Goal: Task Accomplishment & Management: Manage account settings

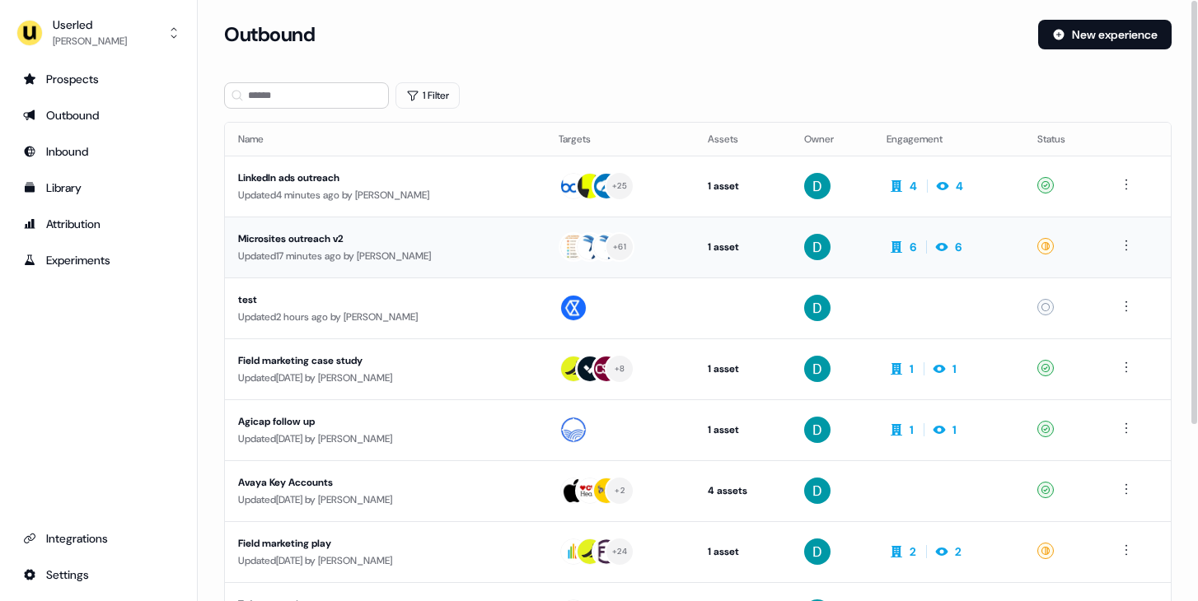
click at [401, 250] on div "Updated 17 minutes ago by David Cruickshank" at bounding box center [385, 256] width 294 height 16
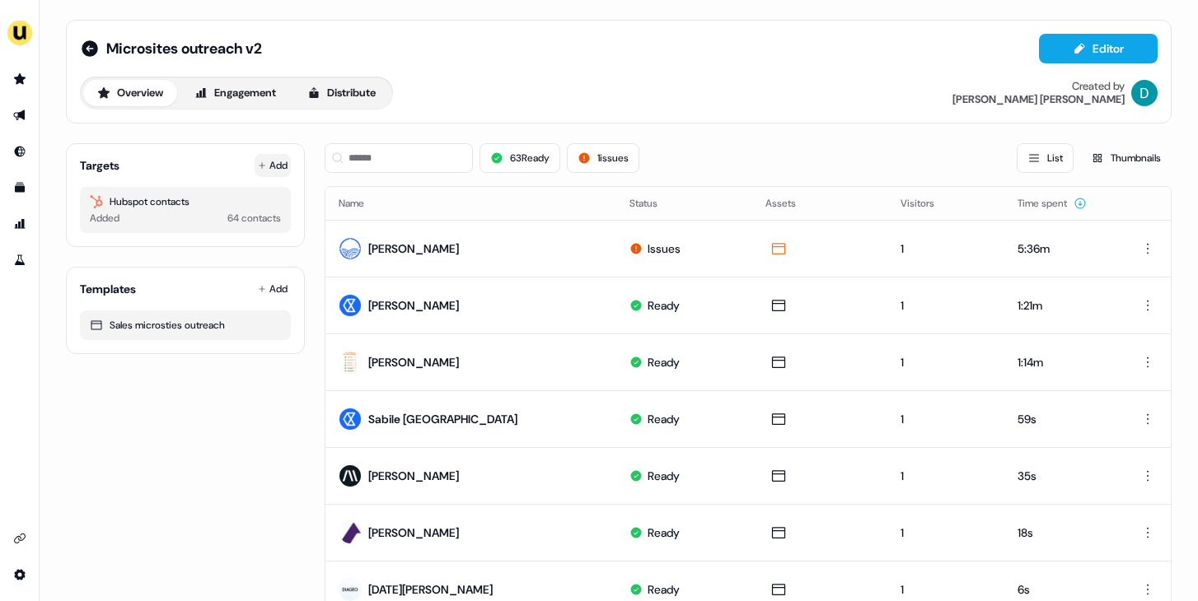
click at [264, 166] on button "Add" at bounding box center [273, 165] width 36 height 23
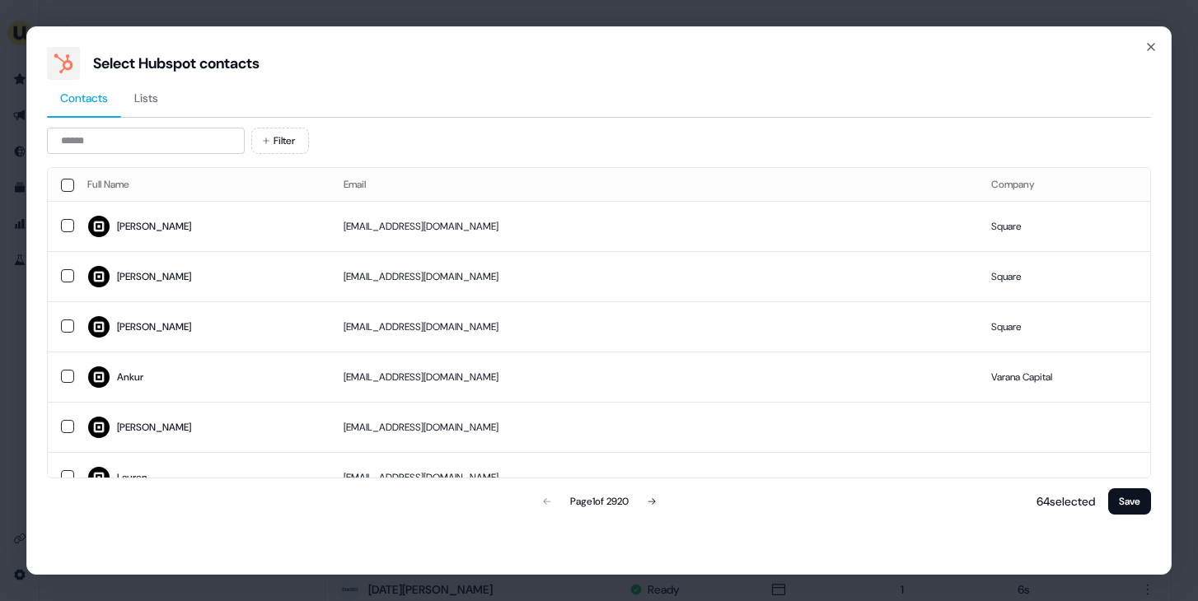
click at [101, 125] on div "Contacts Lists Filter Full Name Email Company Briana bjohnston@squareup.com Squ…" at bounding box center [599, 299] width 1104 height 438
click at [113, 150] on input at bounding box center [146, 141] width 198 height 26
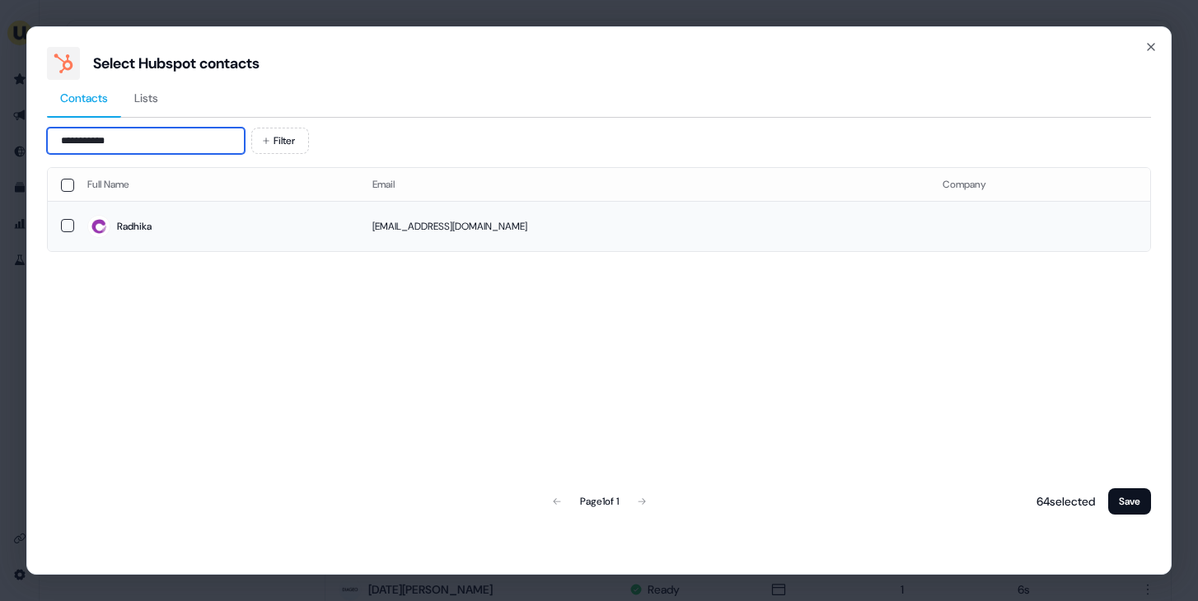
type input "**********"
click at [346, 229] on span "Radhika" at bounding box center [216, 226] width 259 height 23
click at [1143, 511] on button "Save" at bounding box center [1129, 502] width 43 height 26
click at [1123, 492] on button "Save" at bounding box center [1129, 502] width 43 height 26
click at [1122, 492] on button "Save" at bounding box center [1129, 502] width 43 height 26
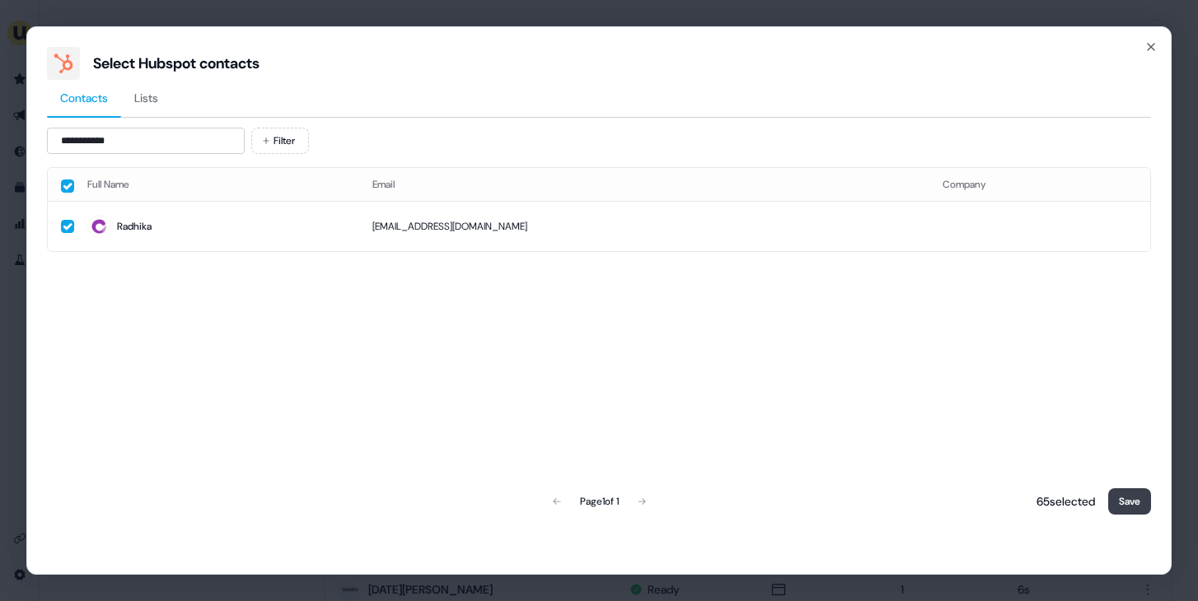
click at [1122, 492] on button "Save" at bounding box center [1129, 502] width 43 height 26
click at [1122, 507] on button "Save" at bounding box center [1129, 502] width 43 height 26
click at [864, 407] on div "Full Name Email Company Radhika radhika.raman@cultureamp.com Page 1 of 1 65 sel…" at bounding box center [599, 342] width 1104 height 351
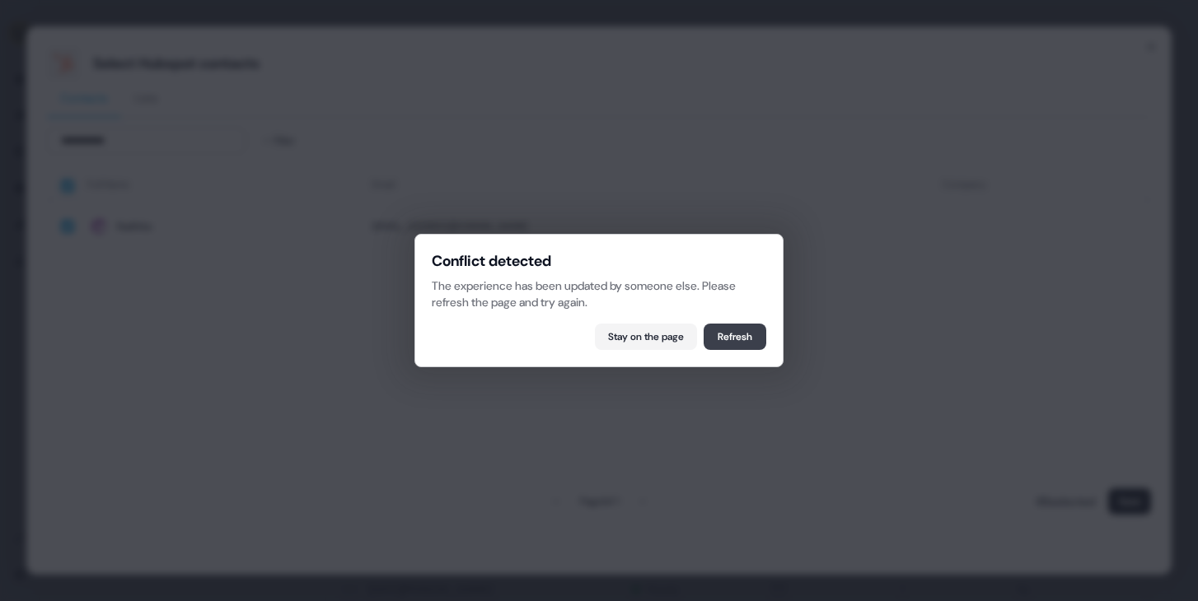
click at [719, 338] on button "Refresh" at bounding box center [735, 337] width 63 height 26
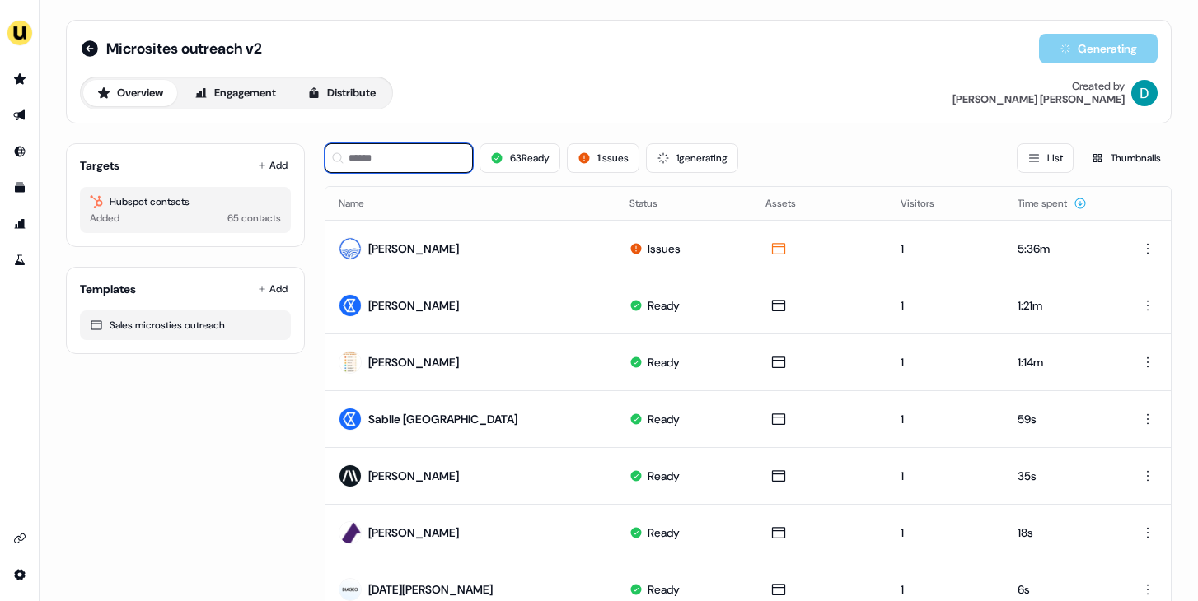
click at [413, 158] on input at bounding box center [399, 158] width 148 height 30
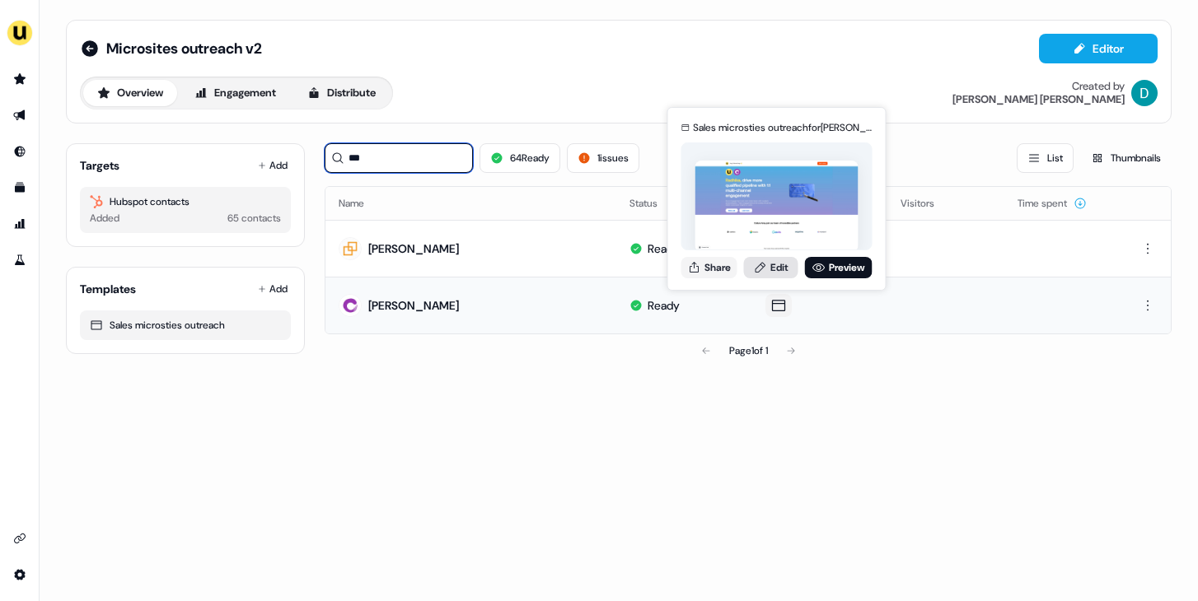
type input "***"
click at [769, 269] on link "Edit" at bounding box center [771, 267] width 54 height 21
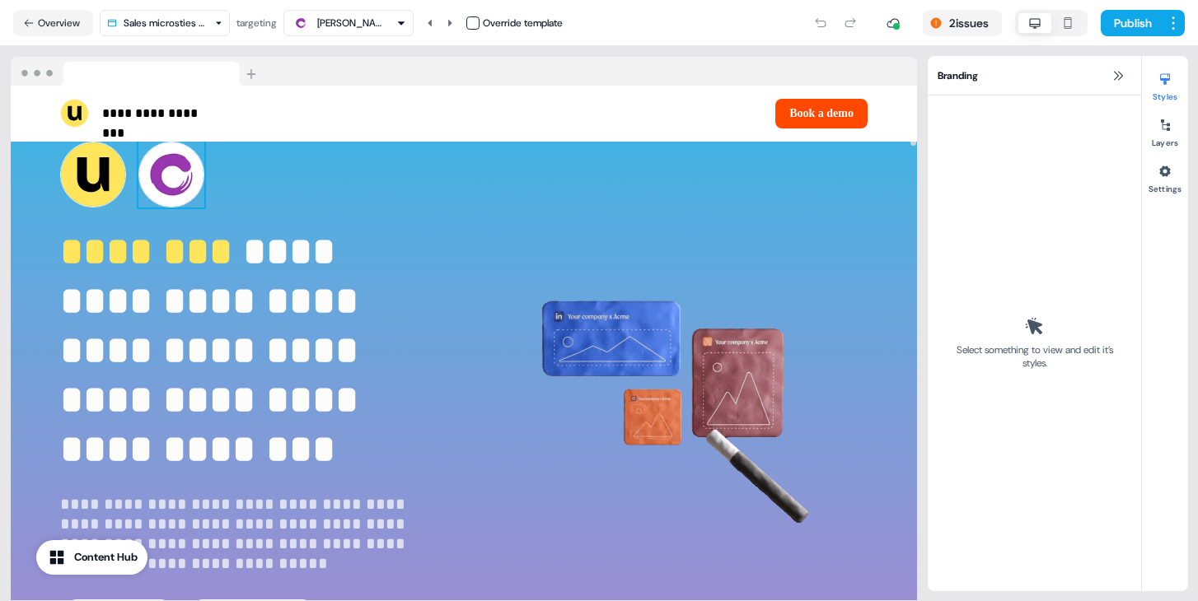
click at [175, 172] on img at bounding box center [171, 175] width 66 height 66
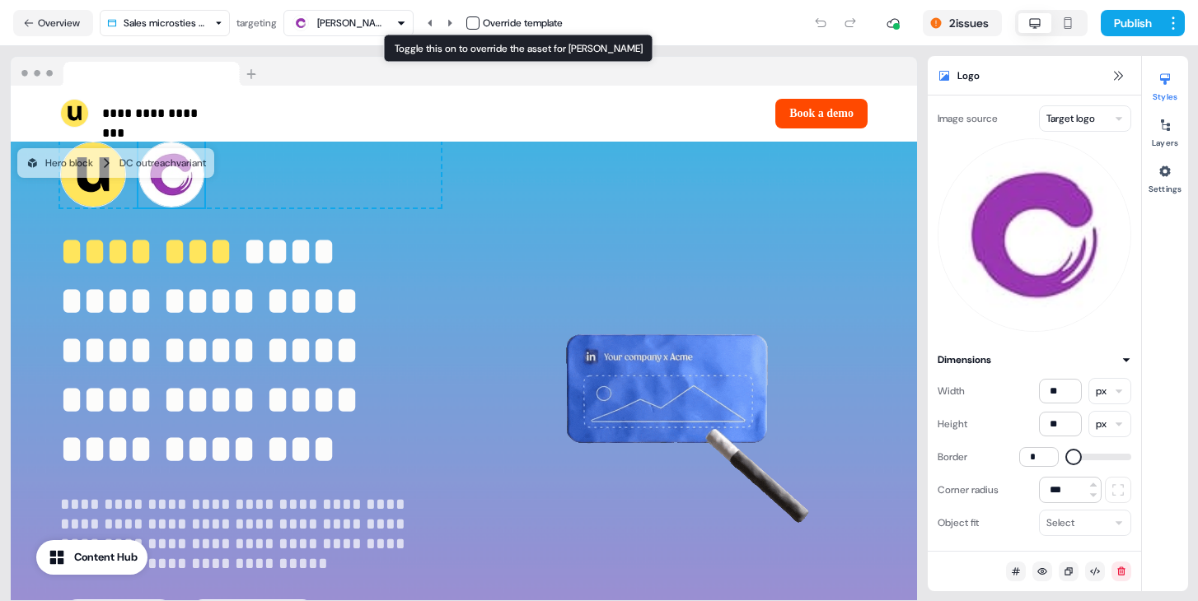
click at [476, 20] on button "button" at bounding box center [472, 22] width 13 height 13
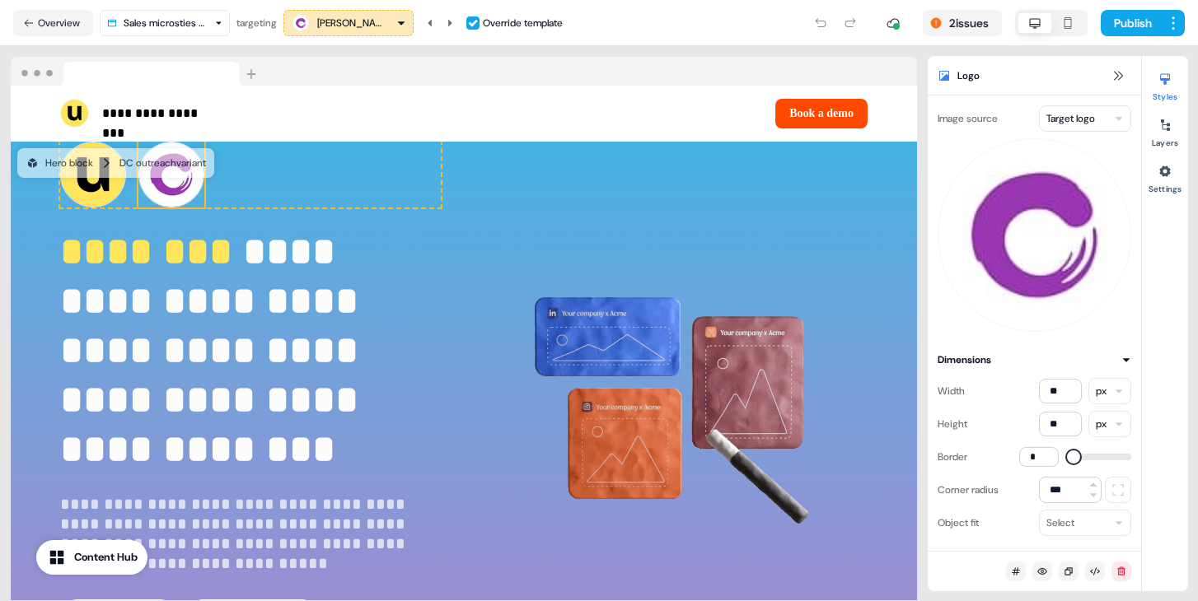
click at [1096, 121] on html "**********" at bounding box center [599, 300] width 1198 height 601
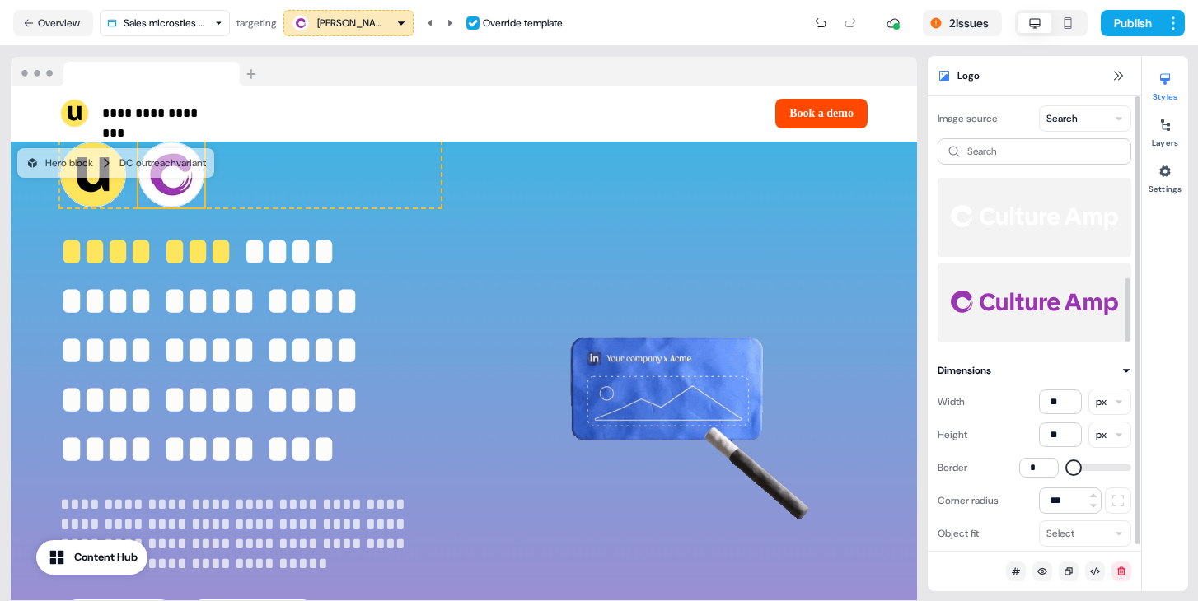
scroll to position [257, 0]
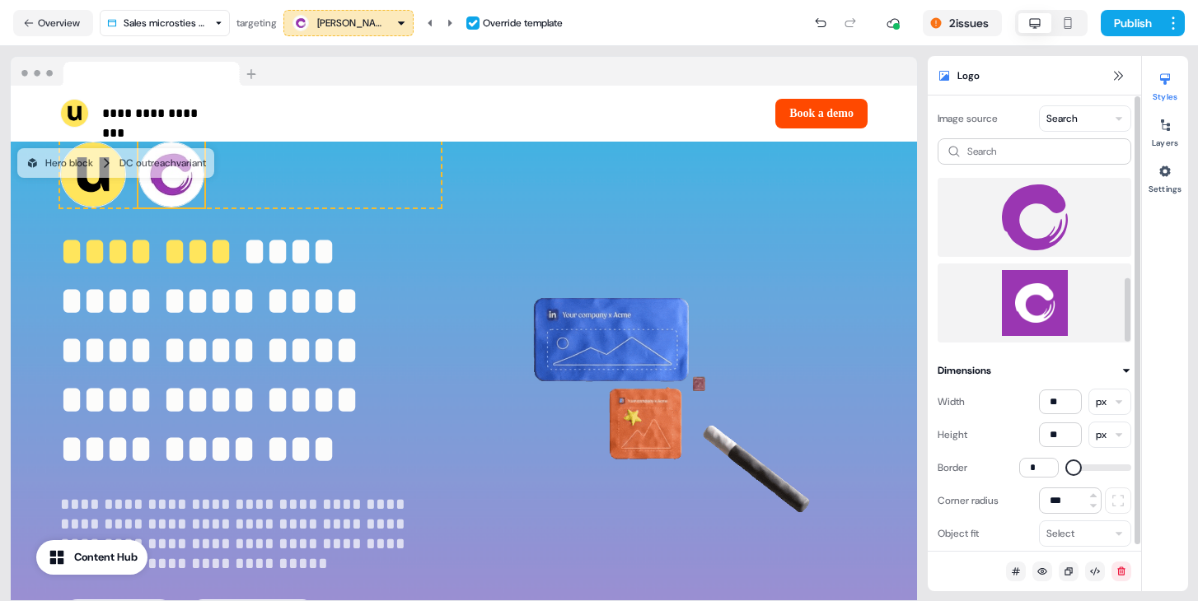
click at [1055, 278] on img at bounding box center [1034, 303] width 167 height 66
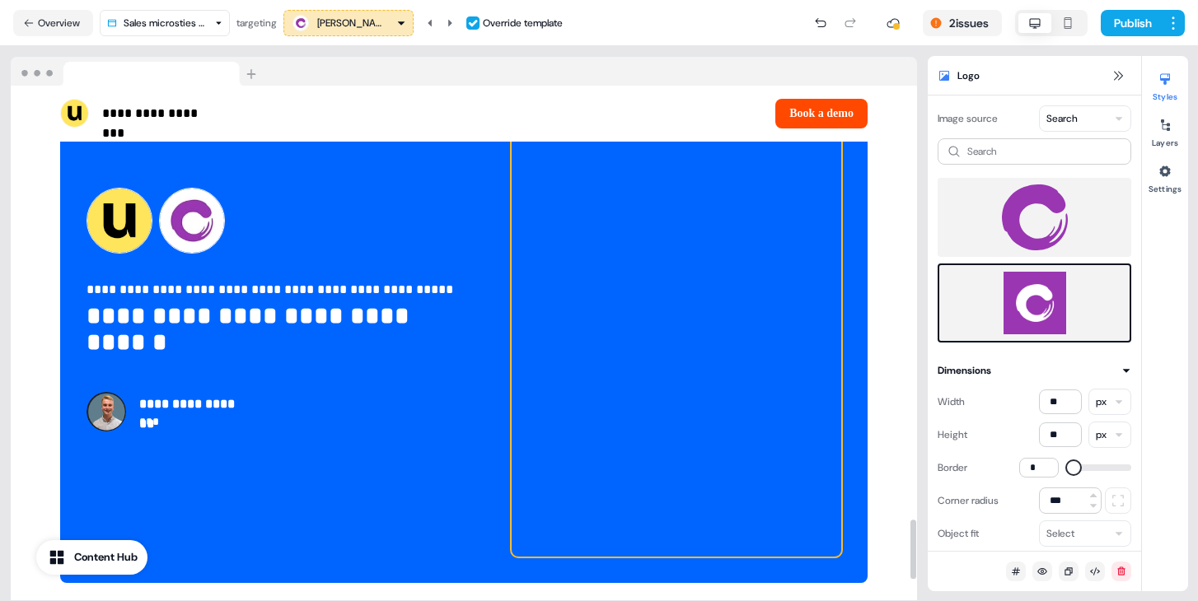
scroll to position [3734, 0]
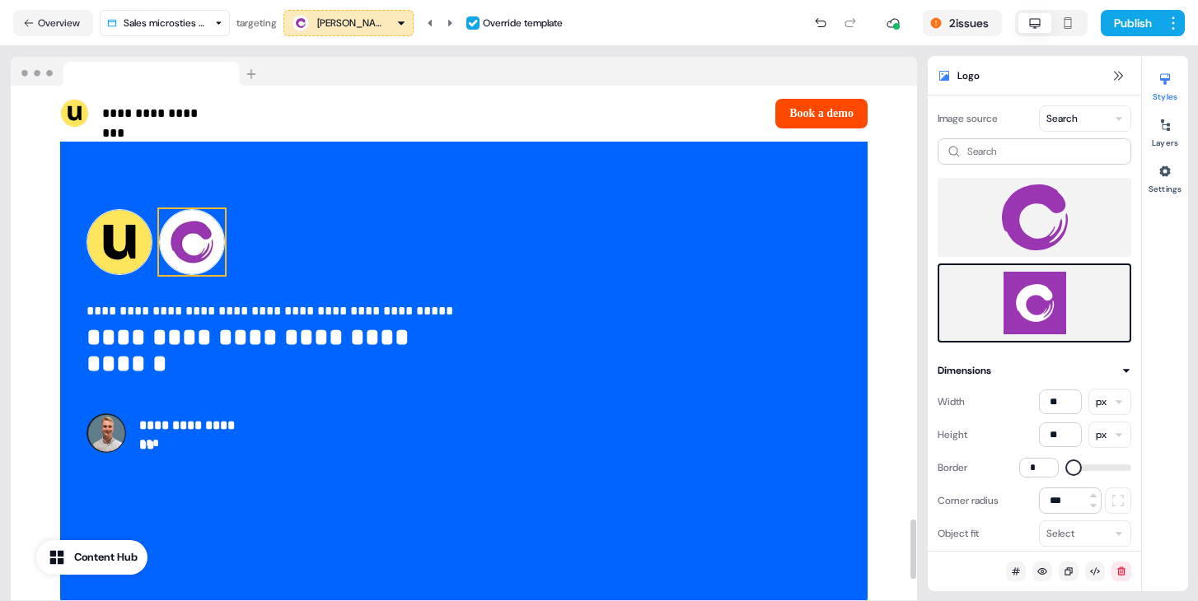
click at [191, 241] on img at bounding box center [192, 242] width 66 height 66
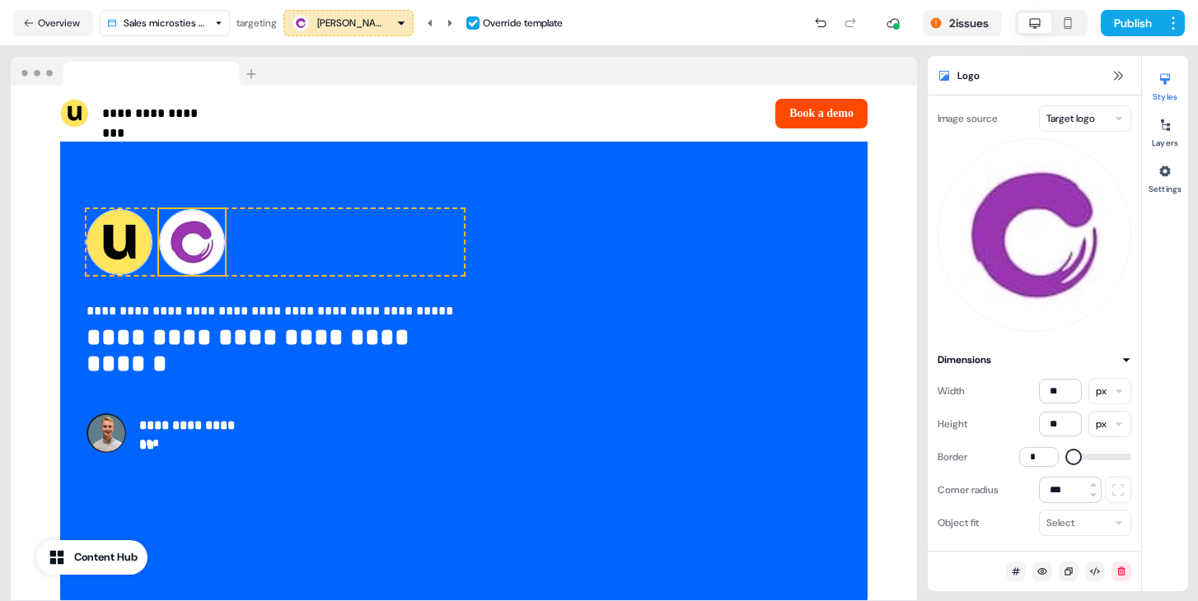
click at [1059, 120] on html "**********" at bounding box center [599, 300] width 1198 height 601
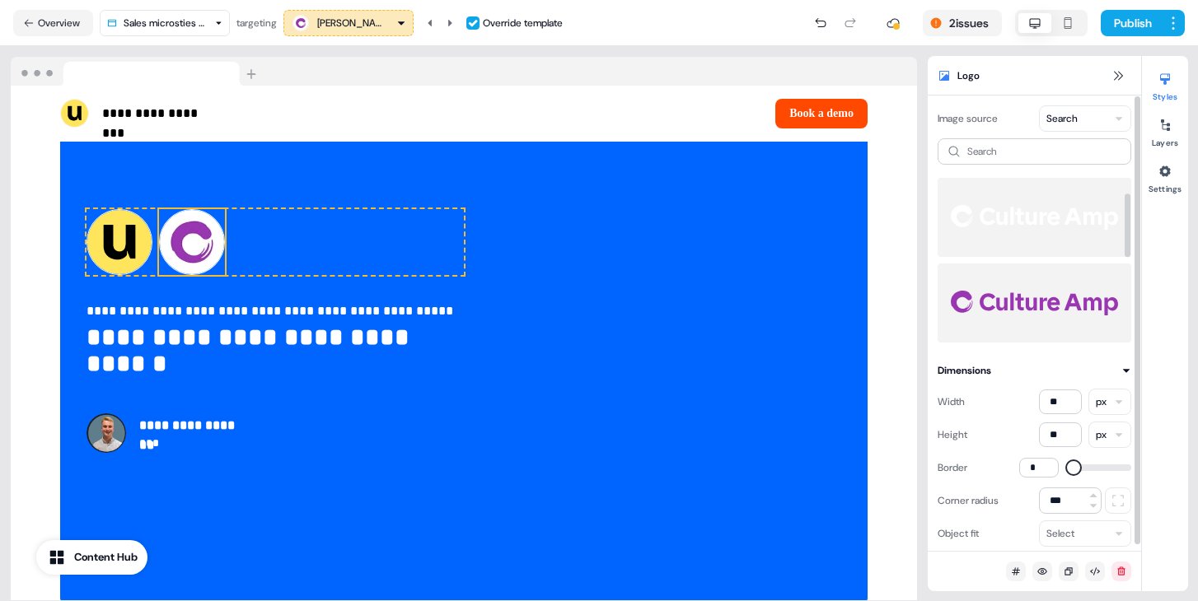
scroll to position [257, 0]
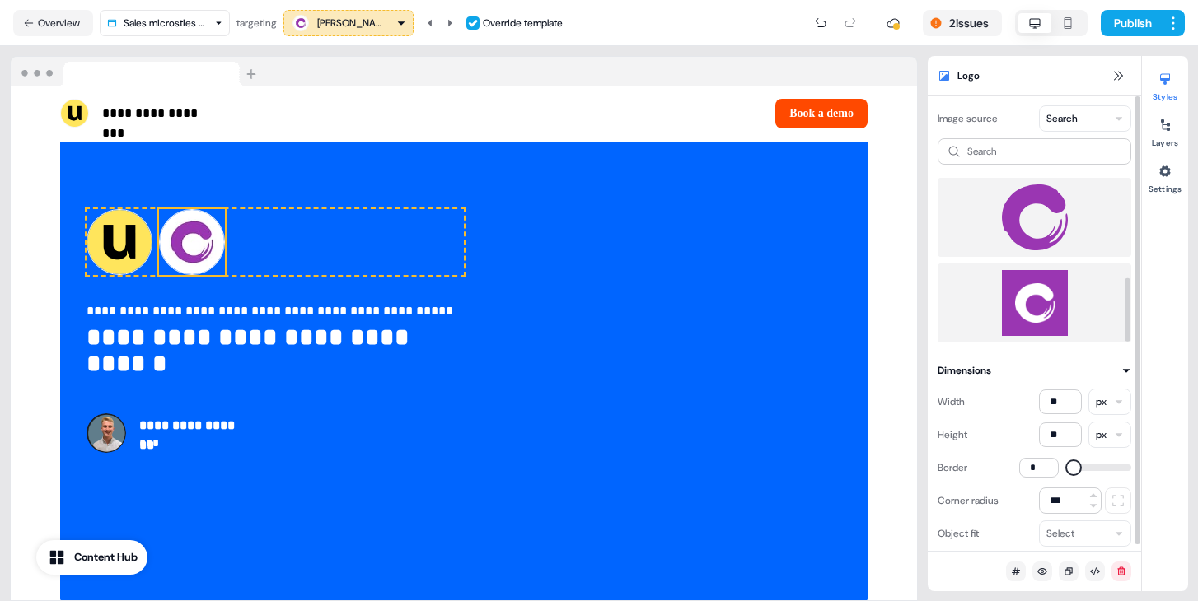
click at [1041, 288] on img at bounding box center [1034, 303] width 167 height 66
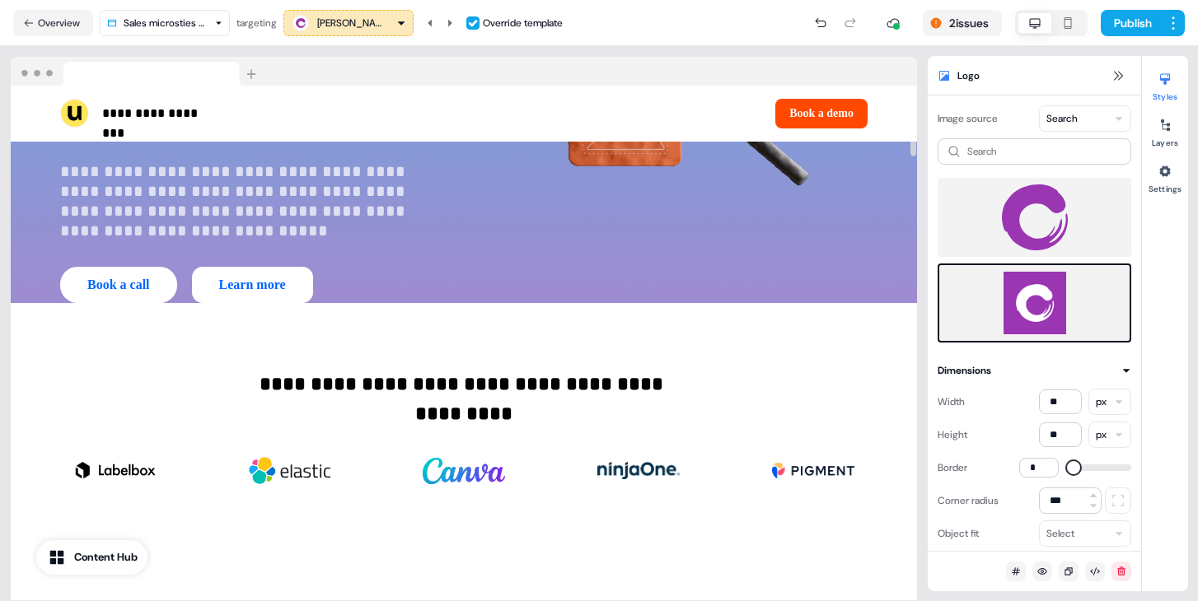
scroll to position [0, 0]
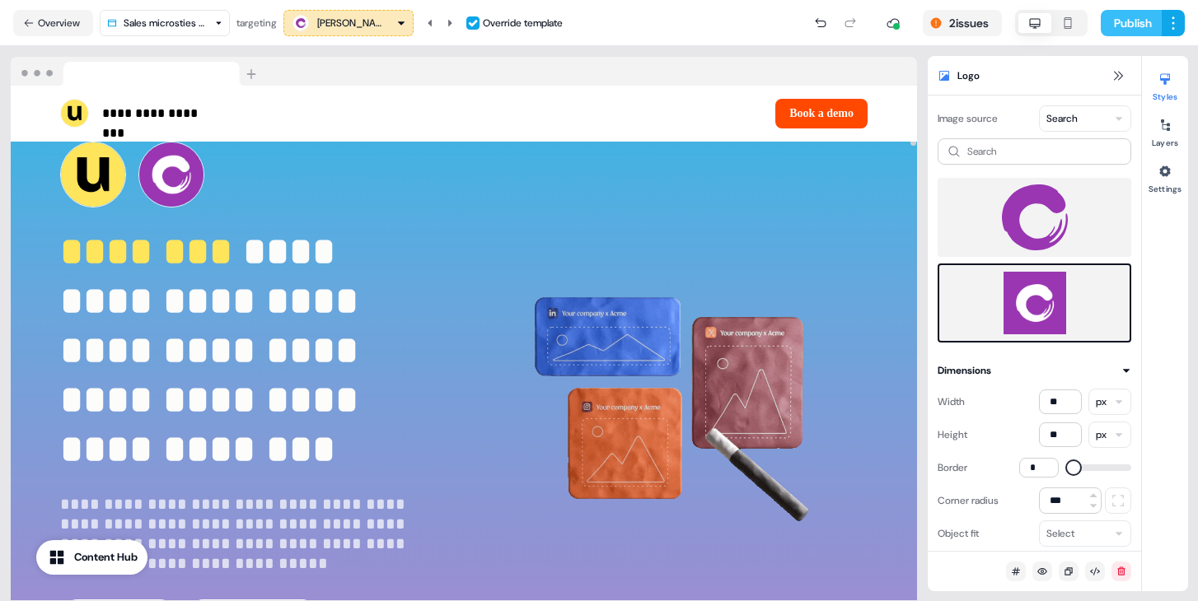
click at [1130, 29] on button "Publish" at bounding box center [1131, 23] width 61 height 26
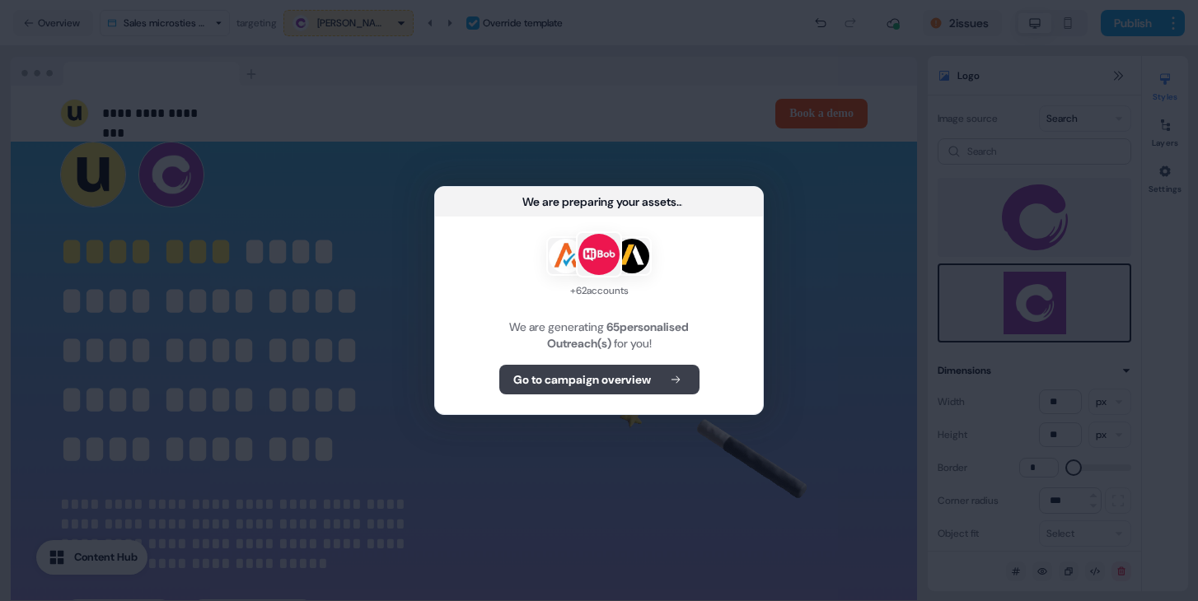
click at [622, 378] on b "Go to campaign overview" at bounding box center [582, 380] width 138 height 16
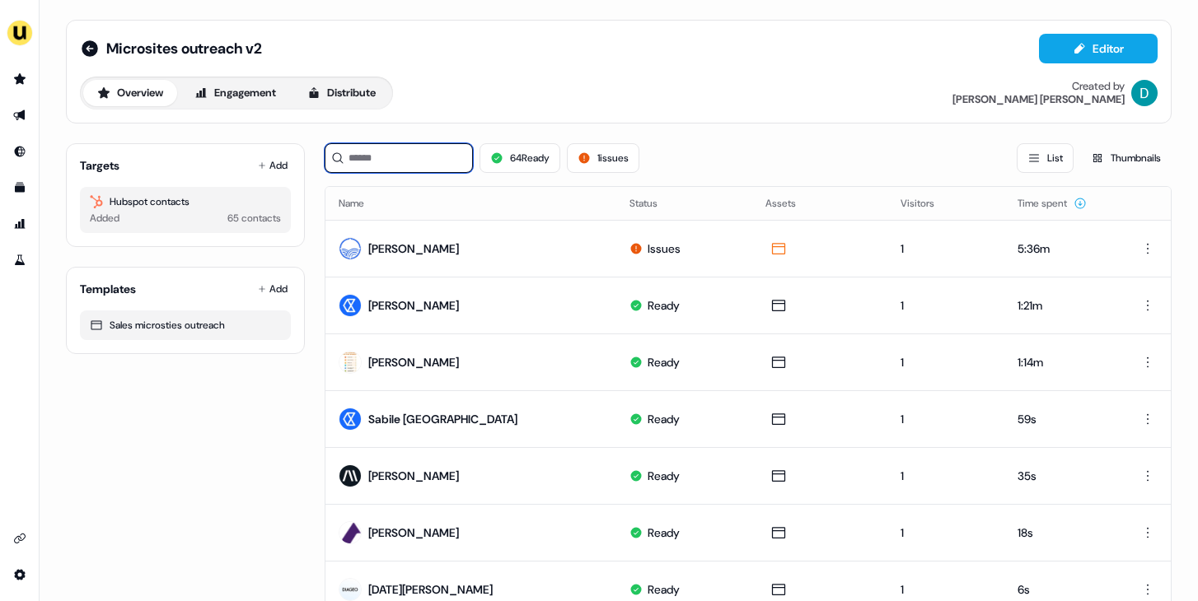
click at [455, 147] on input at bounding box center [399, 158] width 148 height 30
type input "*"
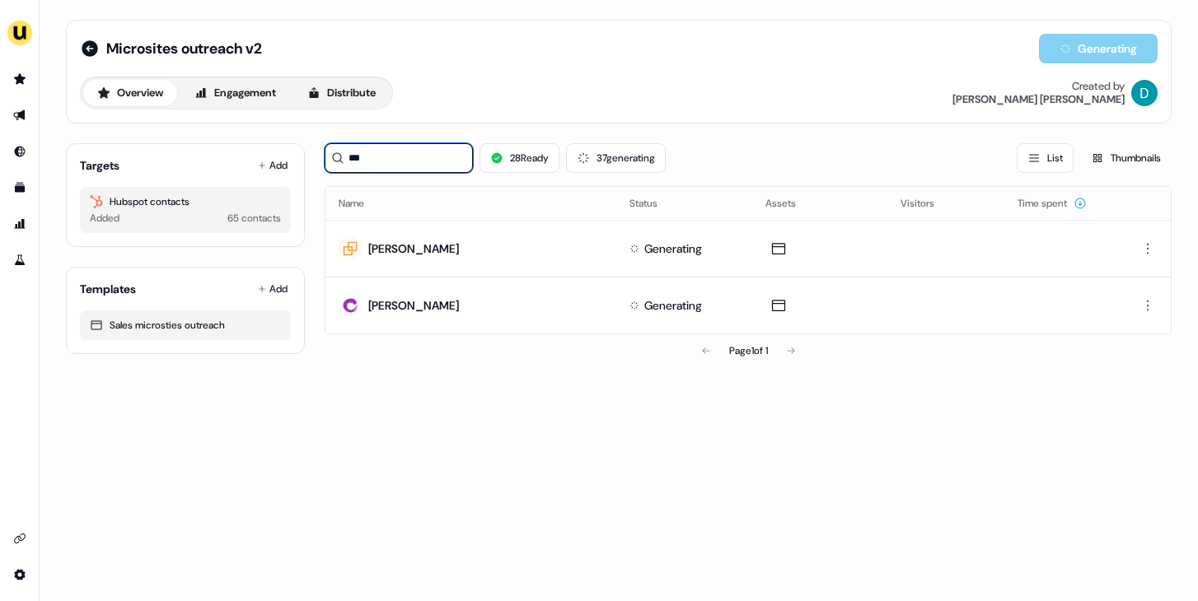
type input "***"
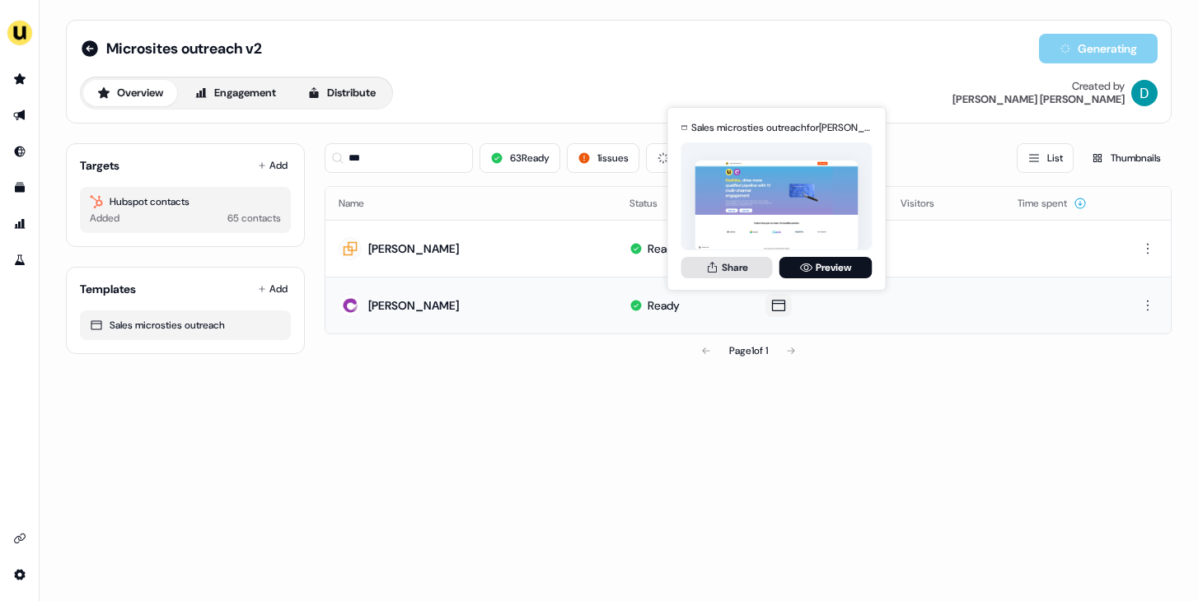
click at [718, 270] on button "Share" at bounding box center [726, 267] width 91 height 21
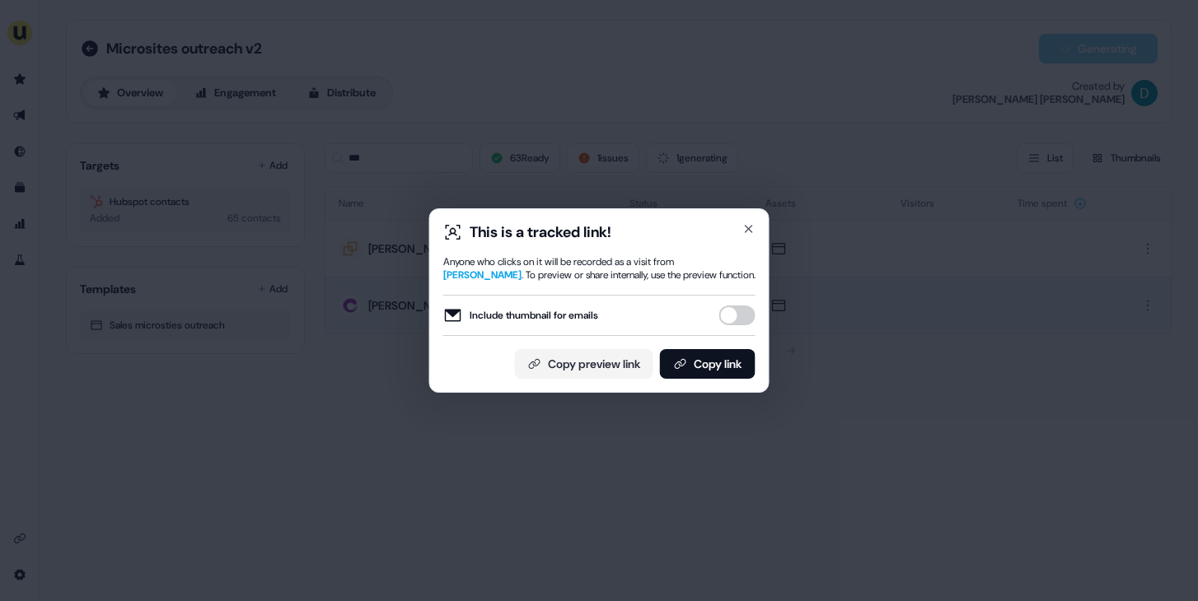
click at [741, 310] on button "Include thumbnail for emails" at bounding box center [737, 316] width 36 height 20
click at [737, 358] on button "Copy link" at bounding box center [708, 364] width 96 height 30
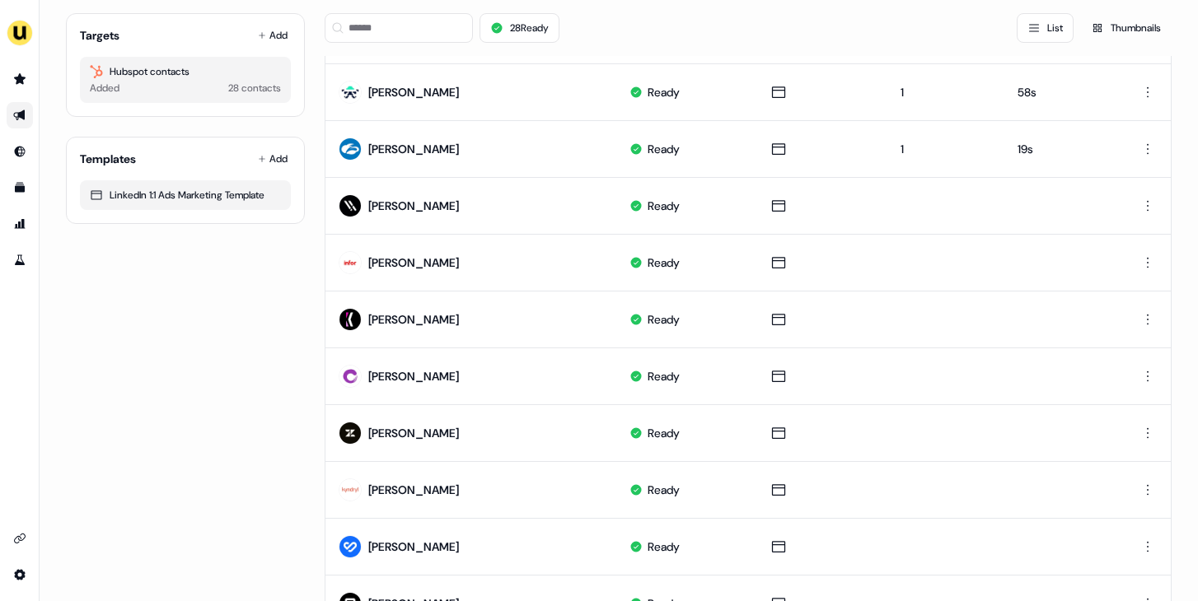
scroll to position [269, 0]
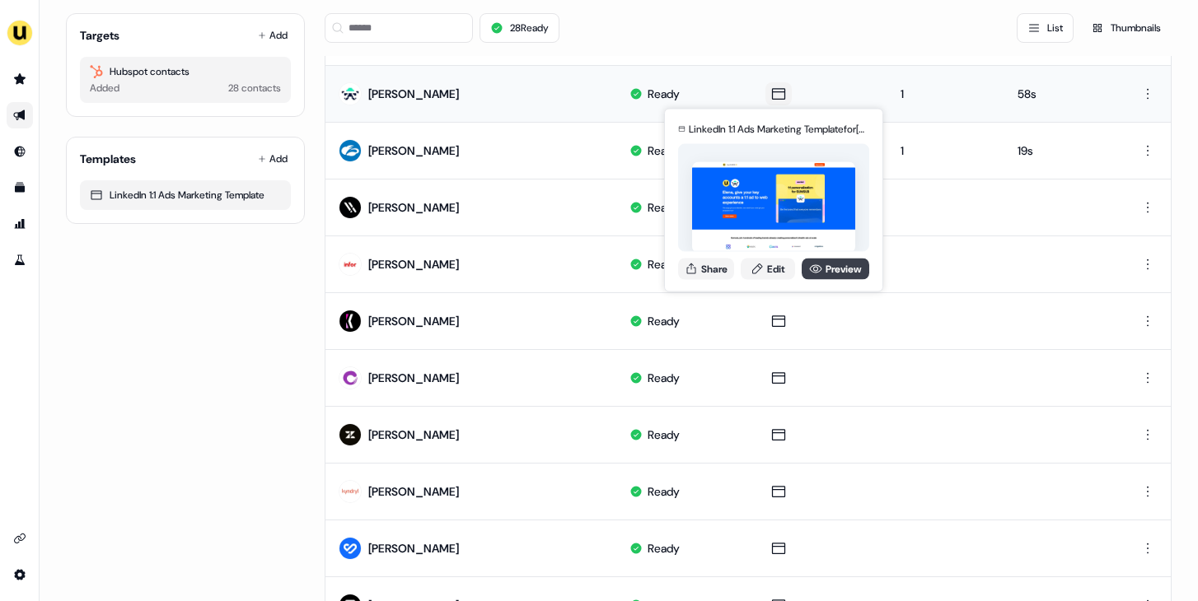
click at [821, 262] on link "Preview" at bounding box center [836, 268] width 68 height 21
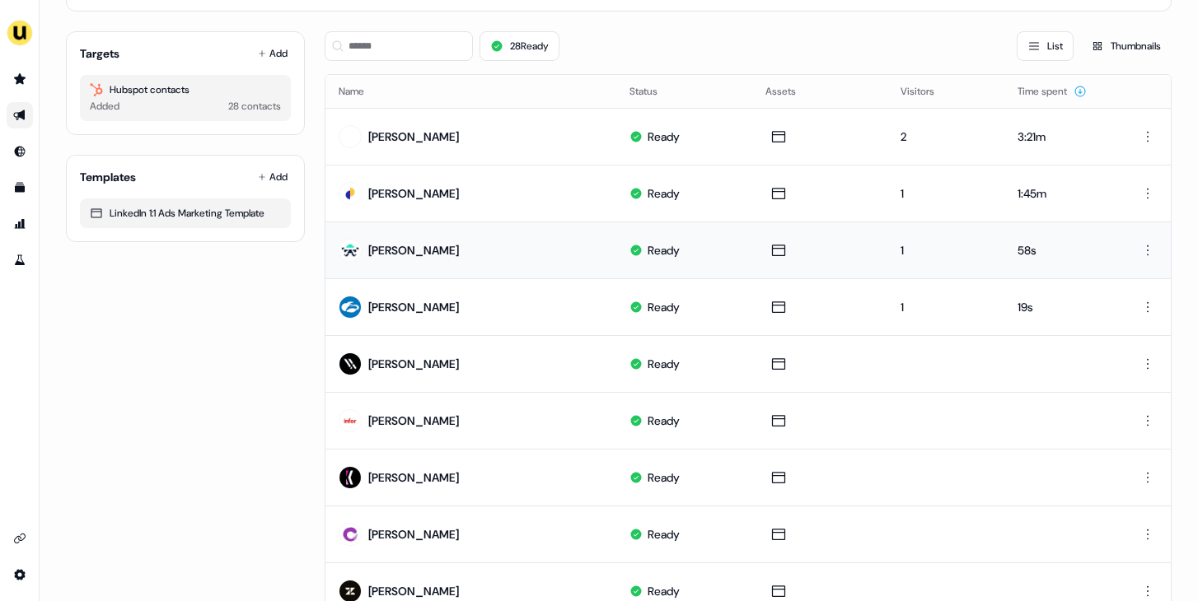
scroll to position [106, 0]
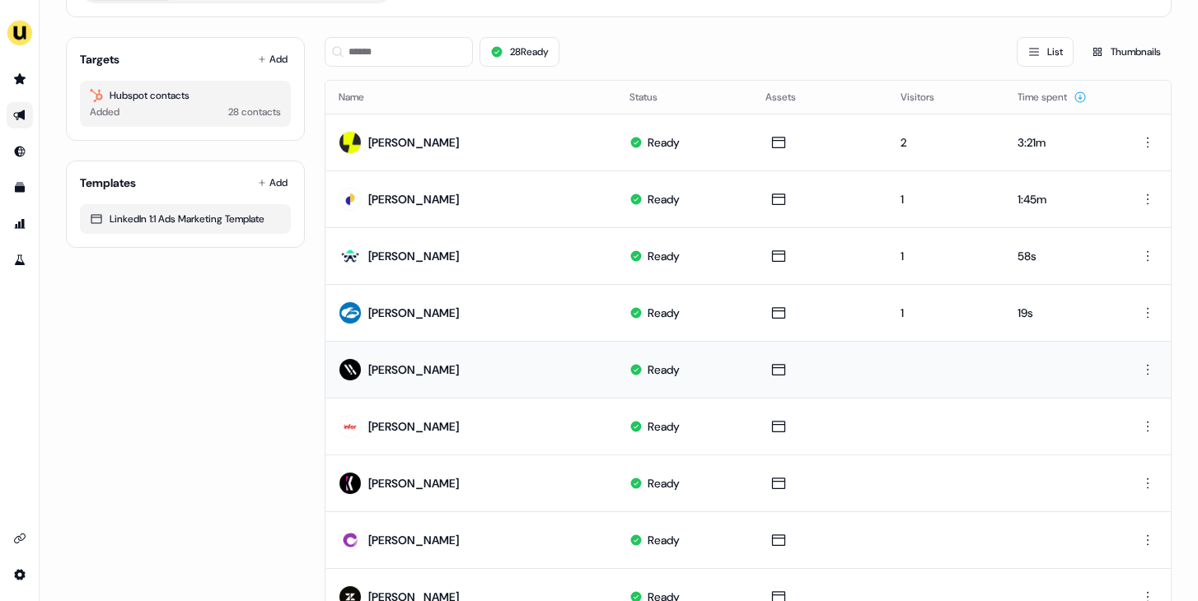
click at [891, 349] on td at bounding box center [945, 369] width 116 height 57
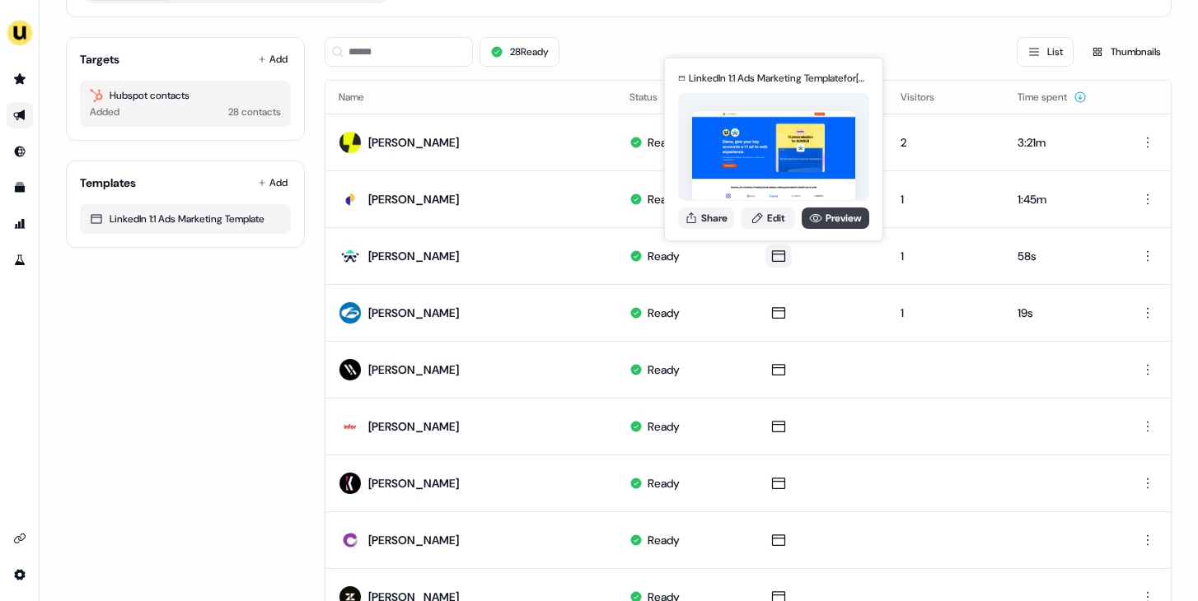
click at [846, 219] on link "Preview" at bounding box center [836, 218] width 68 height 21
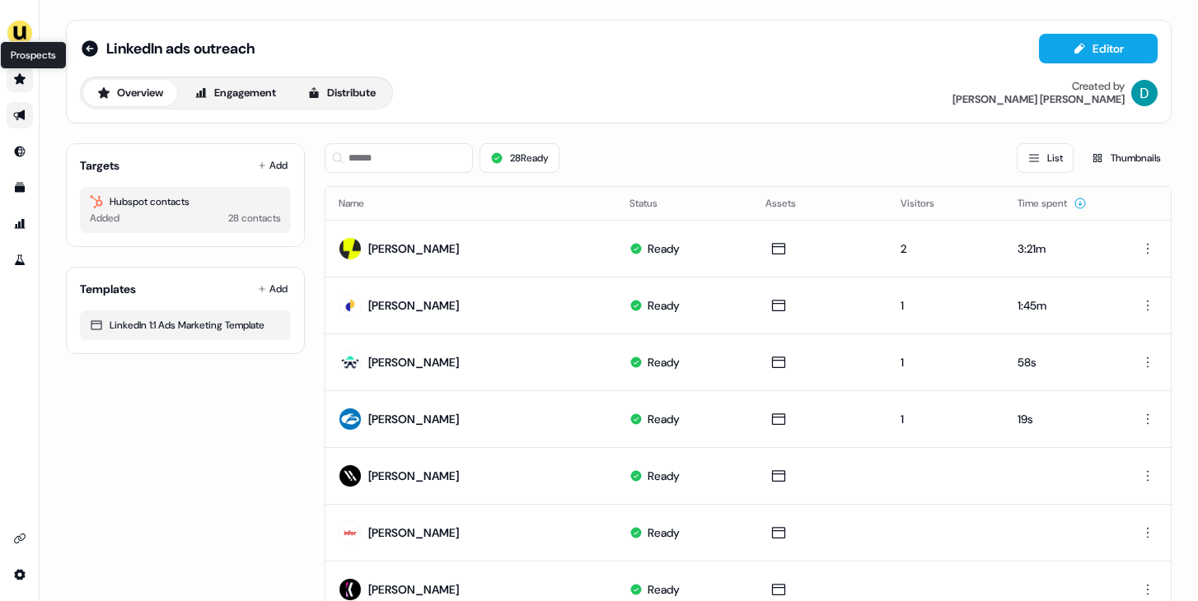
click at [21, 72] on icon "Go to prospects" at bounding box center [19, 78] width 13 height 13
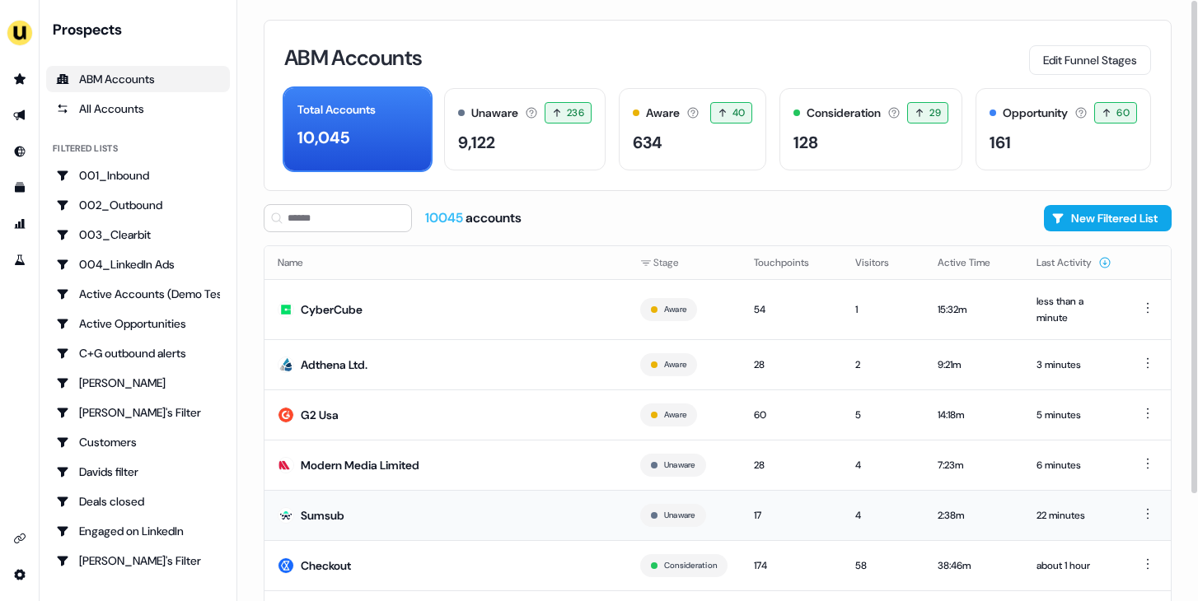
click at [510, 521] on td "Sumsub" at bounding box center [445, 515] width 362 height 50
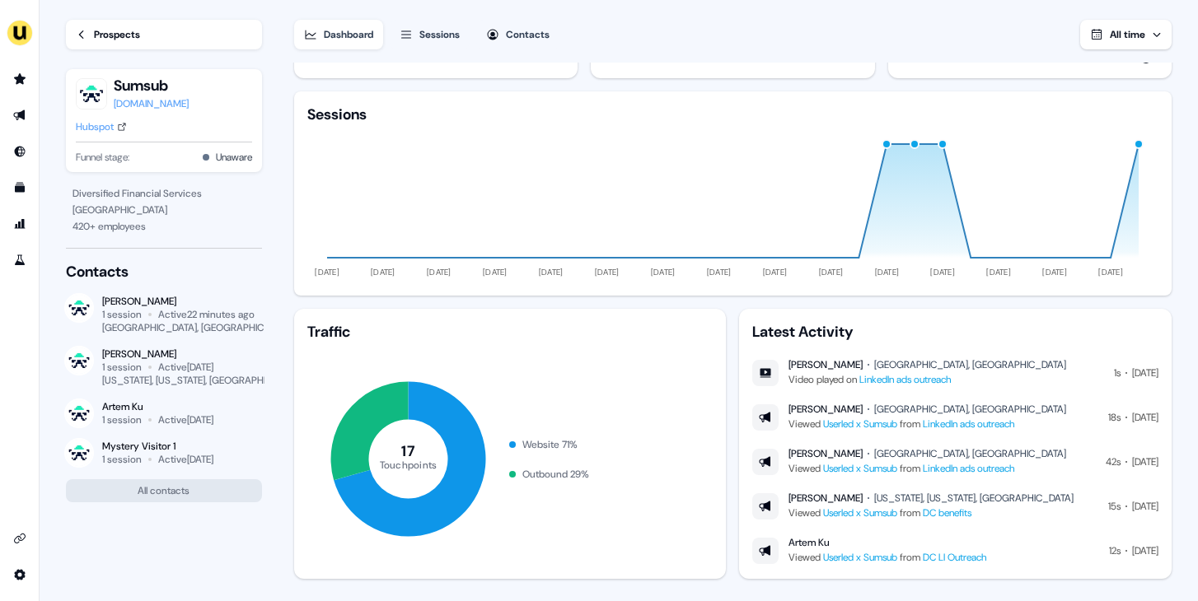
scroll to position [51, 0]
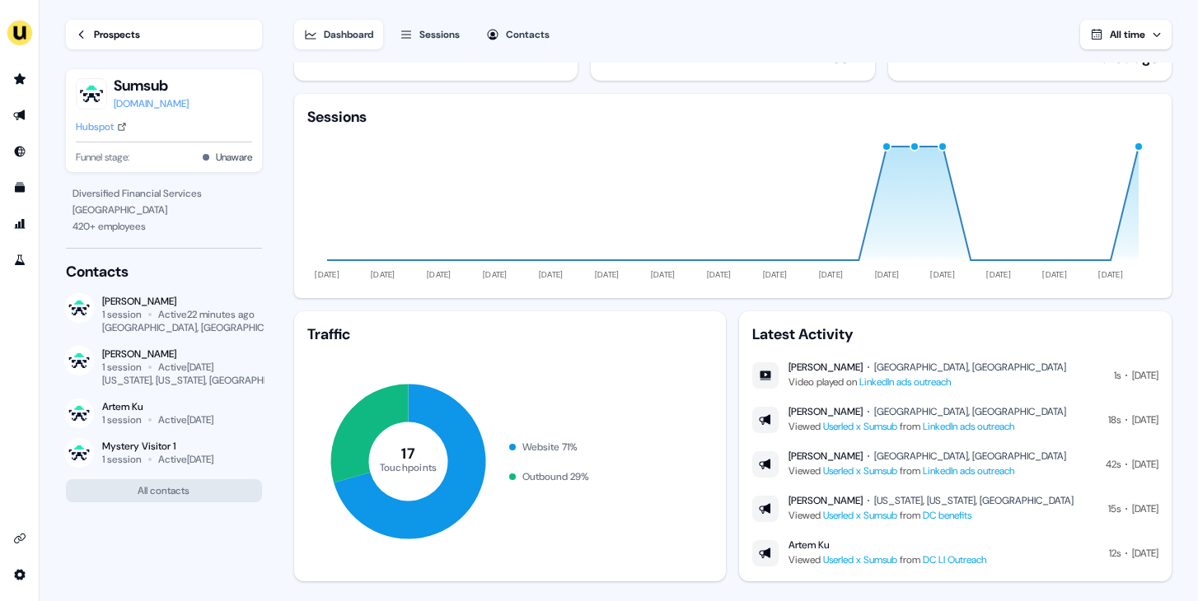
click at [920, 383] on link "LinkedIn ads outreach" at bounding box center [904, 382] width 91 height 13
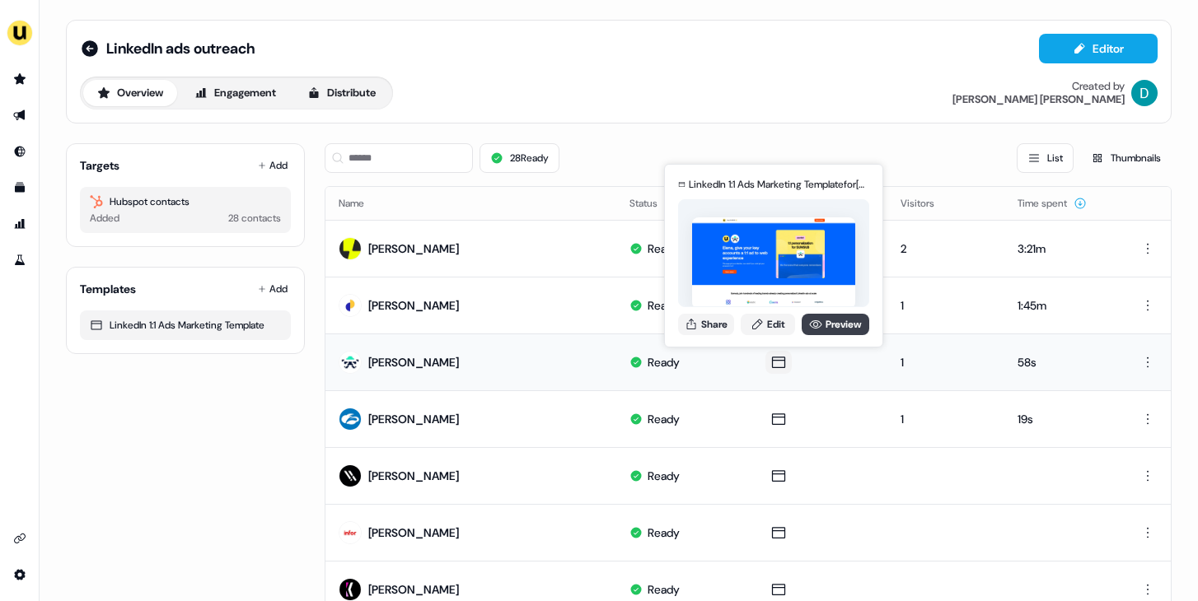
click at [822, 323] on link "Preview" at bounding box center [836, 324] width 68 height 21
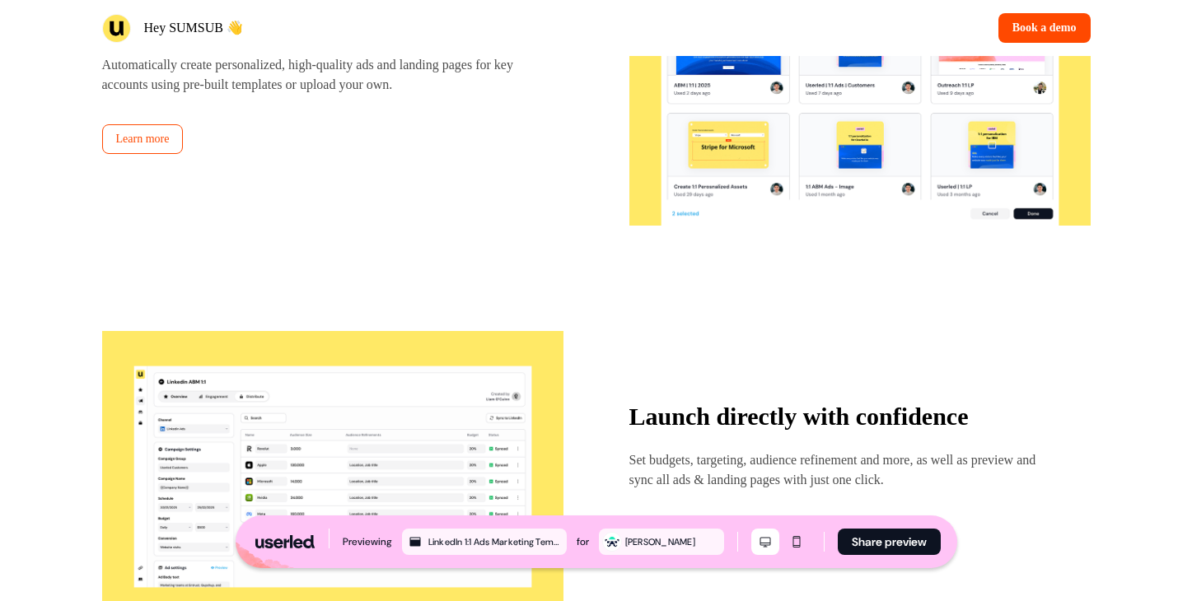
scroll to position [2027, 0]
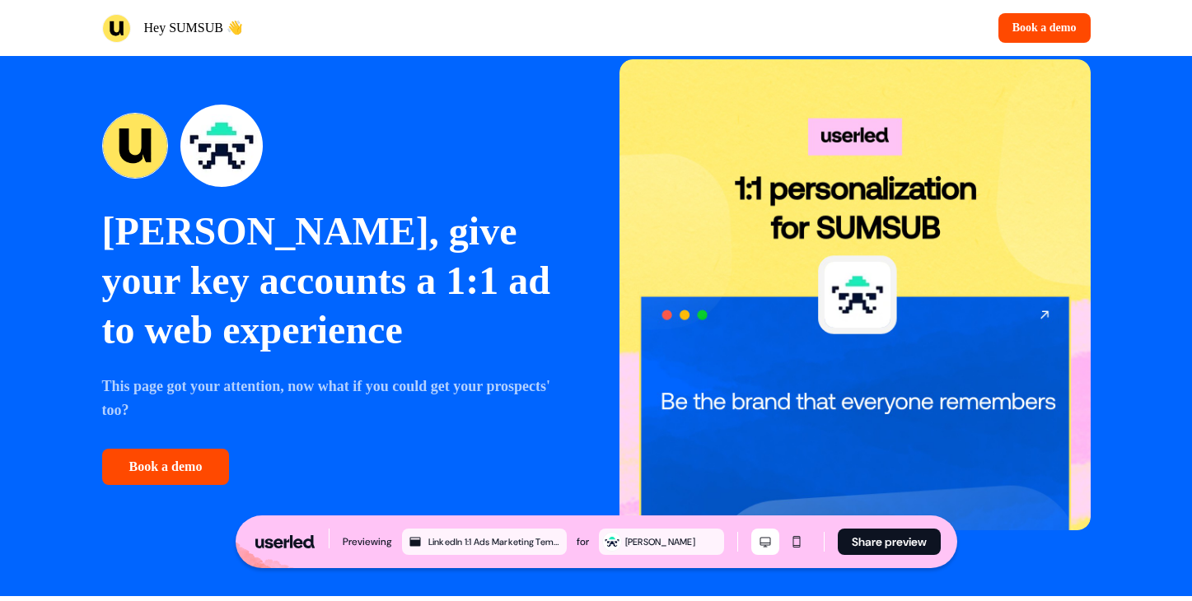
scroll to position [64, 0]
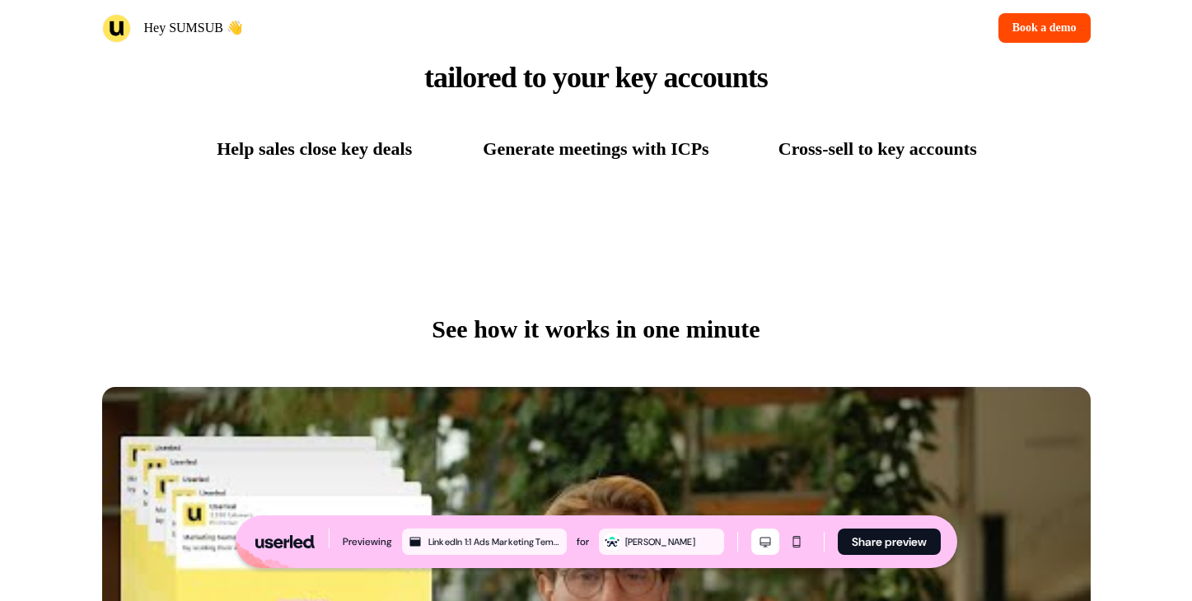
scroll to position [354, 0]
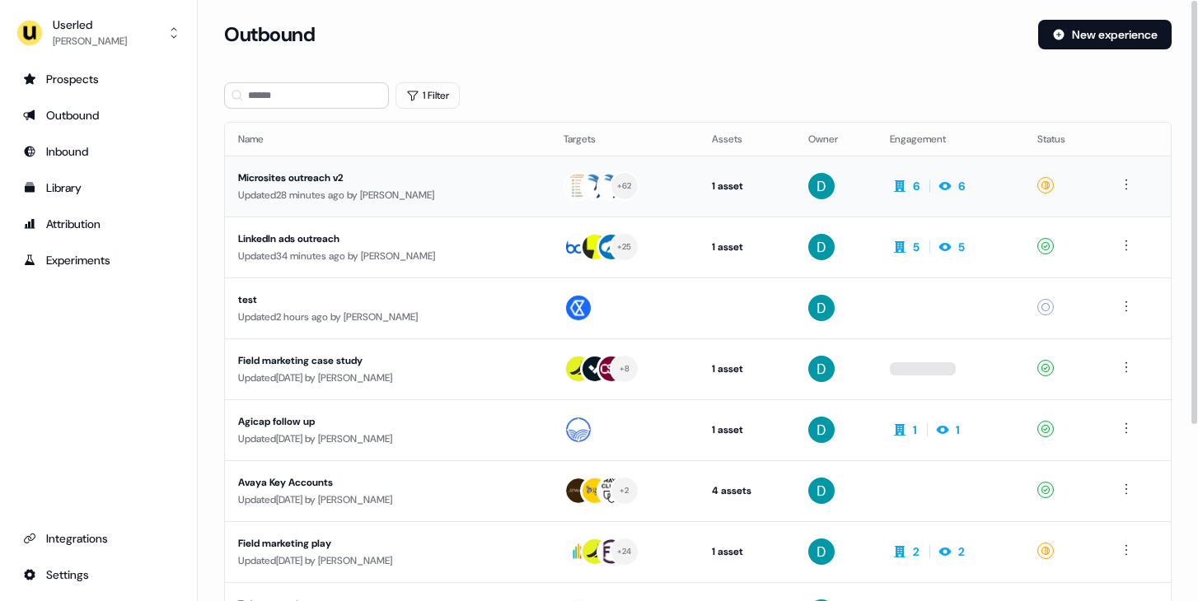
click at [517, 196] on div "Updated 28 minutes ago by [PERSON_NAME]" at bounding box center [387, 195] width 299 height 16
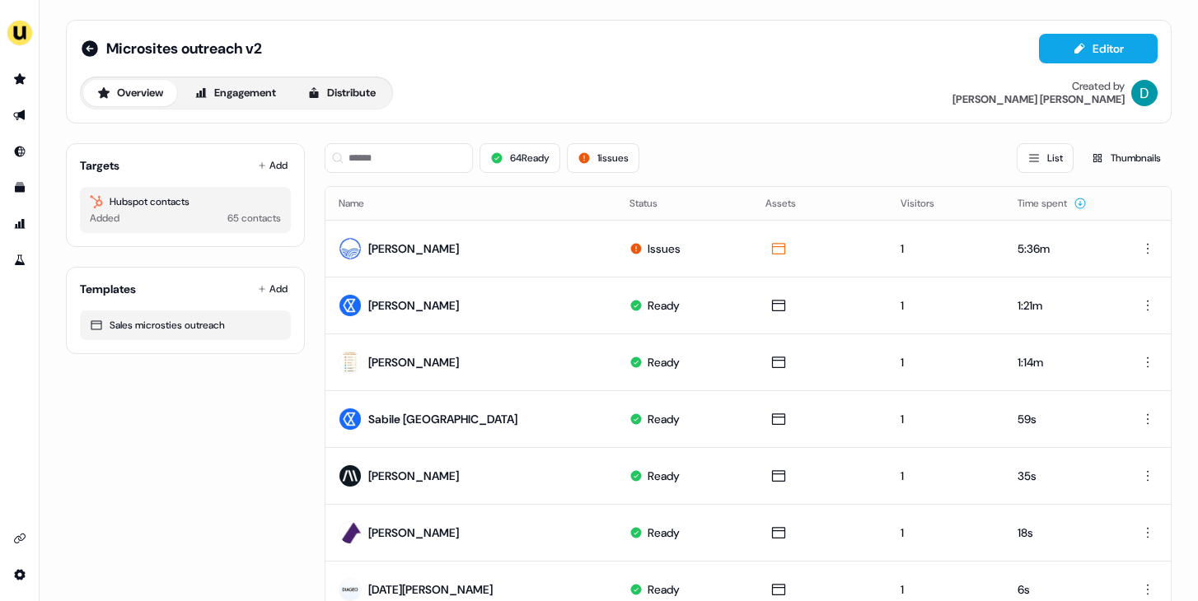
click at [277, 182] on div "Targets Add Hubspot contacts Added 65 contacts" at bounding box center [185, 195] width 239 height 104
click at [277, 175] on button "Add" at bounding box center [273, 165] width 36 height 23
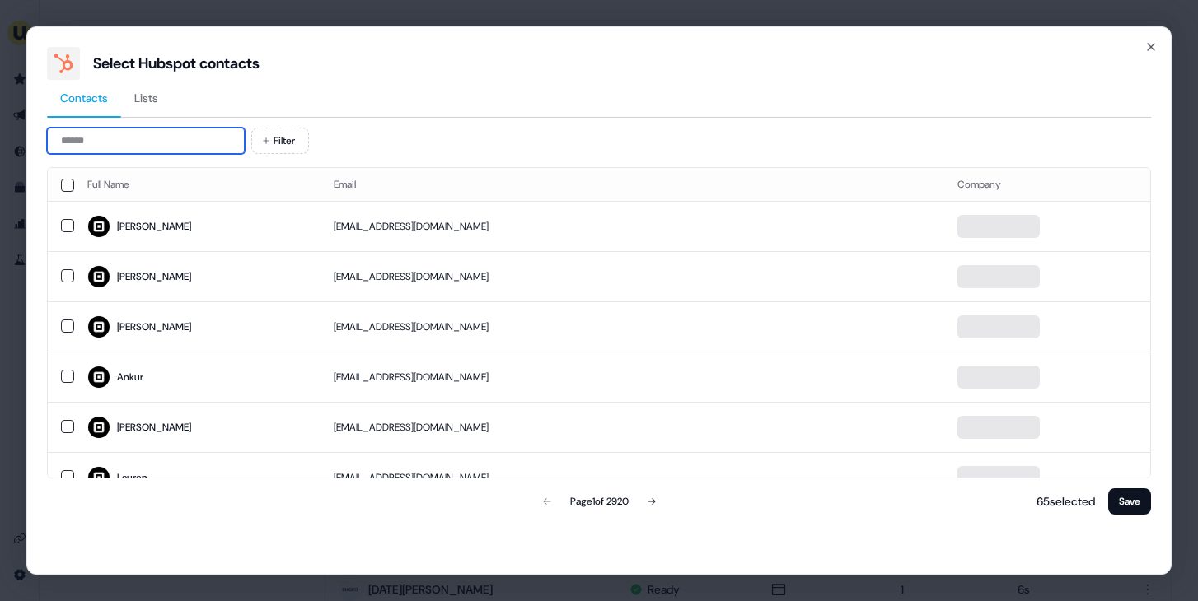
click at [86, 133] on input at bounding box center [146, 141] width 198 height 26
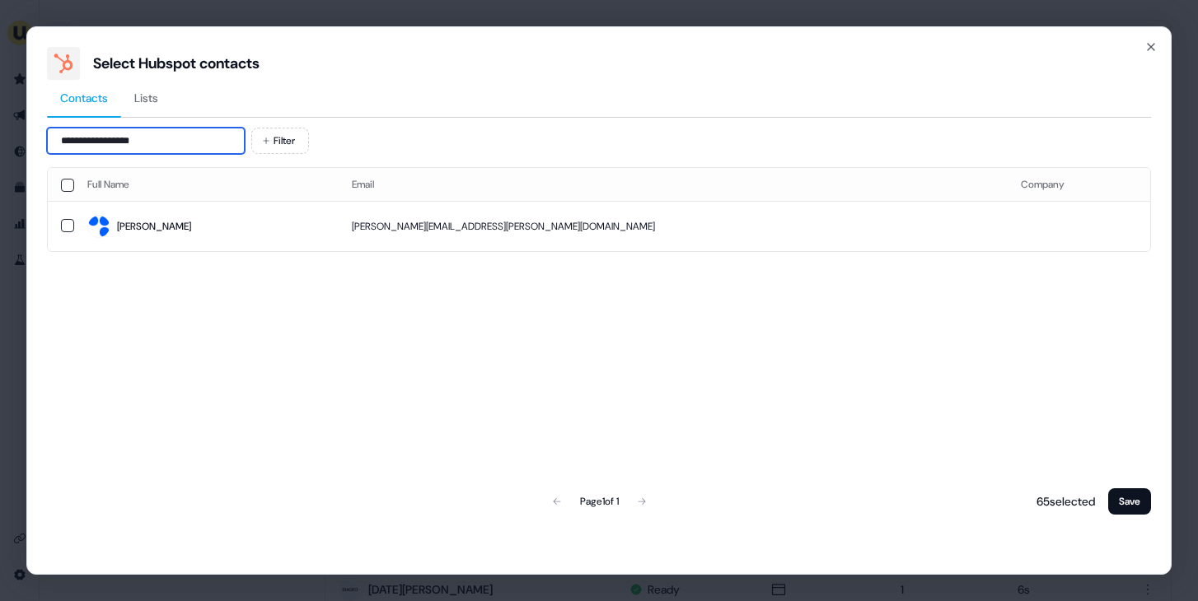
type input "**********"
click at [187, 191] on th "Full Name" at bounding box center [206, 184] width 264 height 33
click at [228, 208] on td "Lindsey" at bounding box center [206, 226] width 264 height 50
click at [1115, 487] on div "66 selected Save" at bounding box center [1090, 501] width 121 height 33
click at [1115, 488] on div "66 selected Save" at bounding box center [1090, 501] width 121 height 33
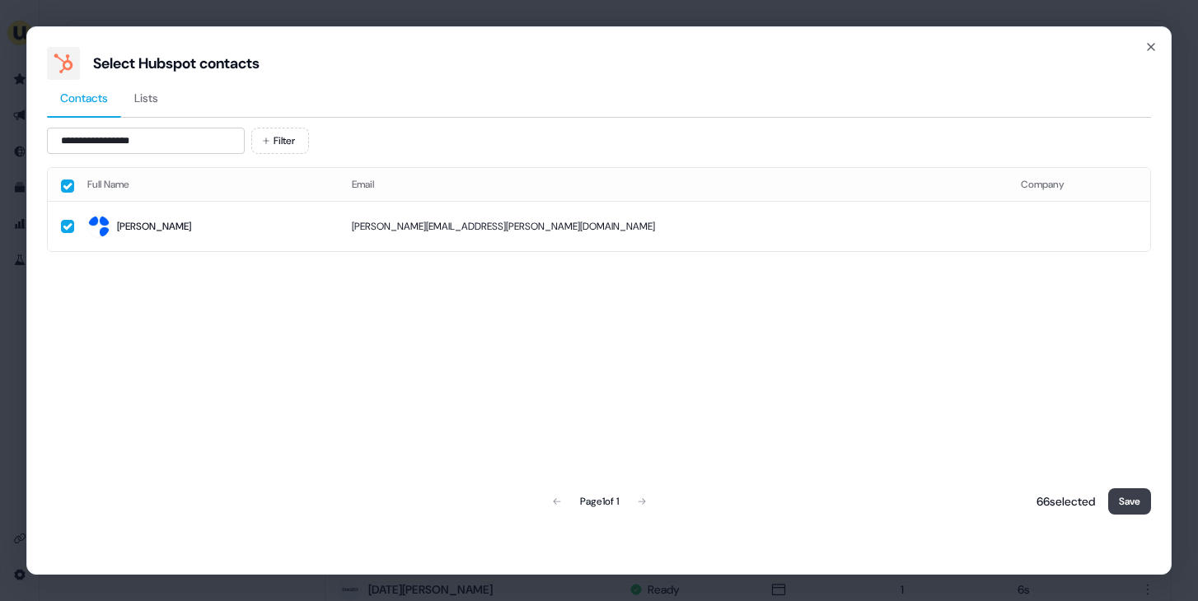
click at [1115, 496] on button "Save" at bounding box center [1129, 502] width 43 height 26
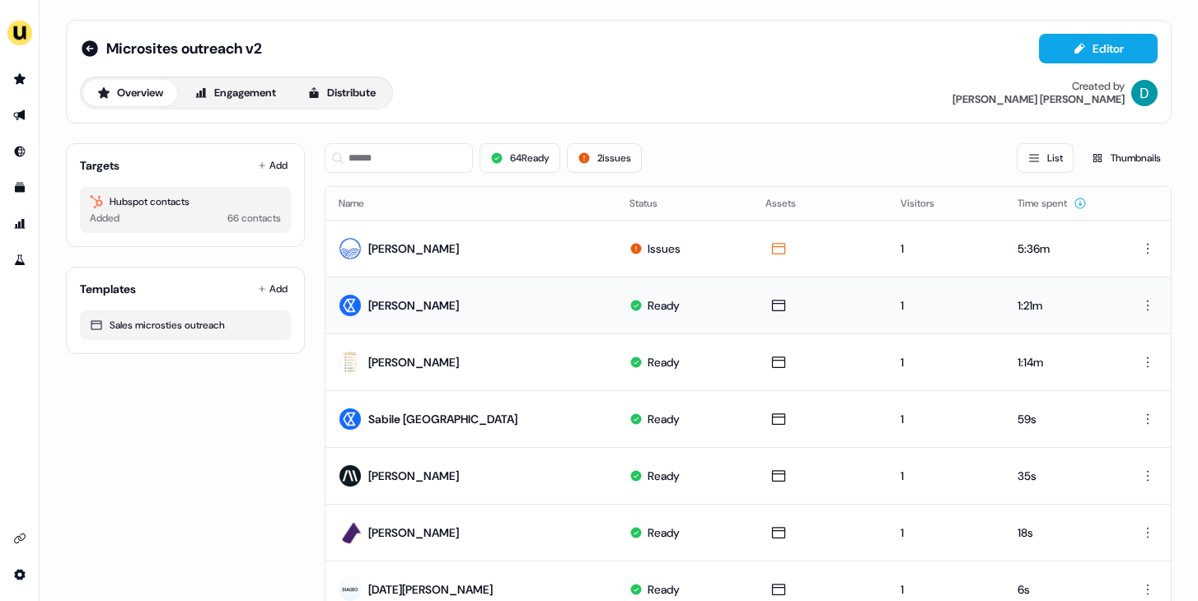
scroll to position [3, 0]
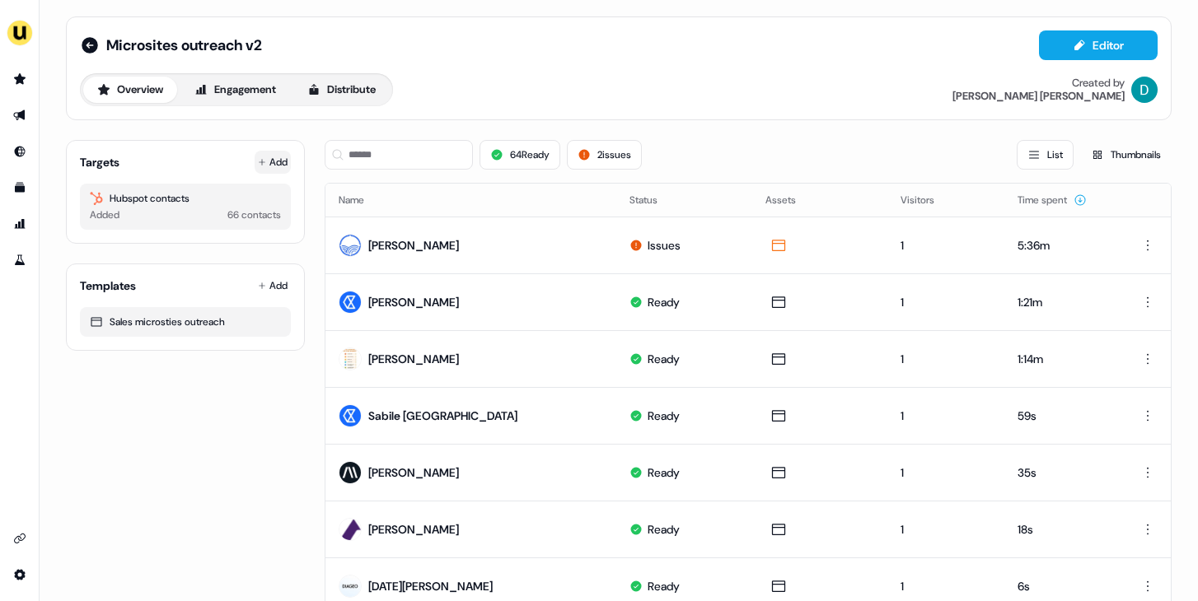
click at [267, 151] on button "Add" at bounding box center [273, 162] width 36 height 23
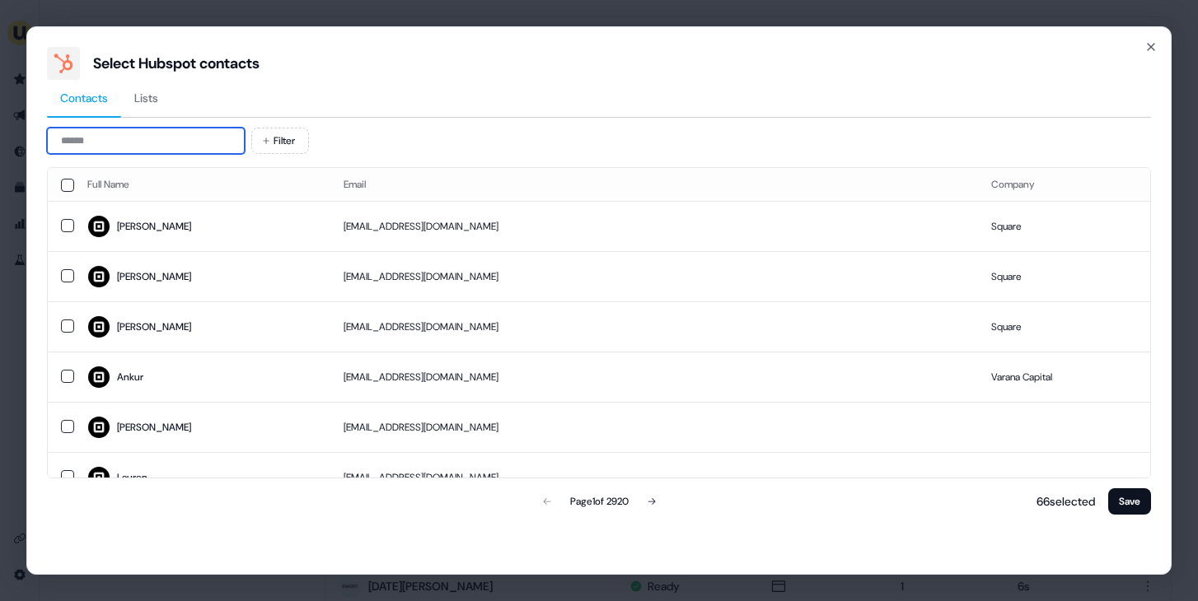
click at [196, 145] on input at bounding box center [146, 141] width 198 height 26
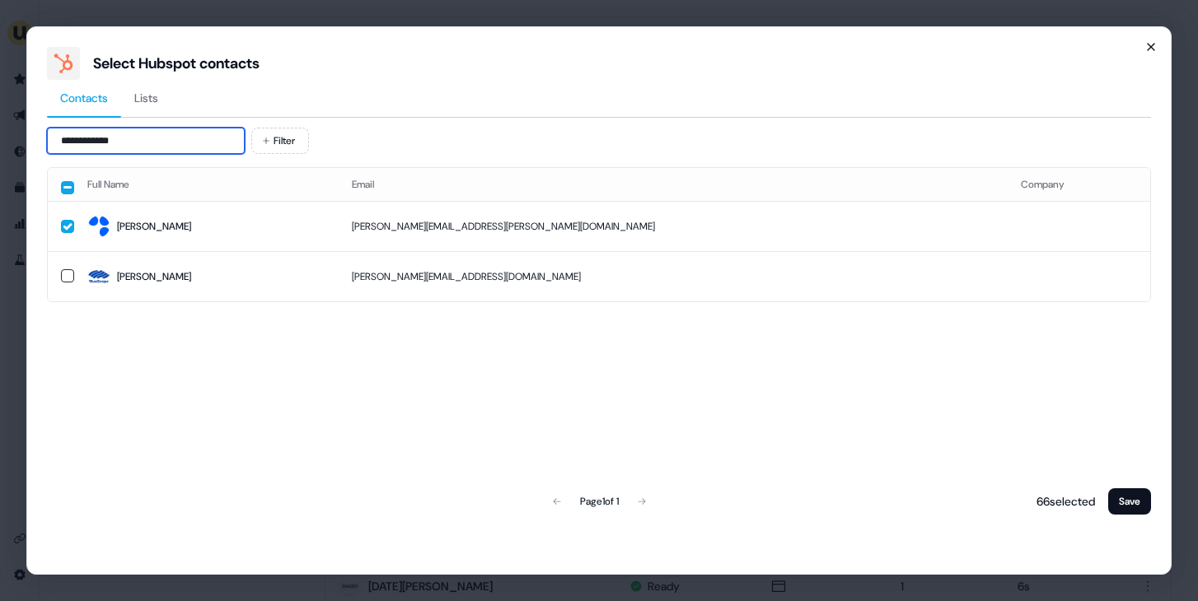
type input "**********"
click at [1154, 49] on icon "button" at bounding box center [1150, 46] width 13 height 13
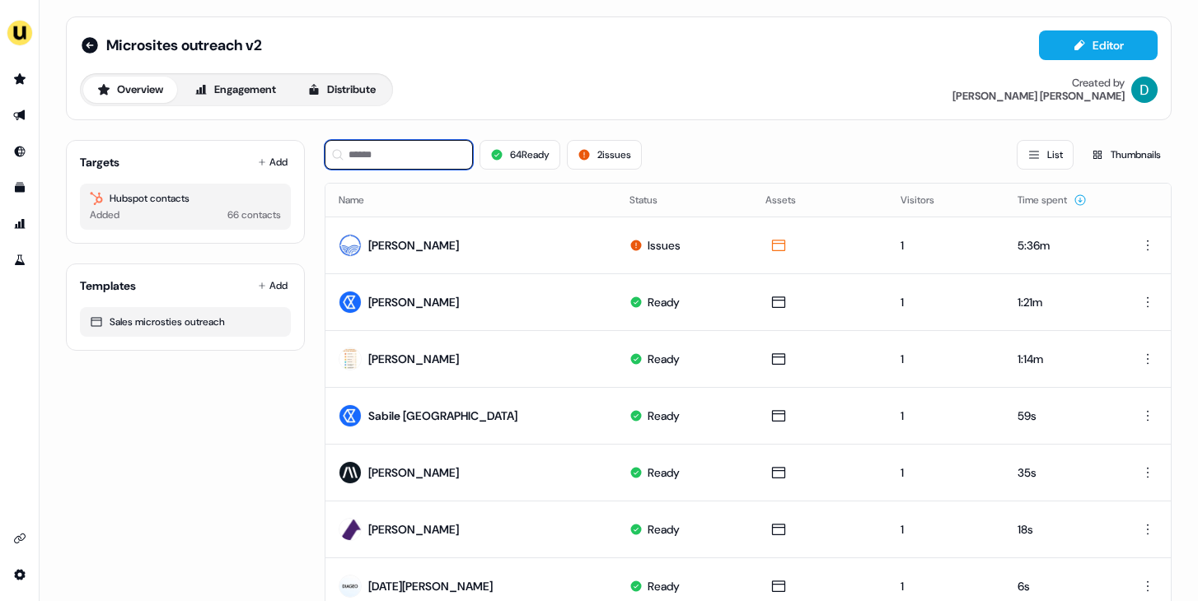
click at [375, 152] on input at bounding box center [399, 155] width 148 height 30
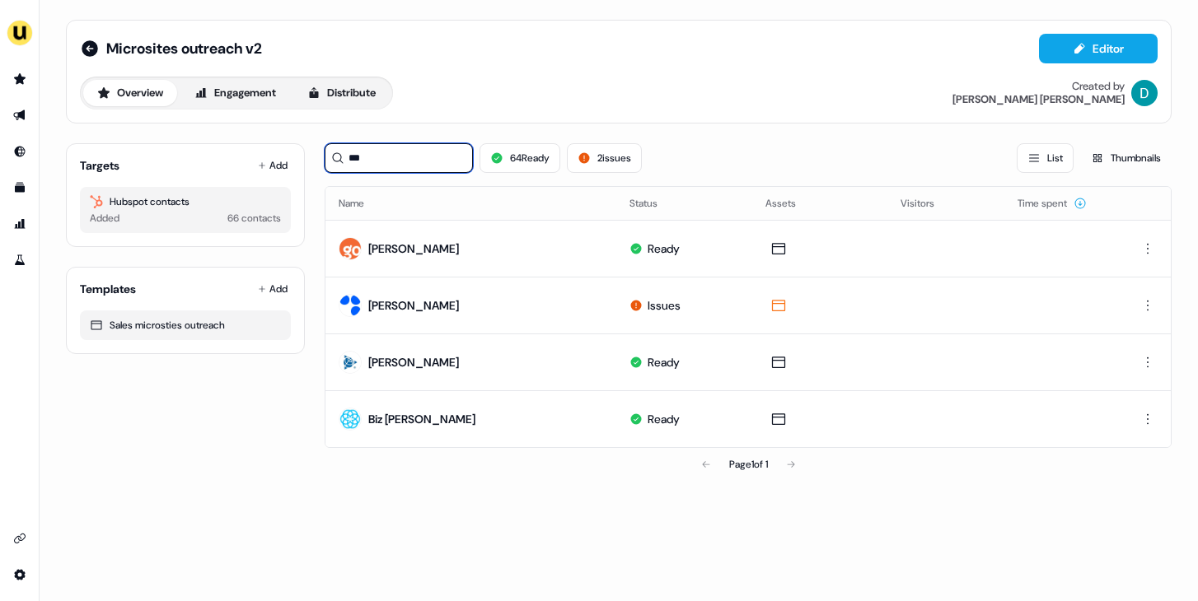
scroll to position [0, 0]
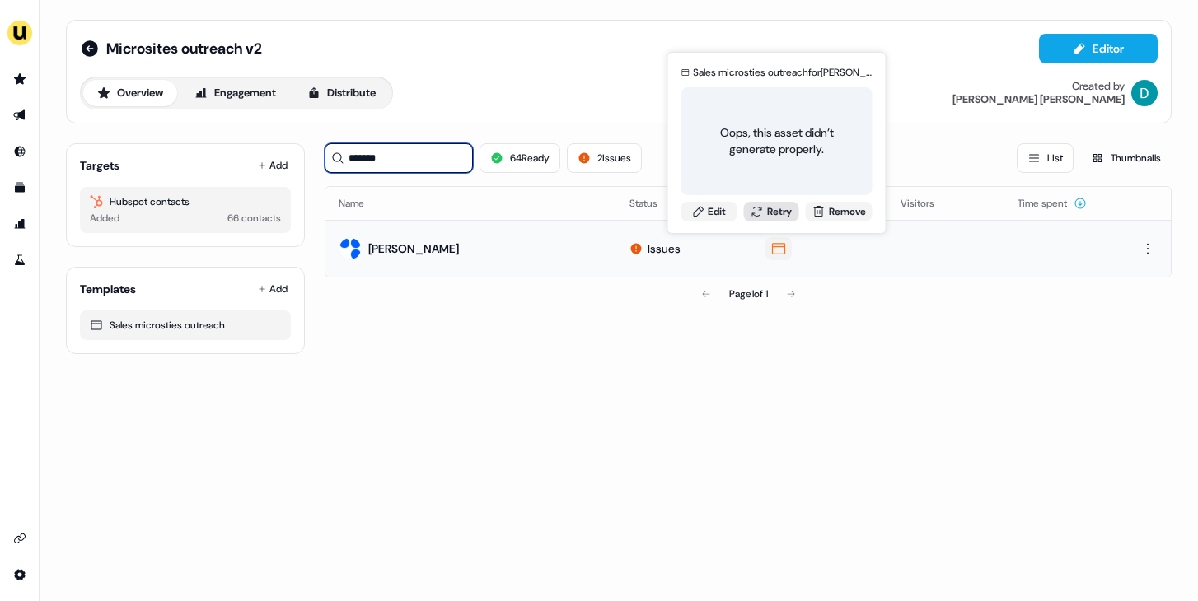
type input "*******"
click at [765, 206] on button "Retry" at bounding box center [771, 212] width 56 height 20
click at [751, 208] on icon at bounding box center [757, 211] width 13 height 13
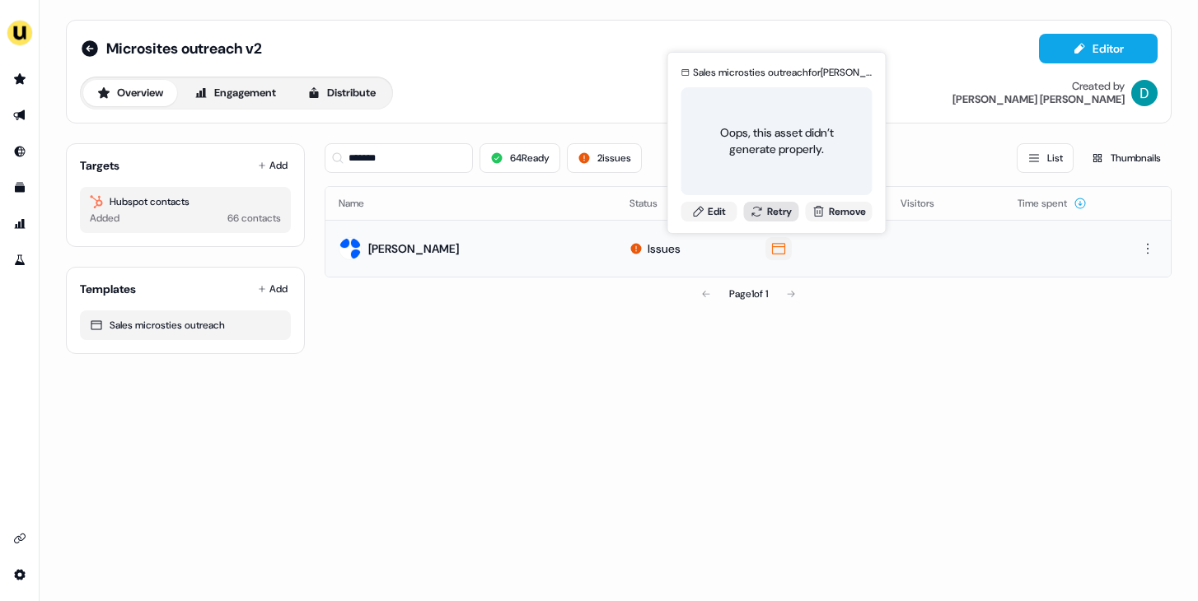
click at [751, 208] on icon at bounding box center [757, 211] width 13 height 13
click at [772, 216] on button "Retry" at bounding box center [771, 212] width 56 height 20
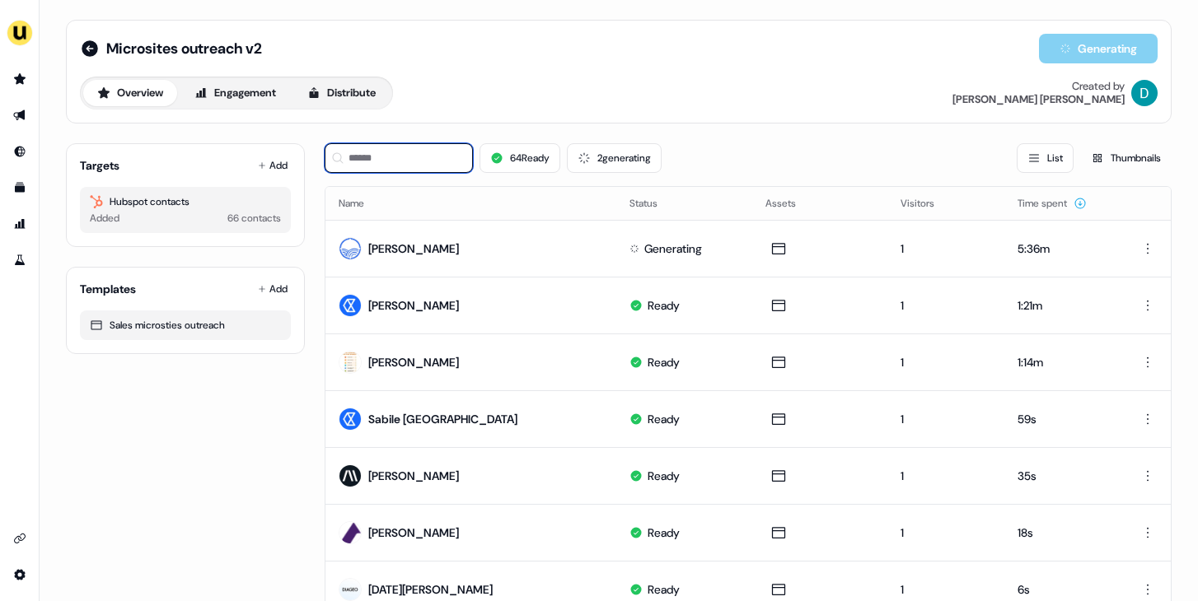
click at [417, 157] on input at bounding box center [399, 158] width 148 height 30
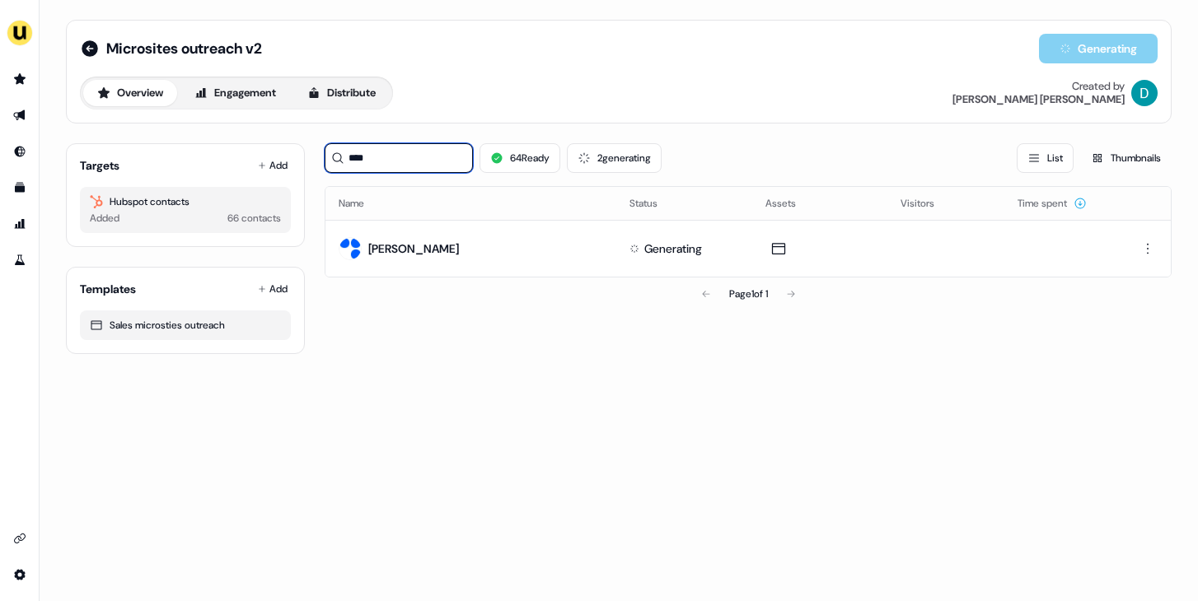
type input "****"
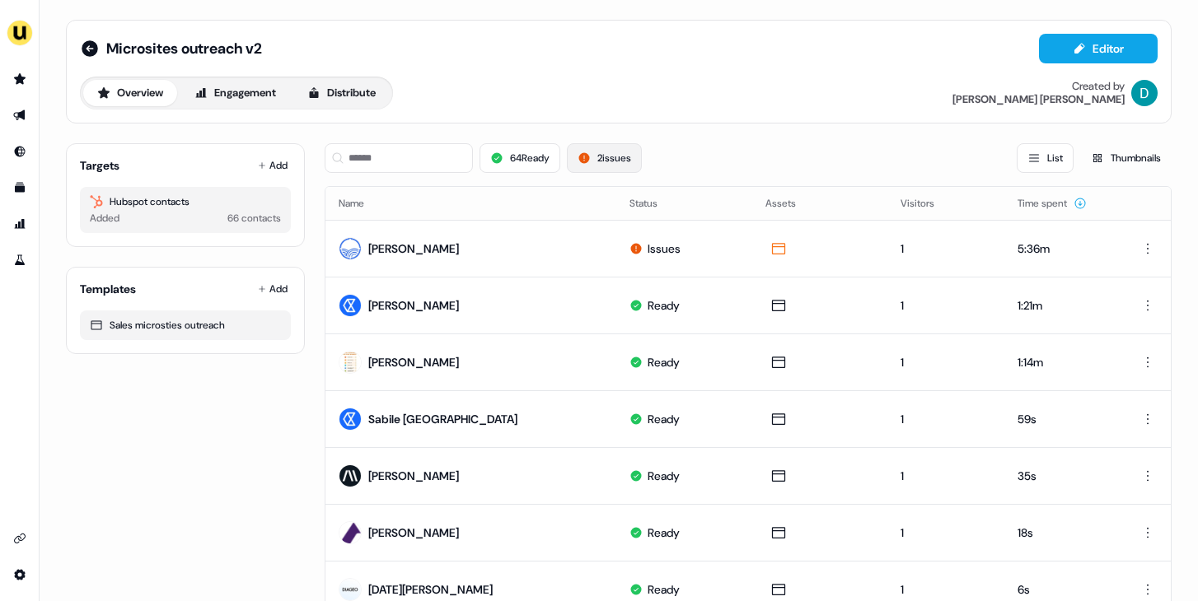
click at [585, 157] on icon at bounding box center [584, 158] width 13 height 13
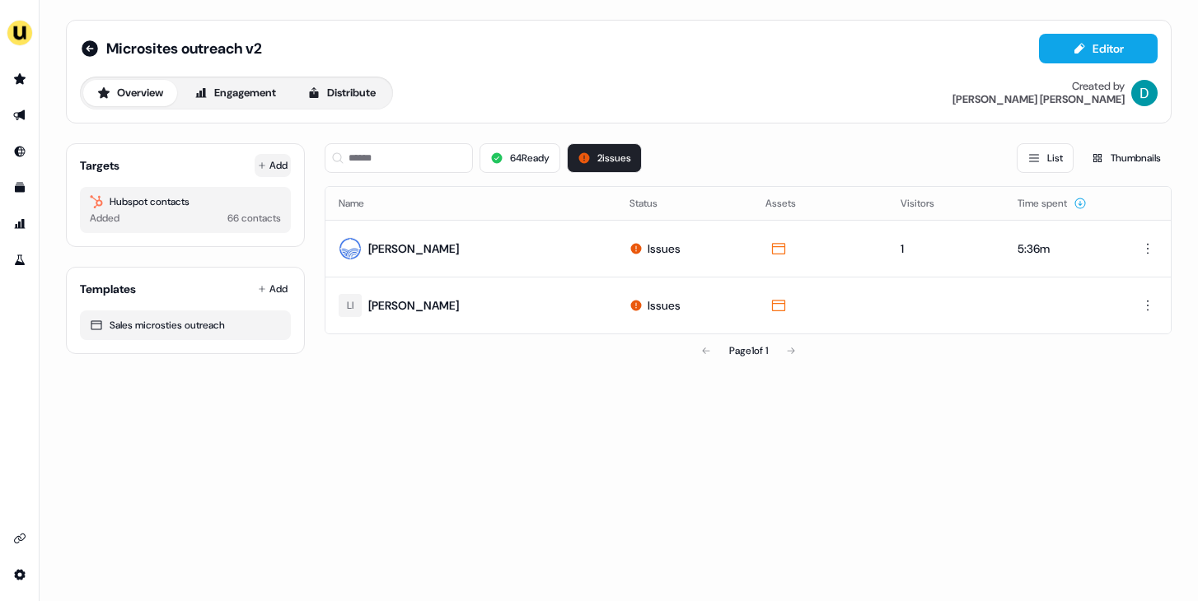
click at [284, 166] on button "Add" at bounding box center [273, 165] width 36 height 23
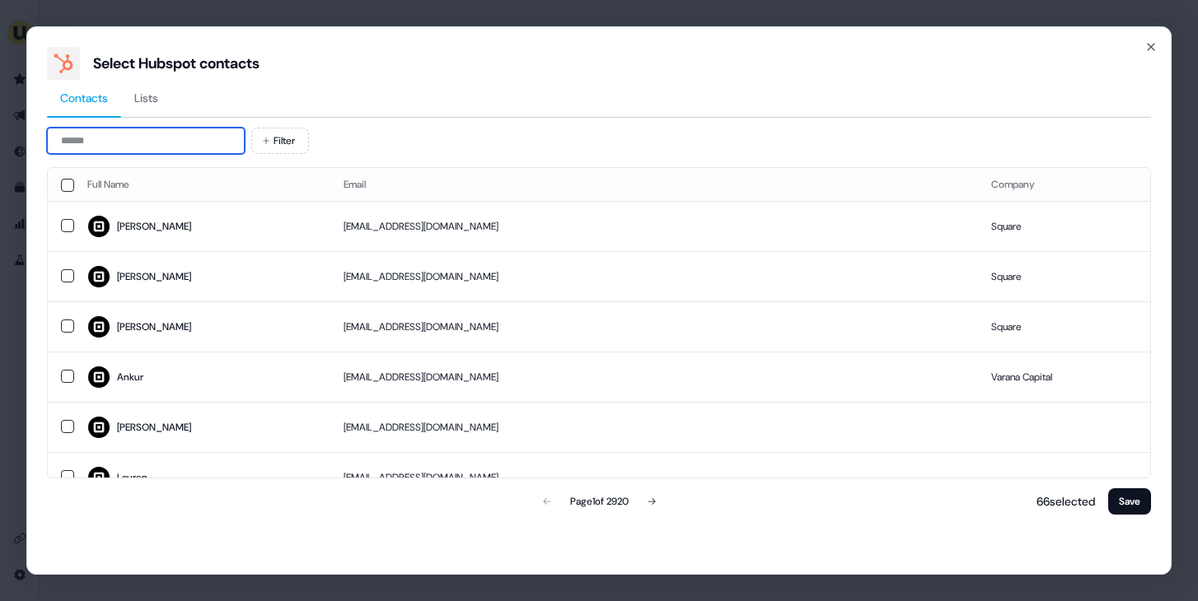
click at [165, 138] on input at bounding box center [146, 141] width 198 height 26
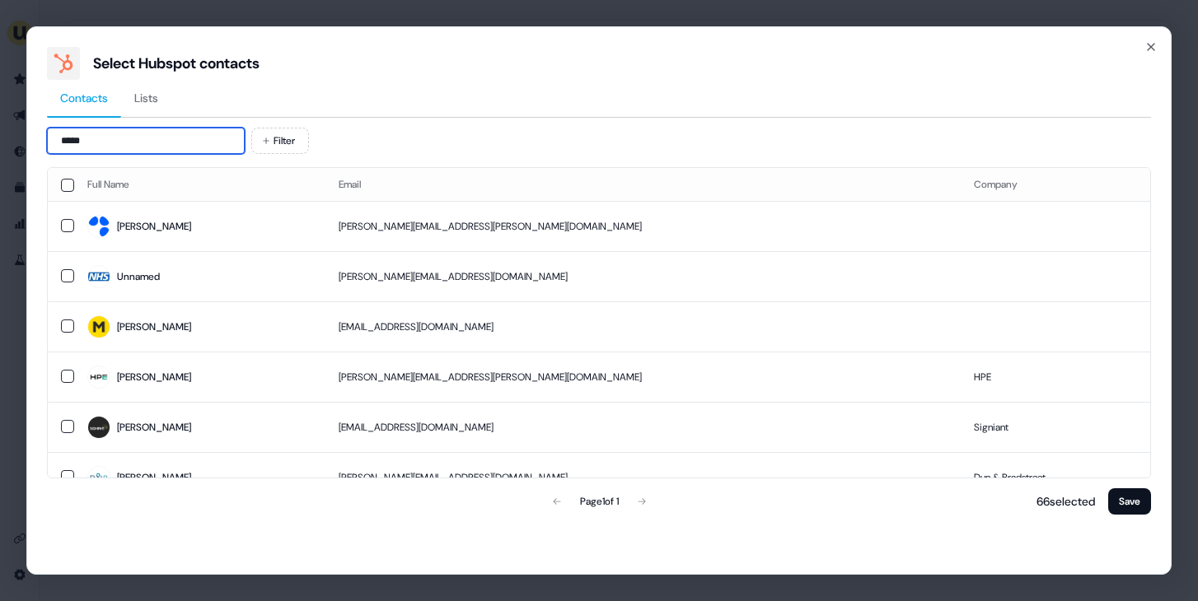
type input "*****"
click at [316, 246] on td "[PERSON_NAME]" at bounding box center [199, 226] width 251 height 50
click at [1133, 492] on button "Save" at bounding box center [1129, 502] width 43 height 26
click at [1125, 502] on button "Save" at bounding box center [1129, 502] width 43 height 26
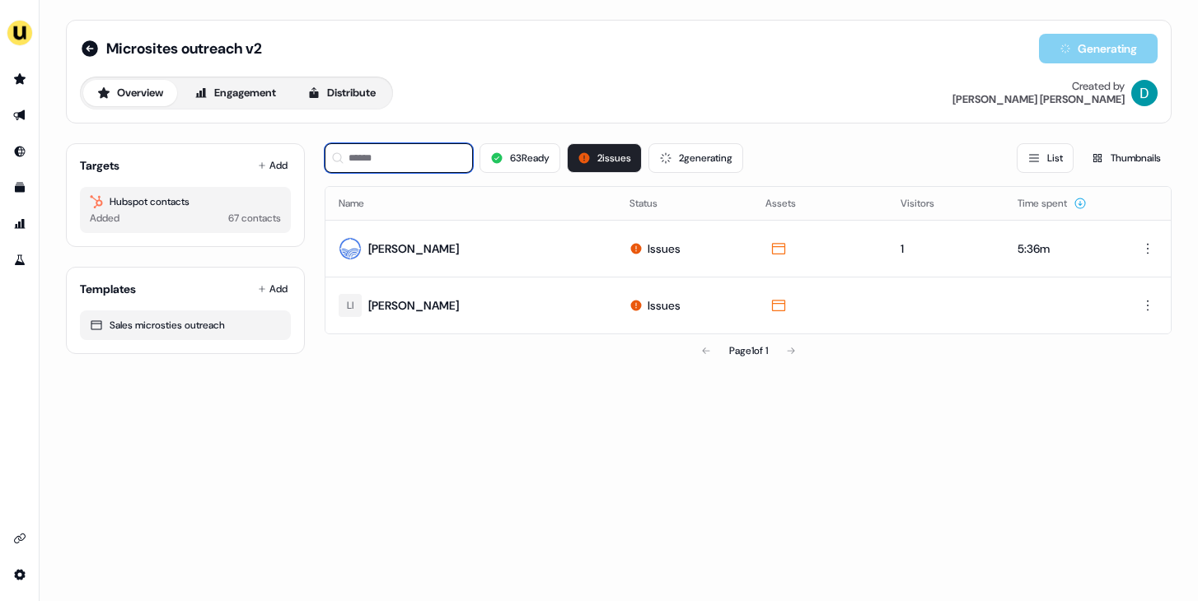
click at [400, 149] on input at bounding box center [399, 158] width 148 height 30
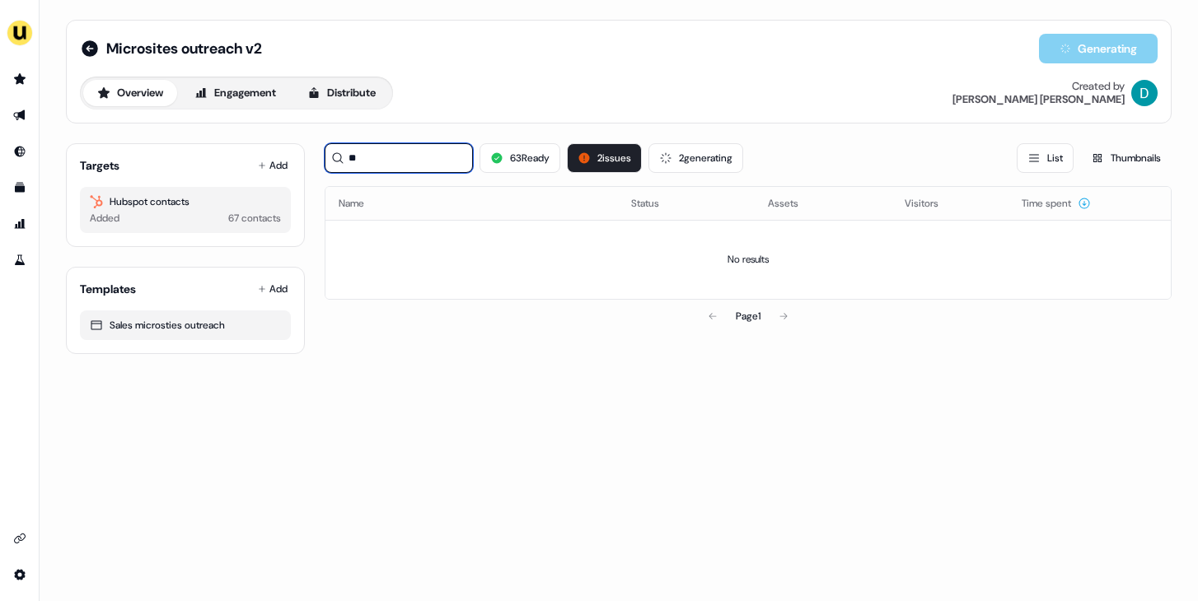
type input "*"
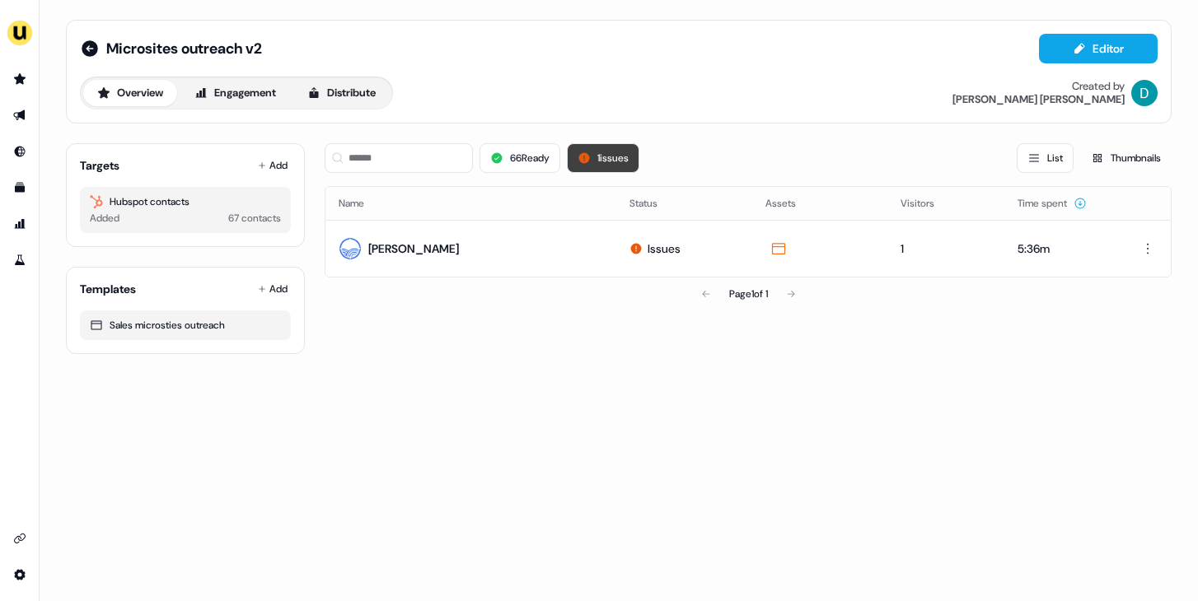
click at [635, 159] on button "1 issues" at bounding box center [603, 158] width 72 height 30
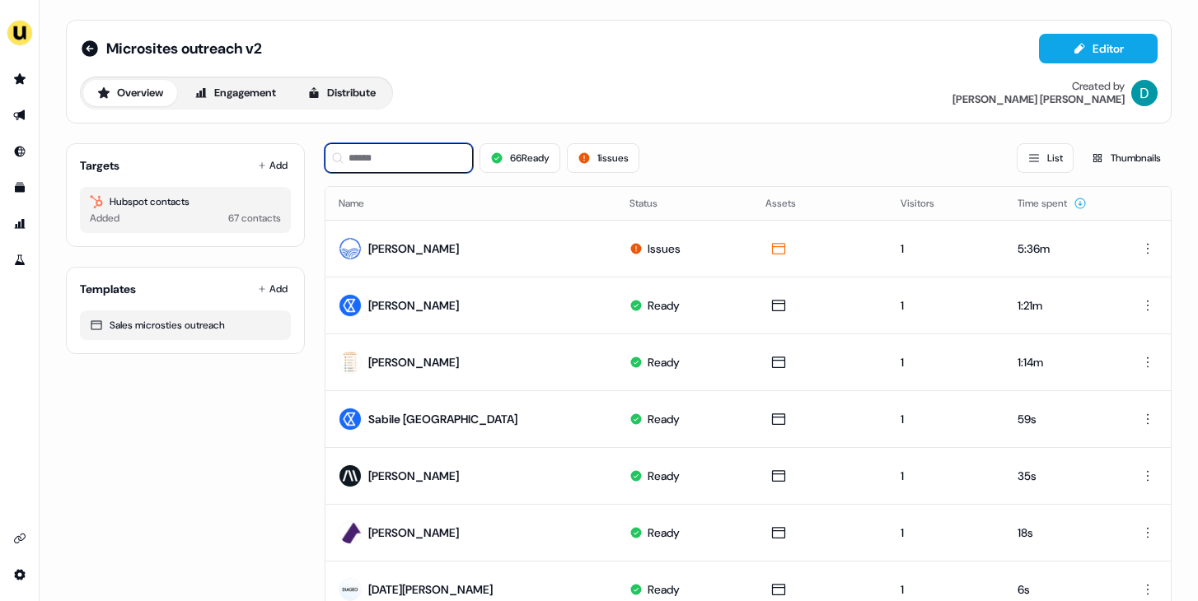
click at [451, 166] on input at bounding box center [399, 158] width 148 height 30
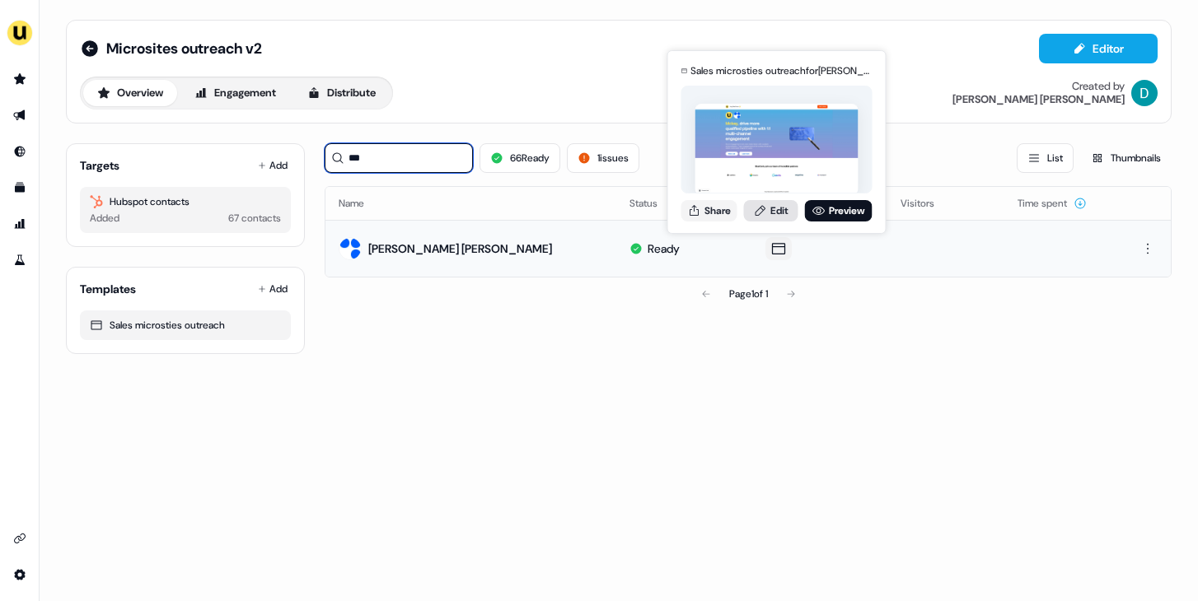
type input "***"
click at [760, 213] on icon at bounding box center [760, 210] width 13 height 13
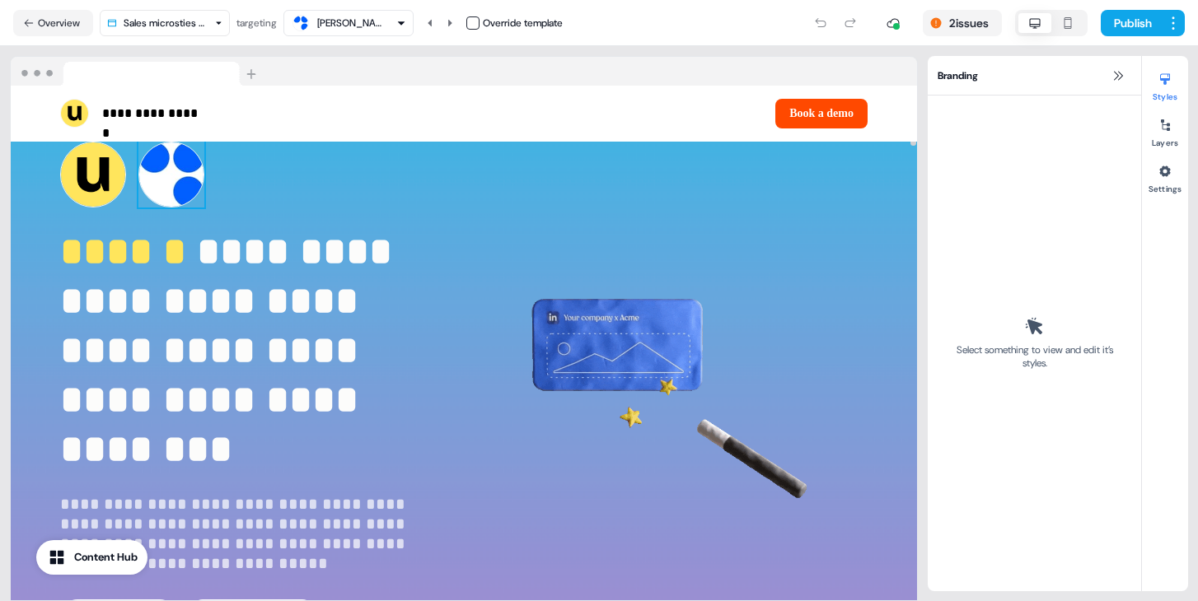
click at [176, 180] on img at bounding box center [171, 175] width 66 height 66
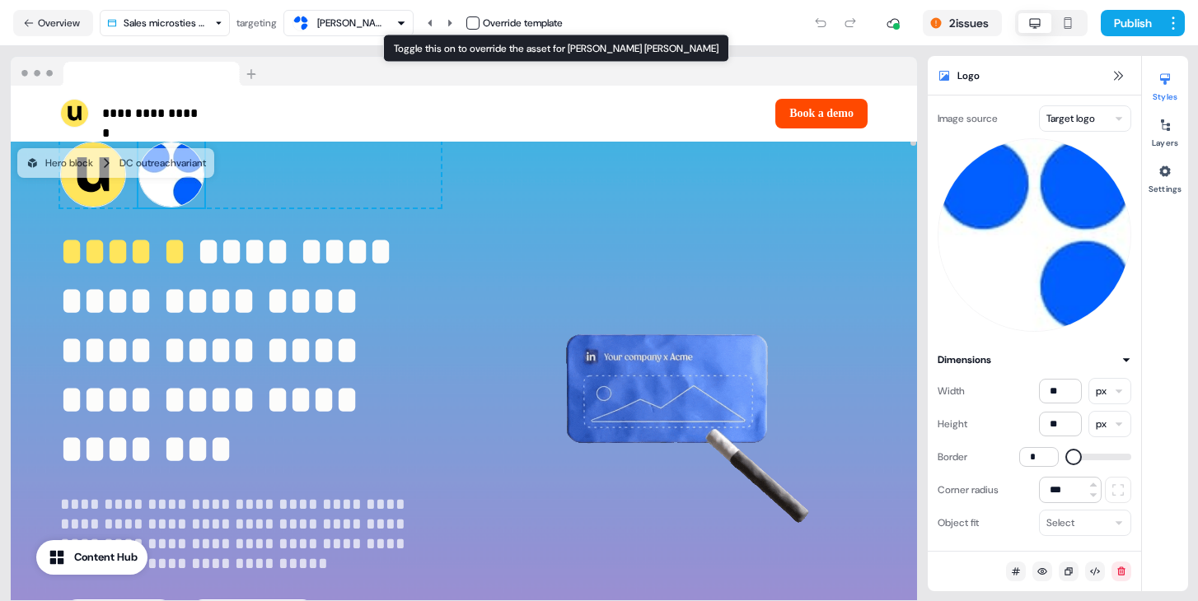
click at [476, 22] on button "button" at bounding box center [472, 22] width 13 height 13
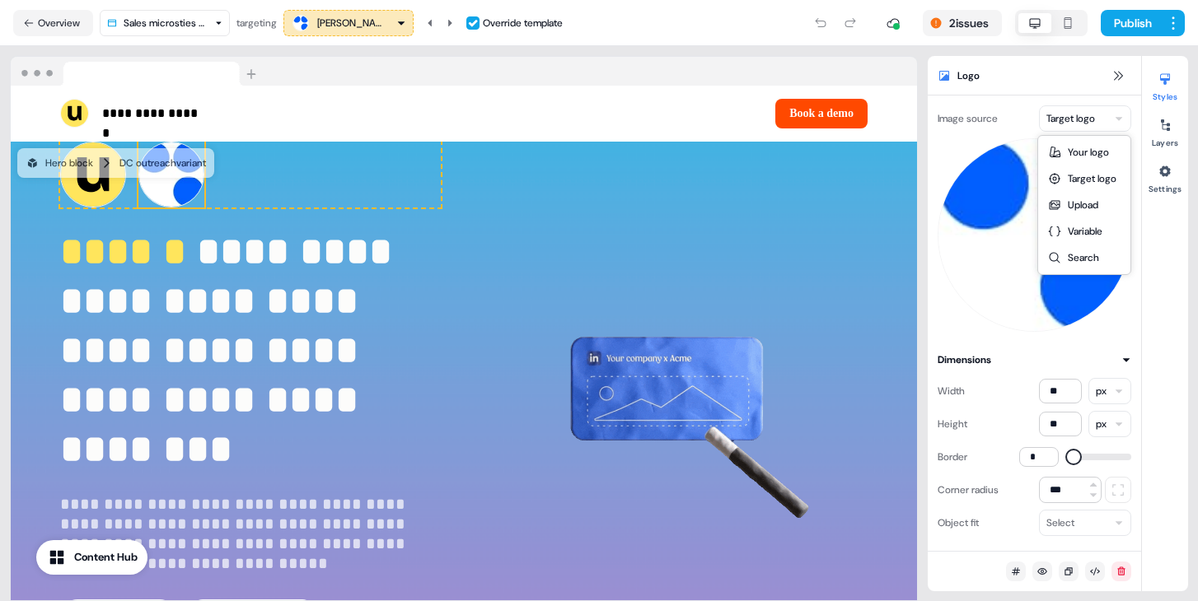
click at [1121, 124] on html "**********" at bounding box center [599, 300] width 1198 height 601
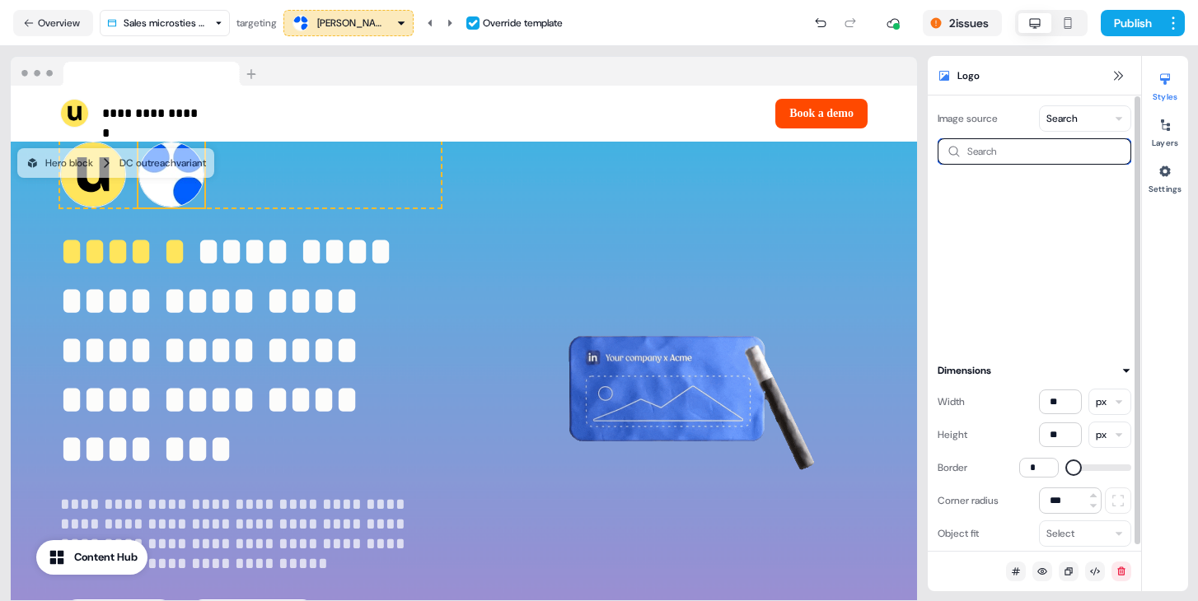
click at [1033, 157] on input at bounding box center [1035, 151] width 194 height 26
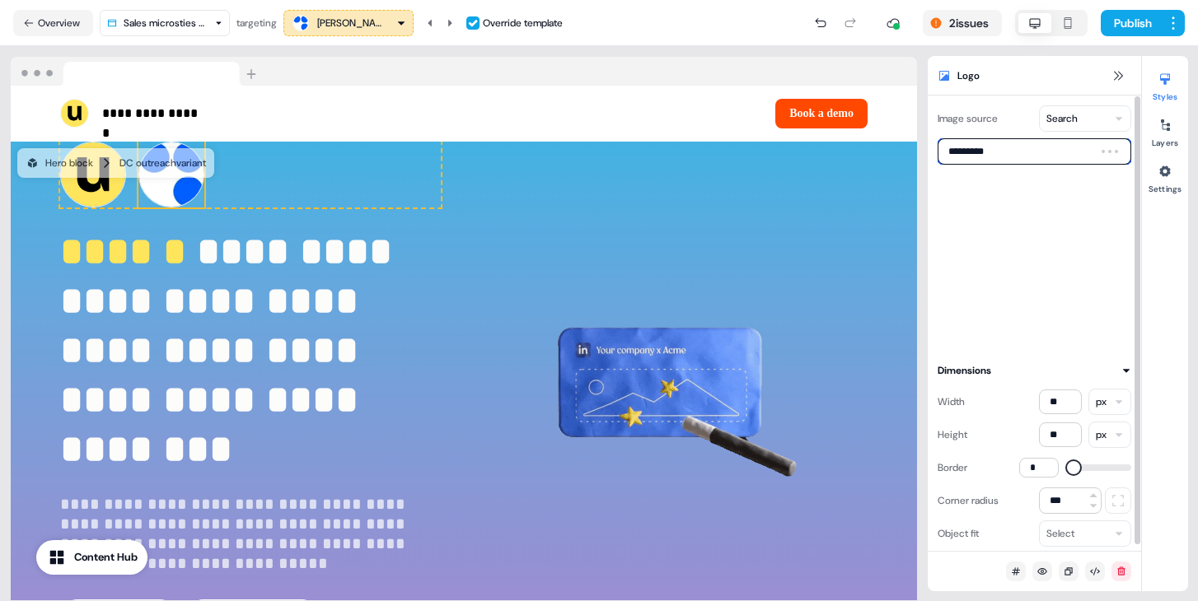
type input "*********"
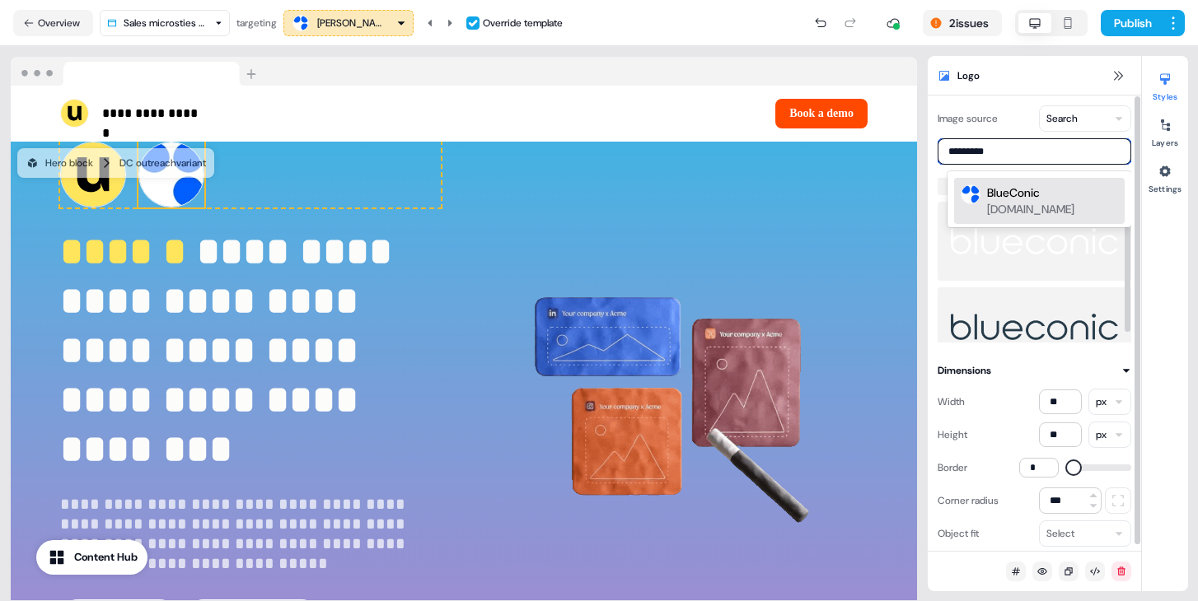
scroll to position [86, 0]
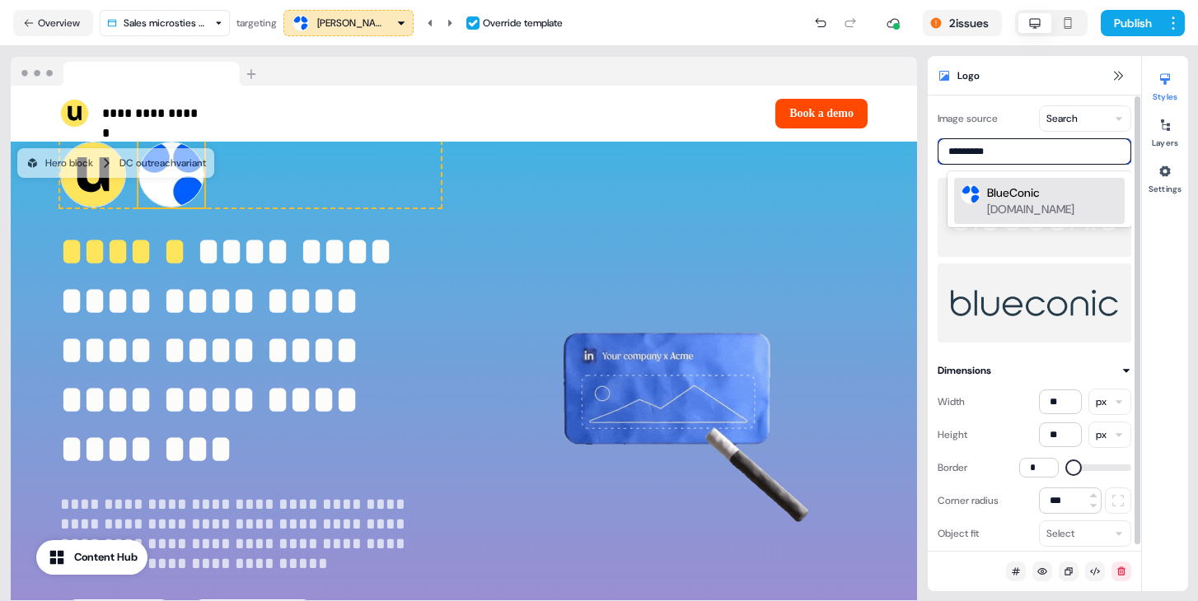
click at [1027, 195] on div "BlueConic" at bounding box center [1013, 193] width 53 height 16
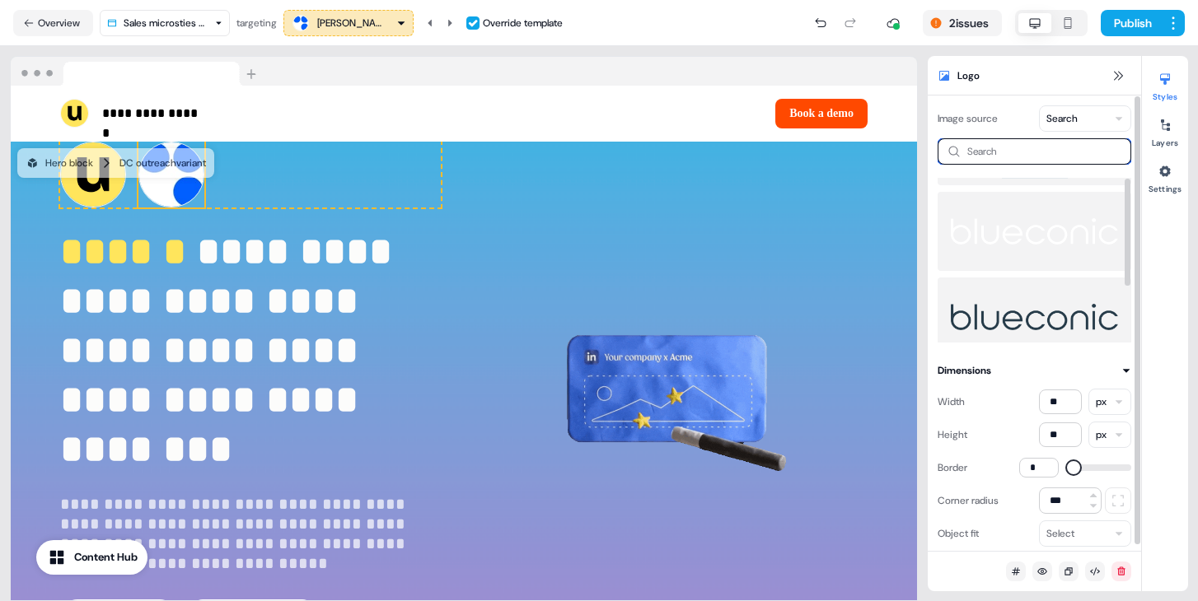
scroll to position [0, 0]
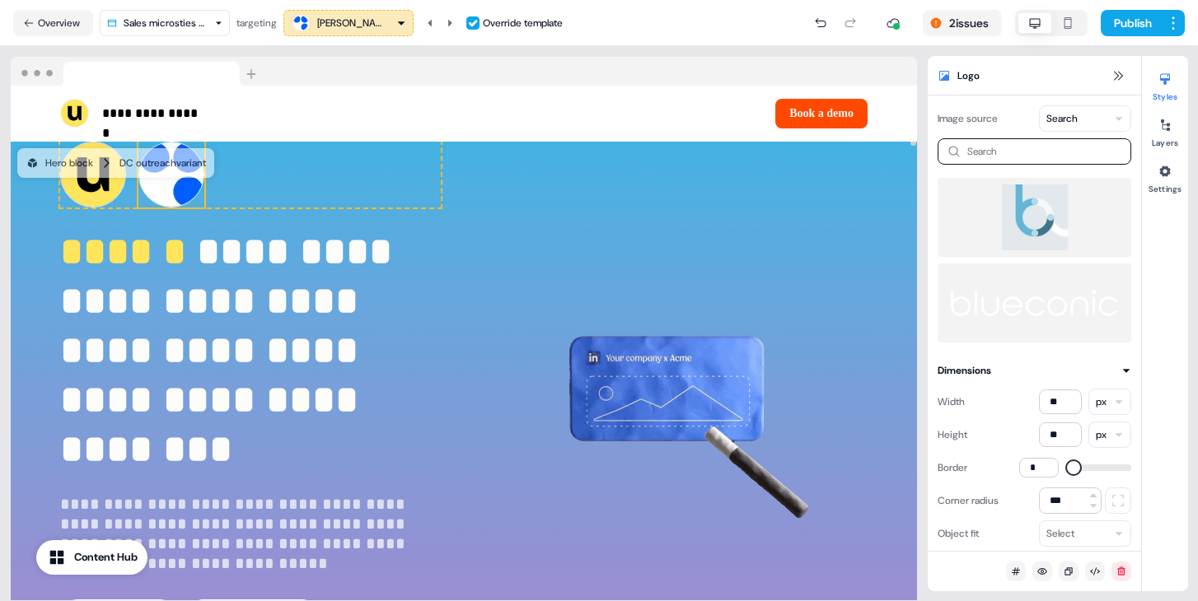
click at [181, 189] on img at bounding box center [171, 175] width 66 height 66
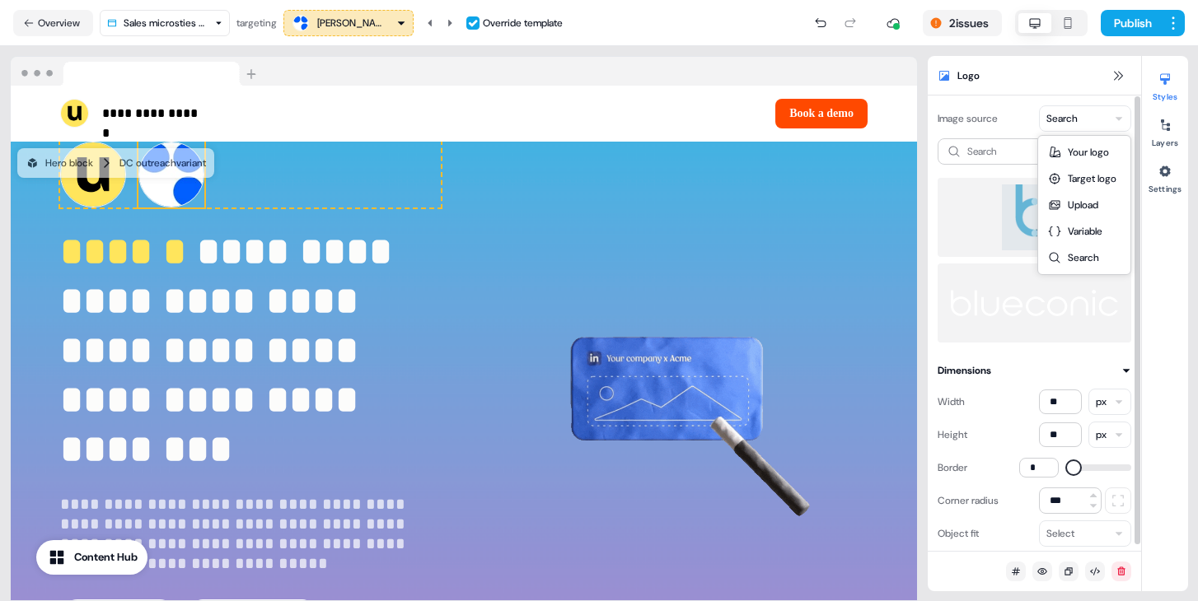
click at [1103, 110] on html "**********" at bounding box center [599, 300] width 1198 height 601
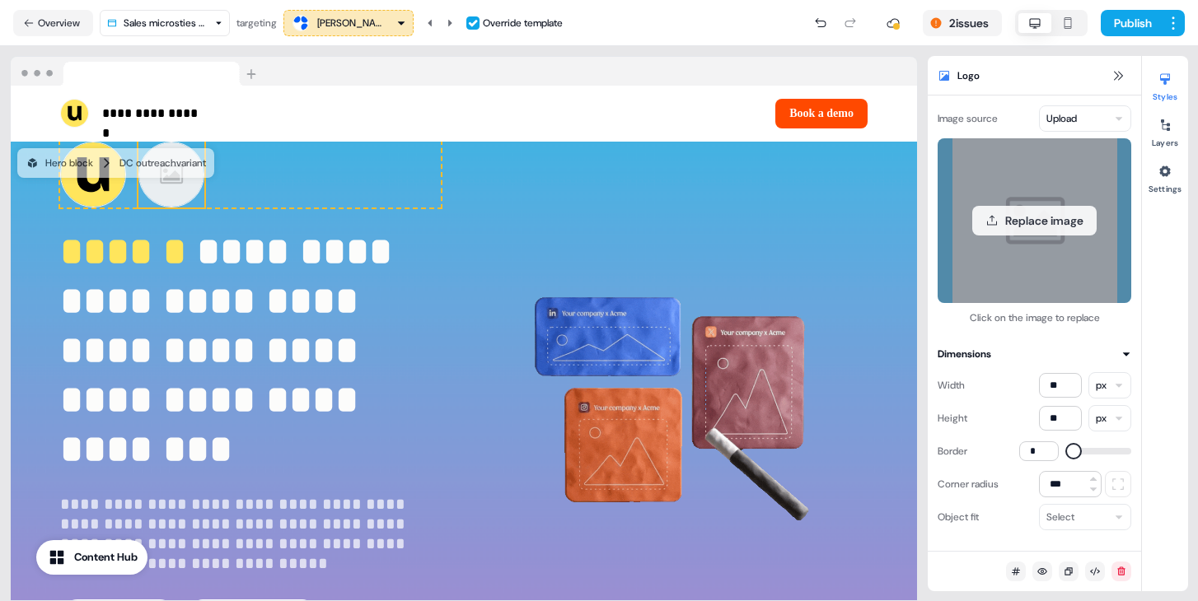
click at [1031, 205] on div "Replace image" at bounding box center [1035, 220] width 194 height 165
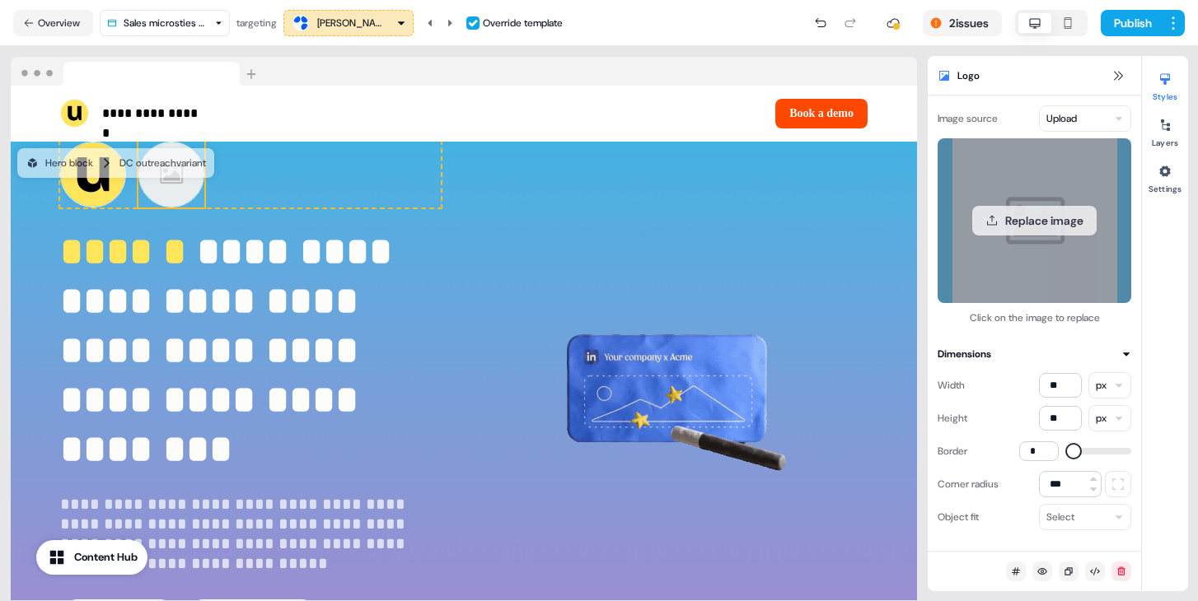
click at [1031, 208] on button "Replace image" at bounding box center [1034, 221] width 124 height 30
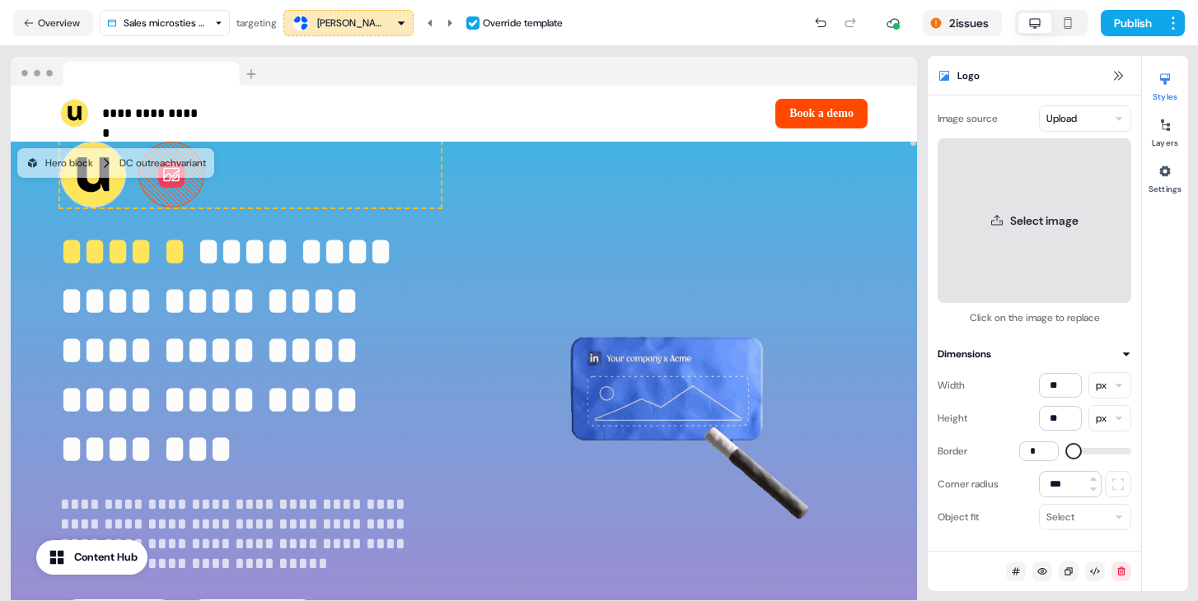
click at [1035, 267] on button "Select image" at bounding box center [1035, 220] width 194 height 165
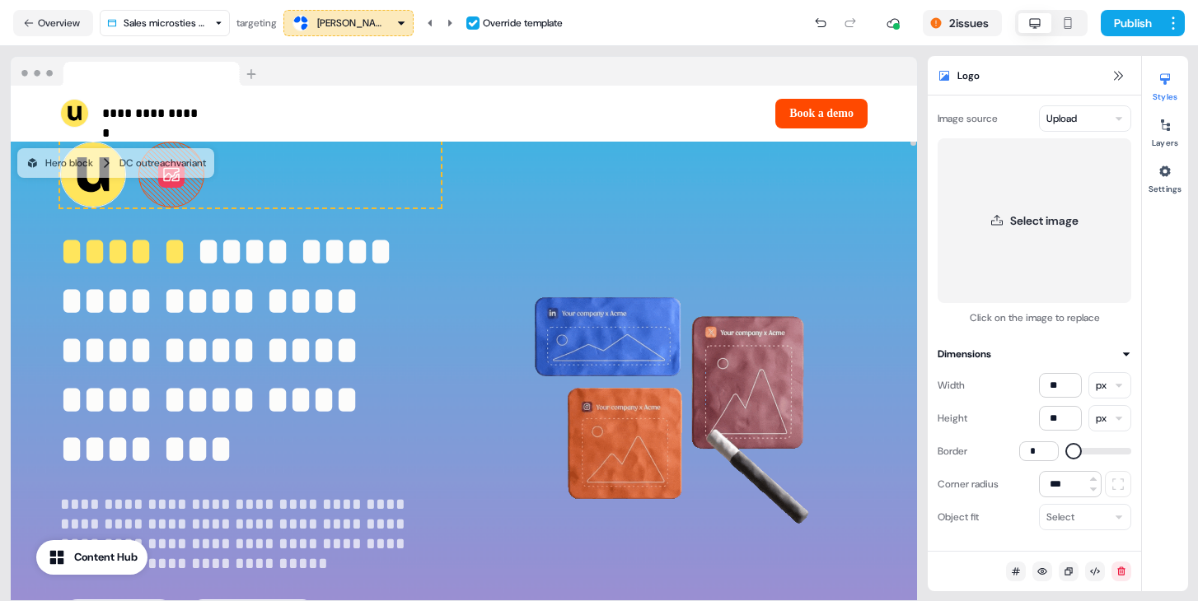
click at [179, 186] on button at bounding box center [171, 174] width 26 height 26
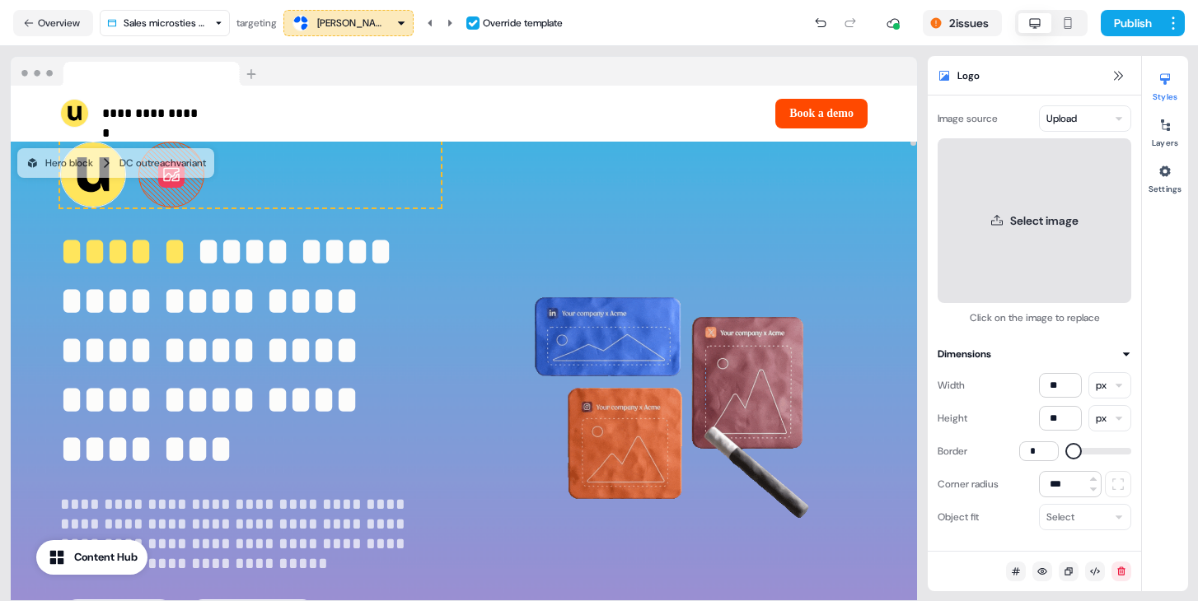
click at [1032, 222] on button "Select image" at bounding box center [1035, 220] width 194 height 165
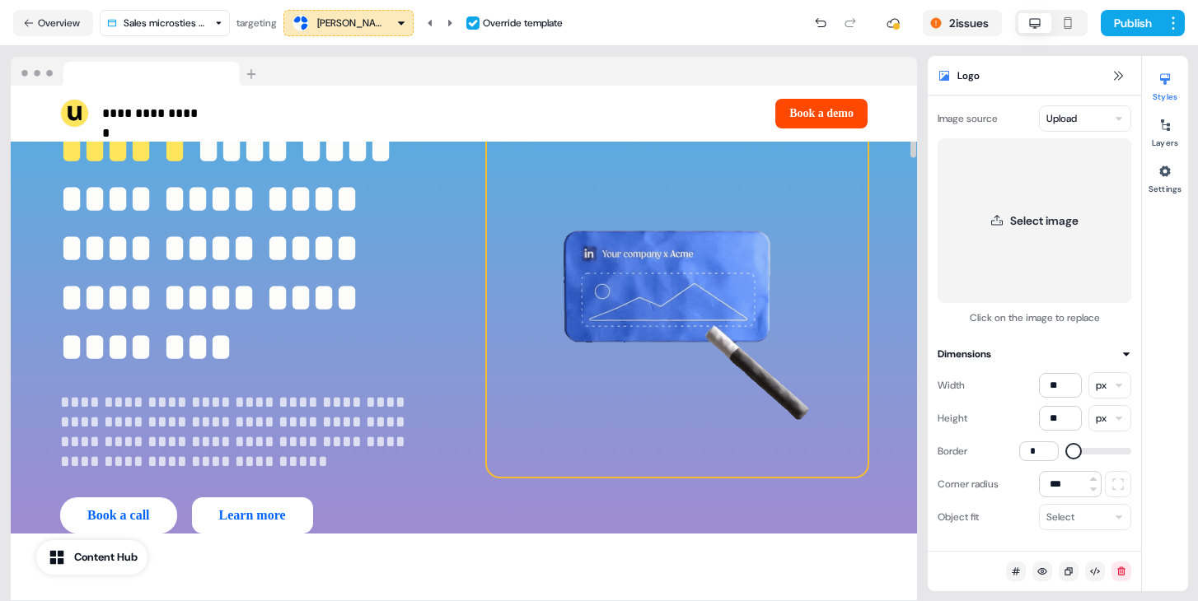
scroll to position [101, 0]
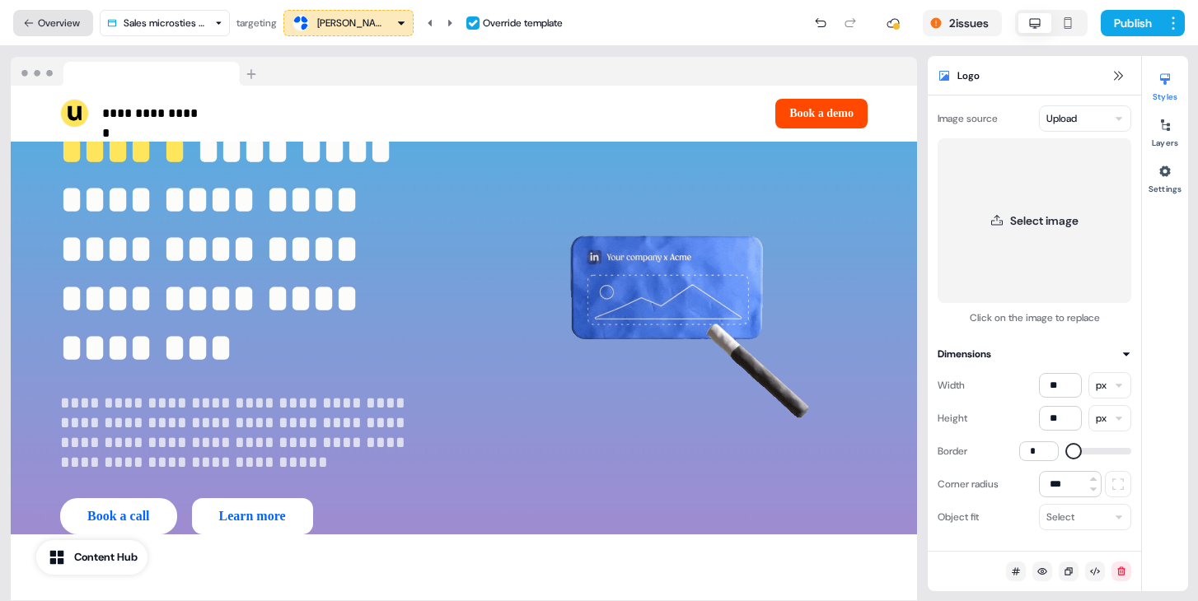
click at [67, 11] on button "Overview" at bounding box center [53, 23] width 80 height 26
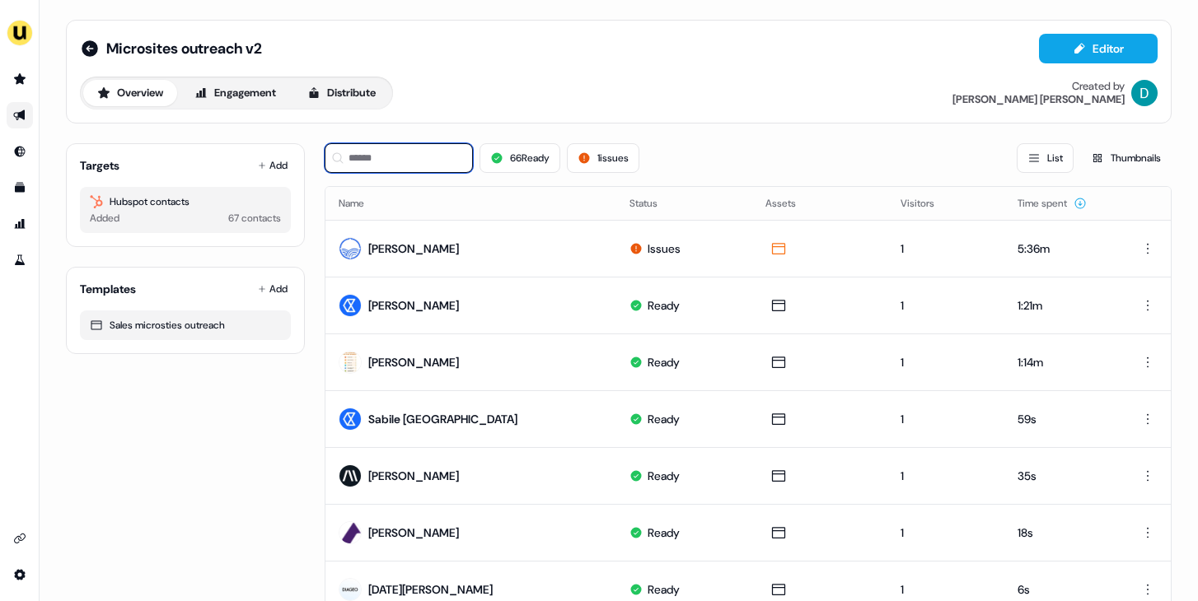
click at [420, 160] on input at bounding box center [399, 158] width 148 height 30
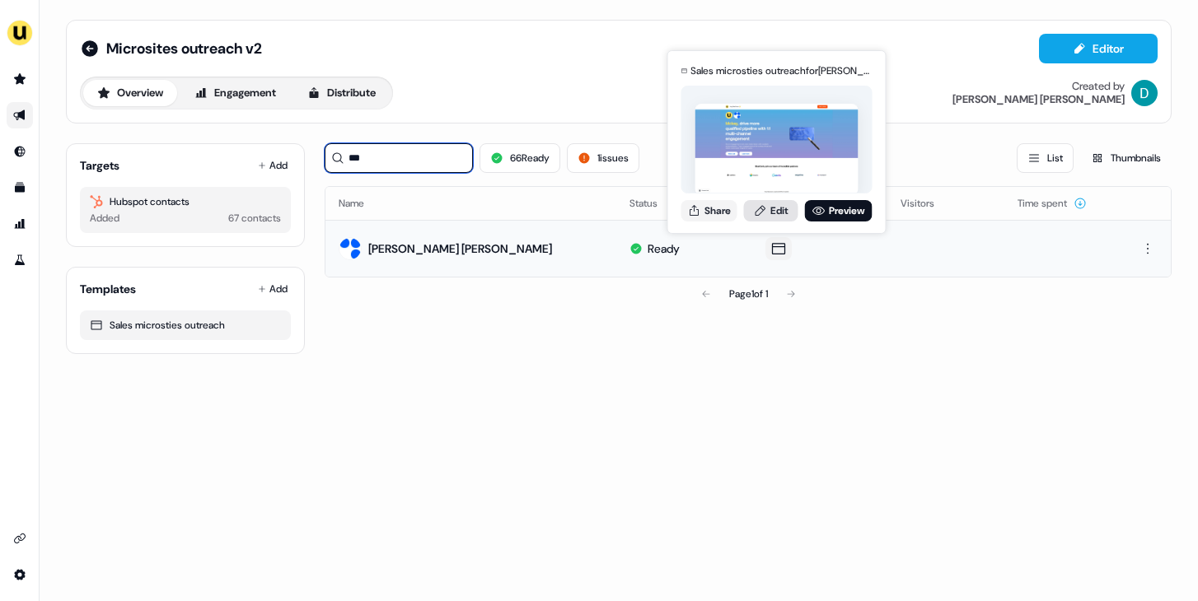
type input "***"
click at [759, 204] on icon at bounding box center [760, 210] width 13 height 13
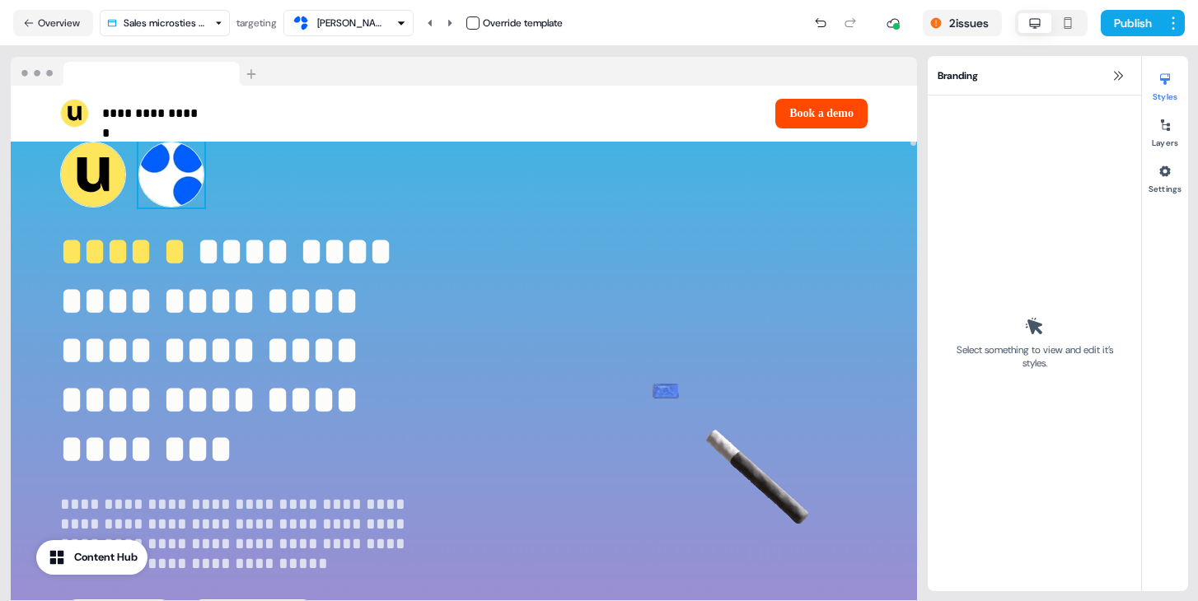
click at [178, 185] on img at bounding box center [171, 175] width 66 height 66
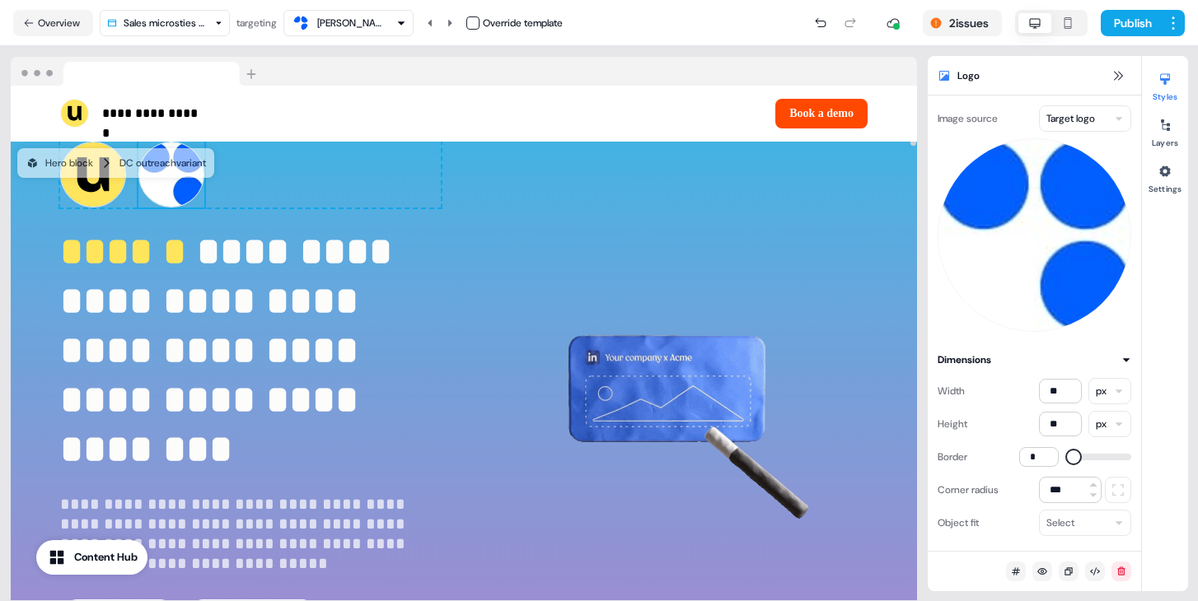
click at [1063, 117] on html "**********" at bounding box center [599, 300] width 1198 height 601
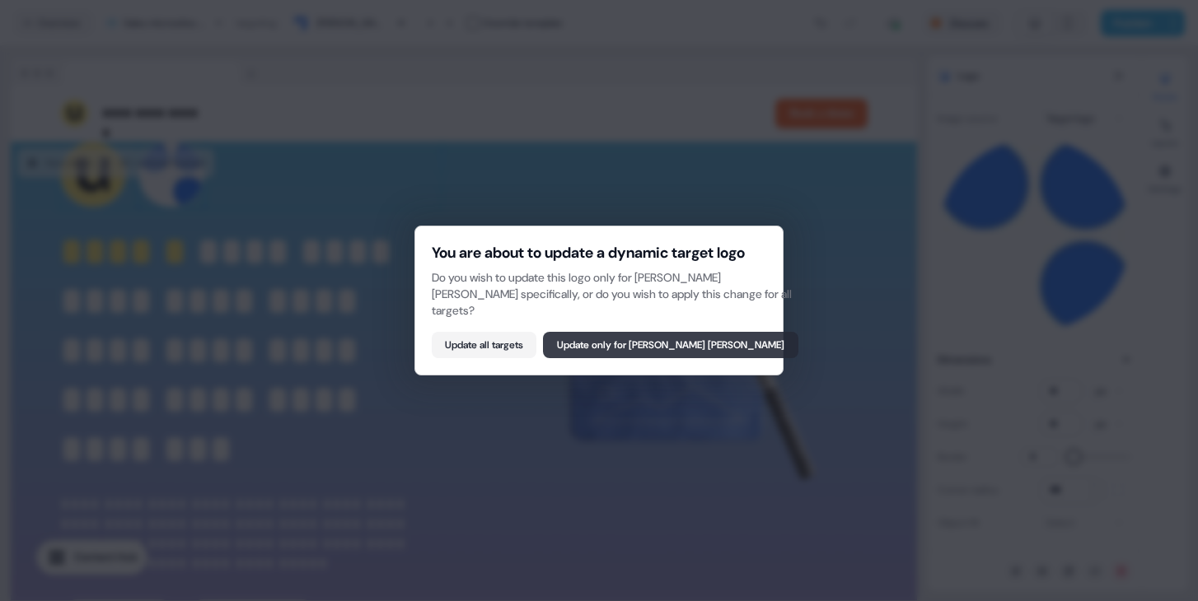
click at [688, 358] on button "Update only for [PERSON_NAME] [PERSON_NAME]" at bounding box center [670, 345] width 255 height 26
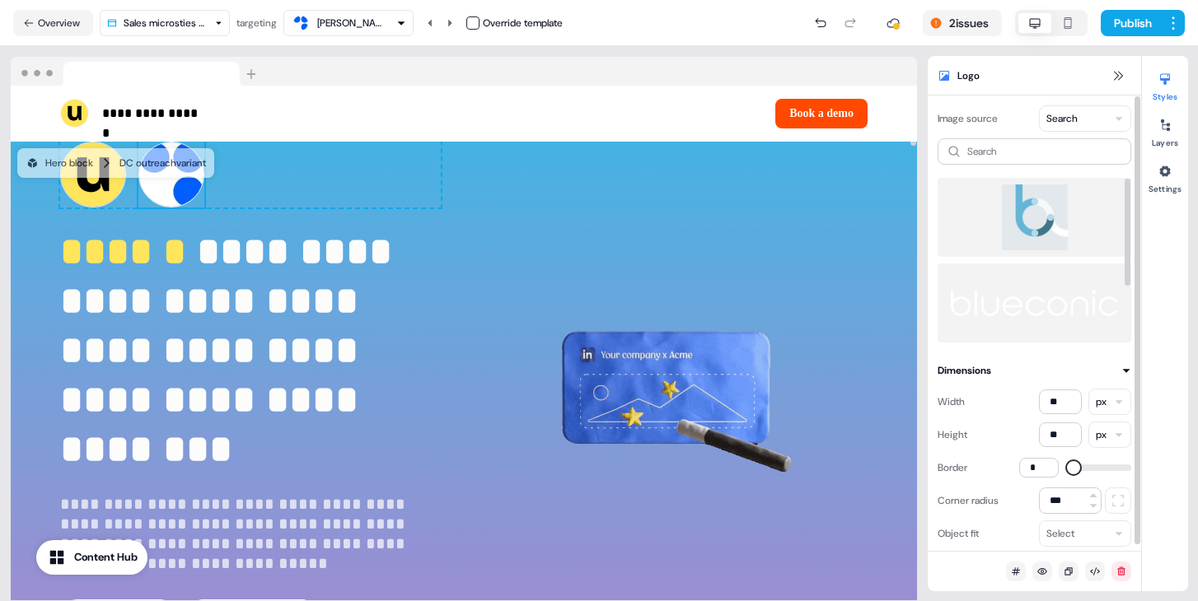
scroll to position [86, 0]
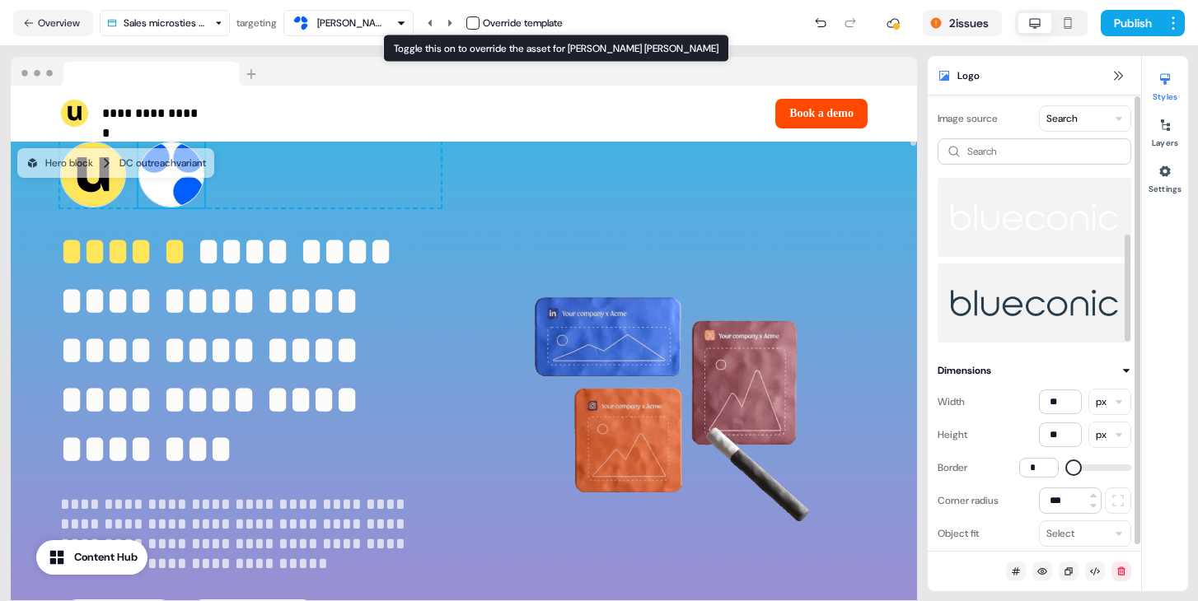
click at [479, 24] on button "button" at bounding box center [472, 22] width 13 height 13
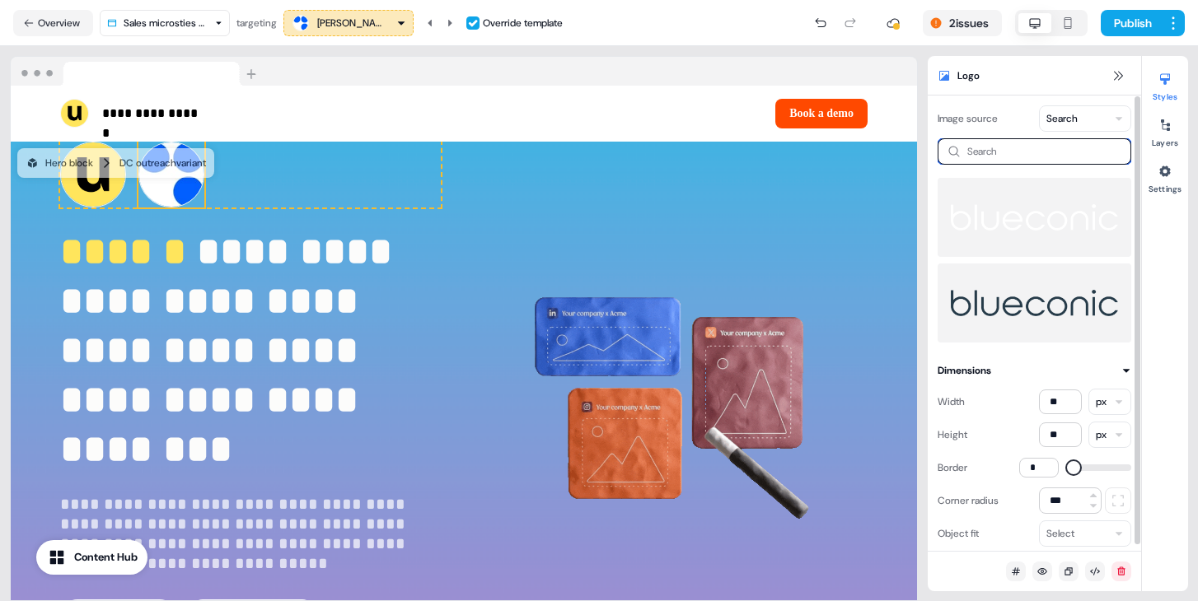
click at [996, 153] on input at bounding box center [1035, 151] width 194 height 26
type input "*"
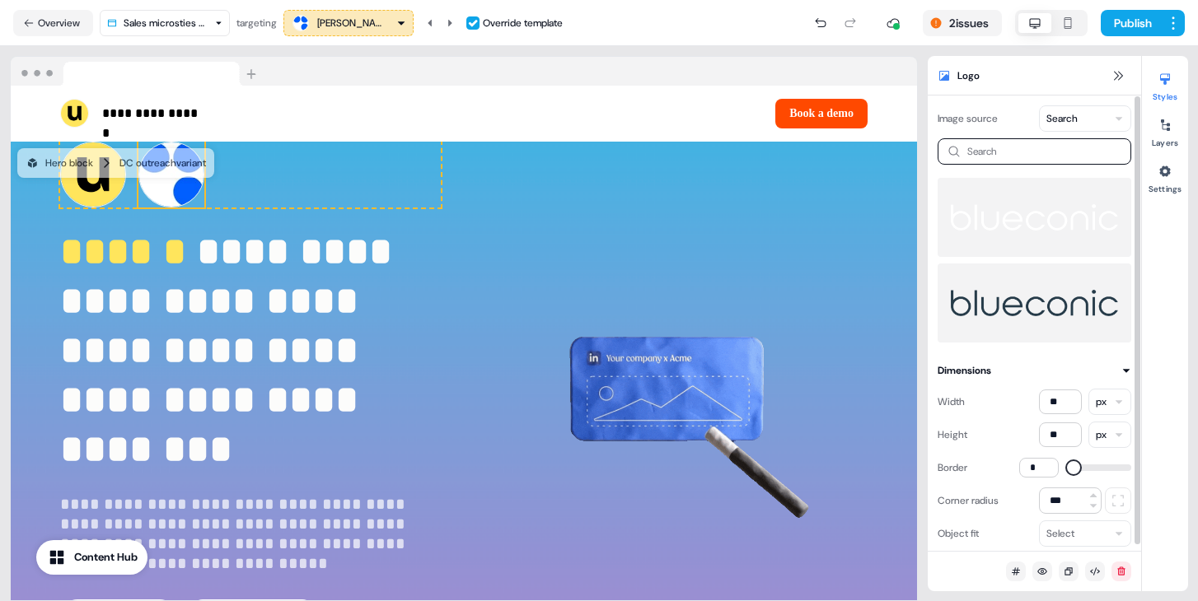
click at [1104, 124] on html "**********" at bounding box center [599, 300] width 1198 height 601
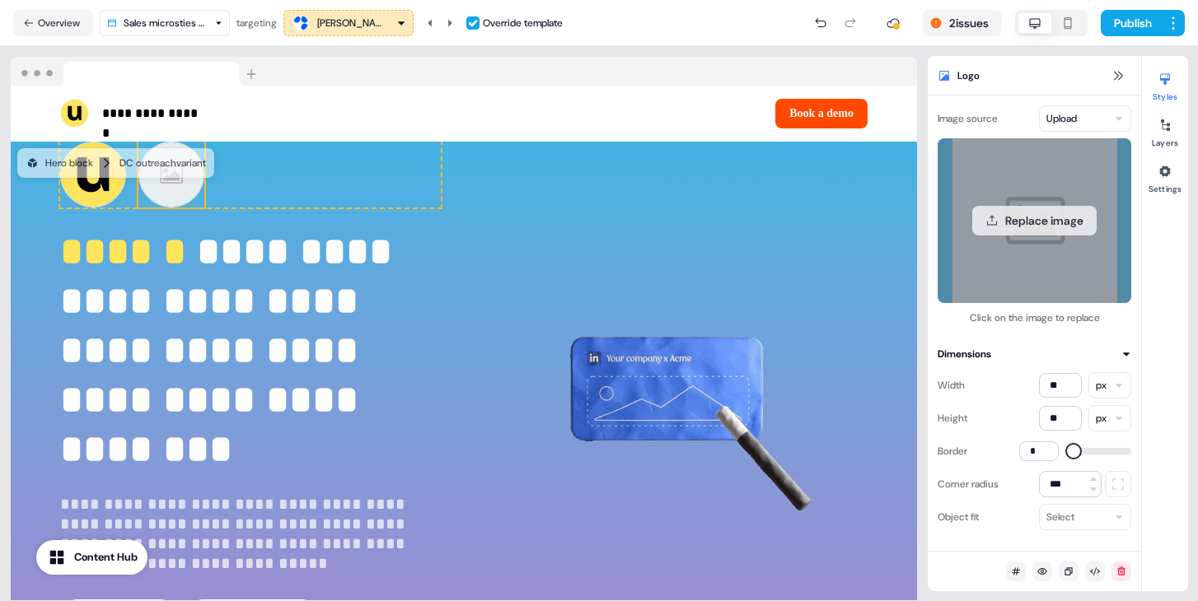
click at [1055, 227] on button "Replace image" at bounding box center [1034, 221] width 124 height 30
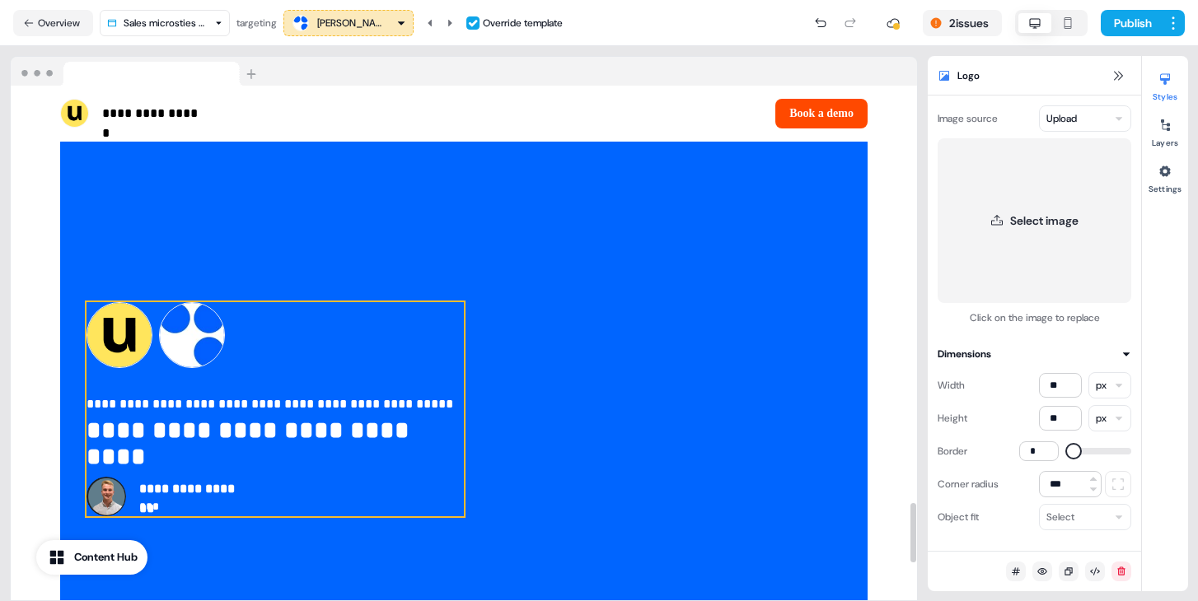
scroll to position [3565, 0]
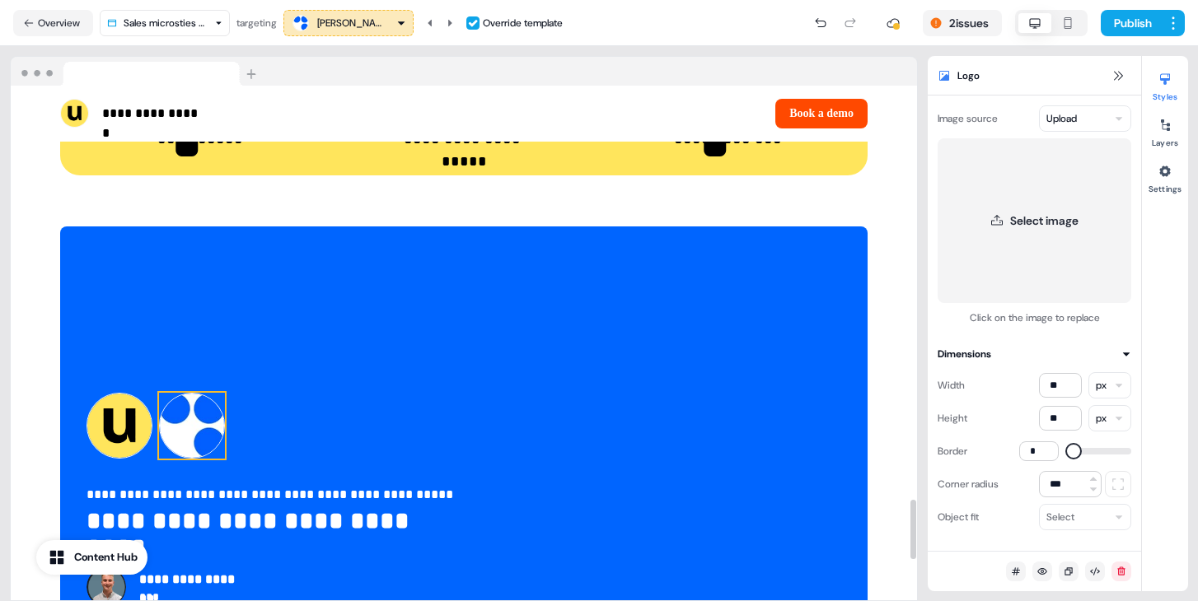
click at [186, 433] on img at bounding box center [192, 426] width 66 height 66
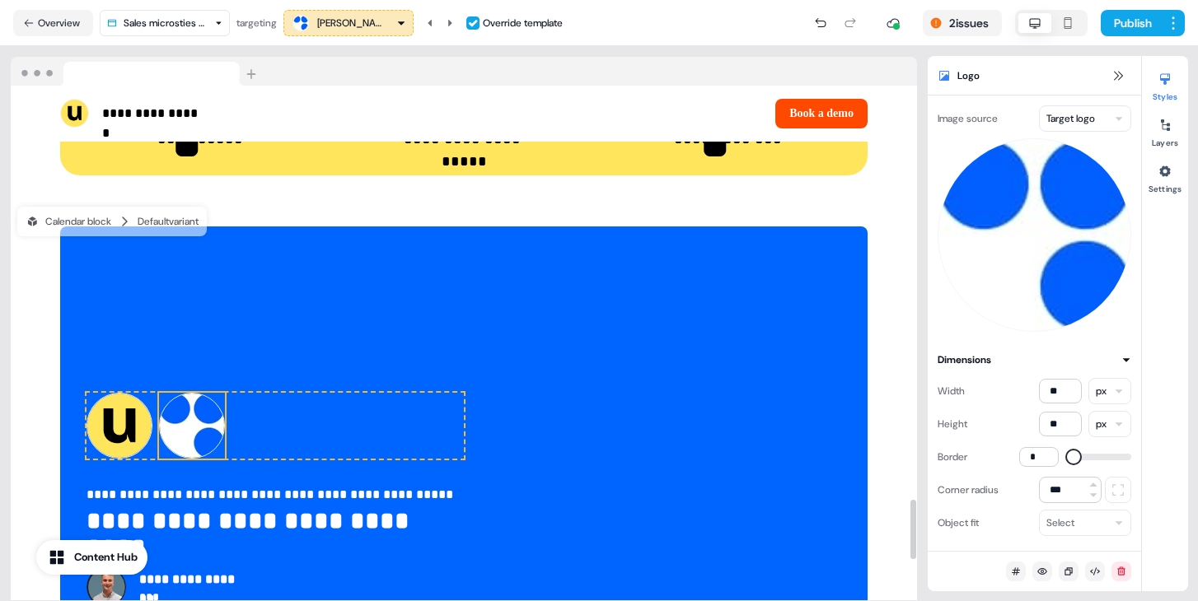
click at [1057, 128] on html "**********" at bounding box center [599, 300] width 1198 height 601
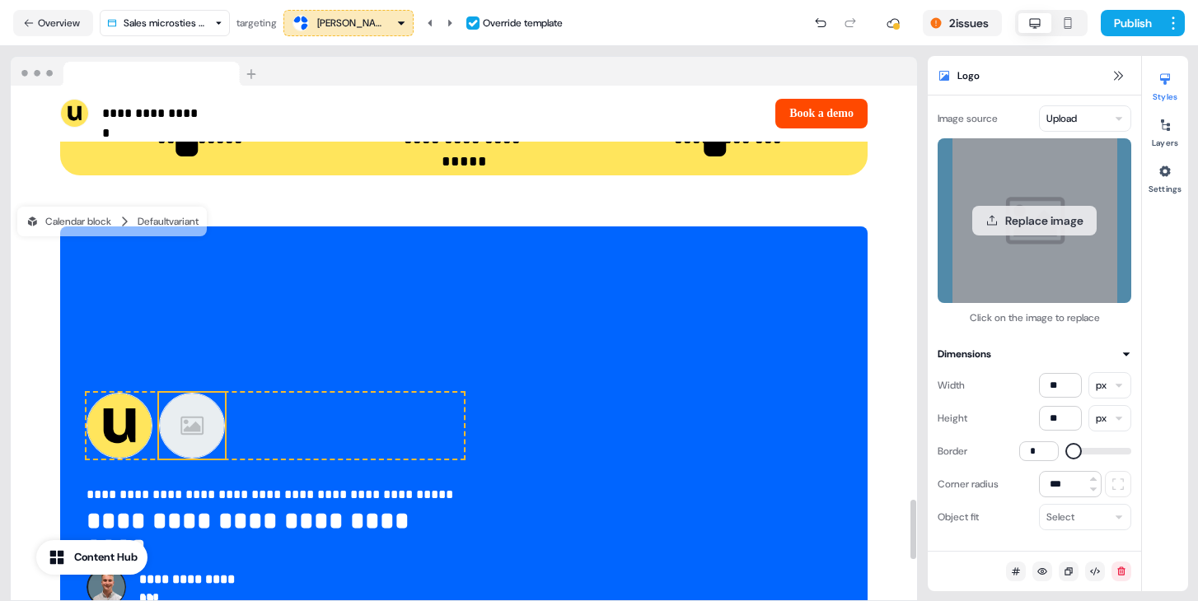
click at [1069, 228] on button "Replace image" at bounding box center [1034, 221] width 124 height 30
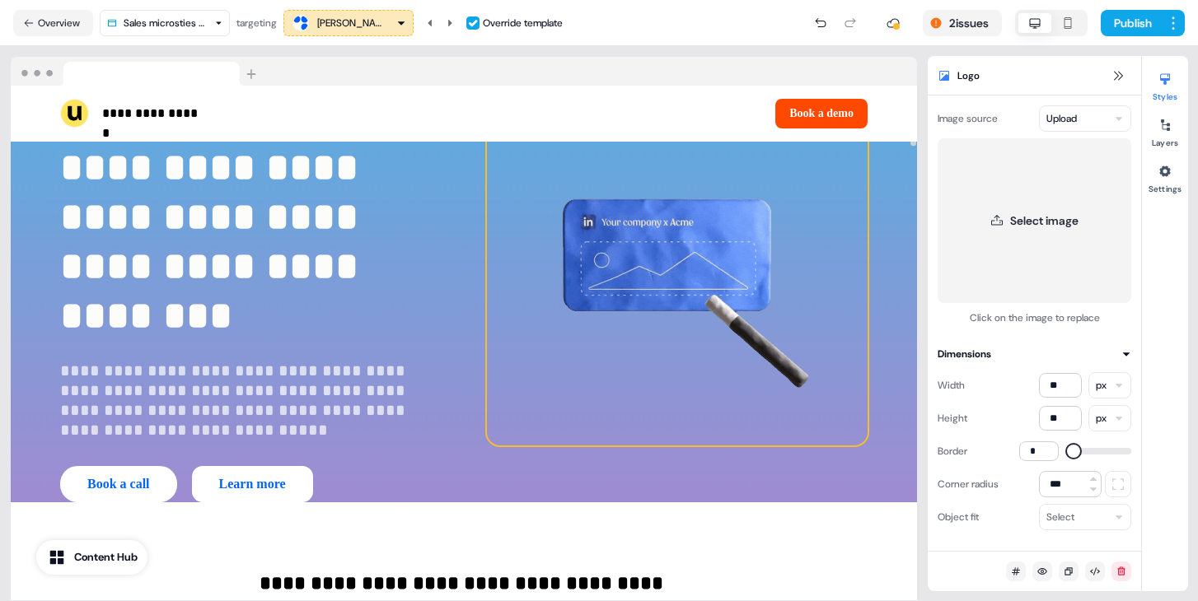
scroll to position [0, 0]
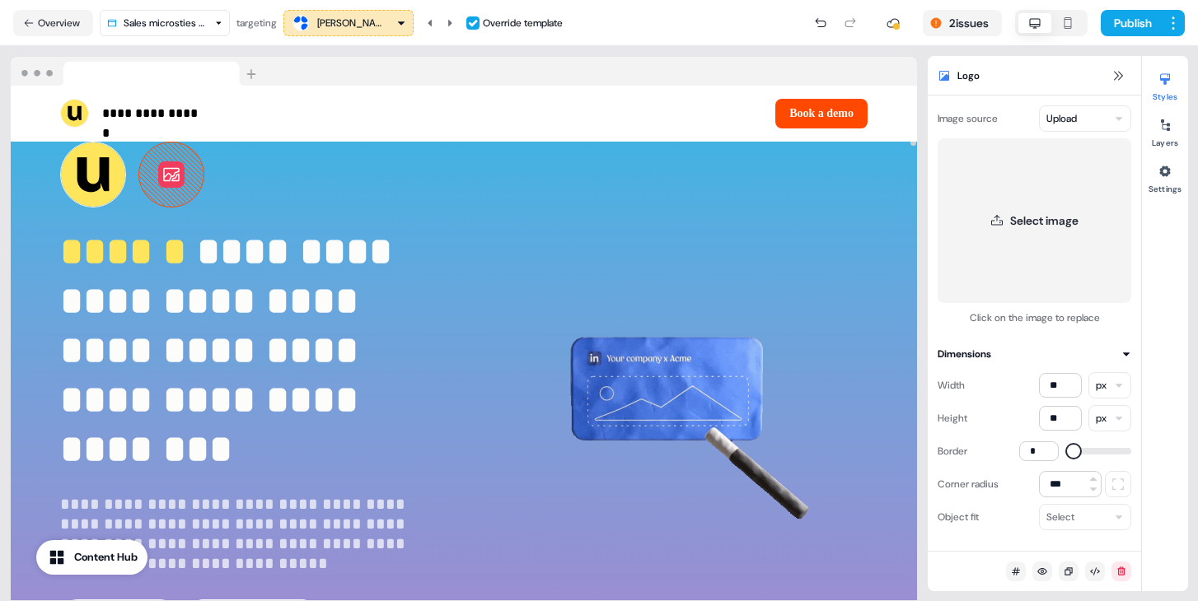
click at [161, 190] on icon at bounding box center [171, 175] width 64 height 64
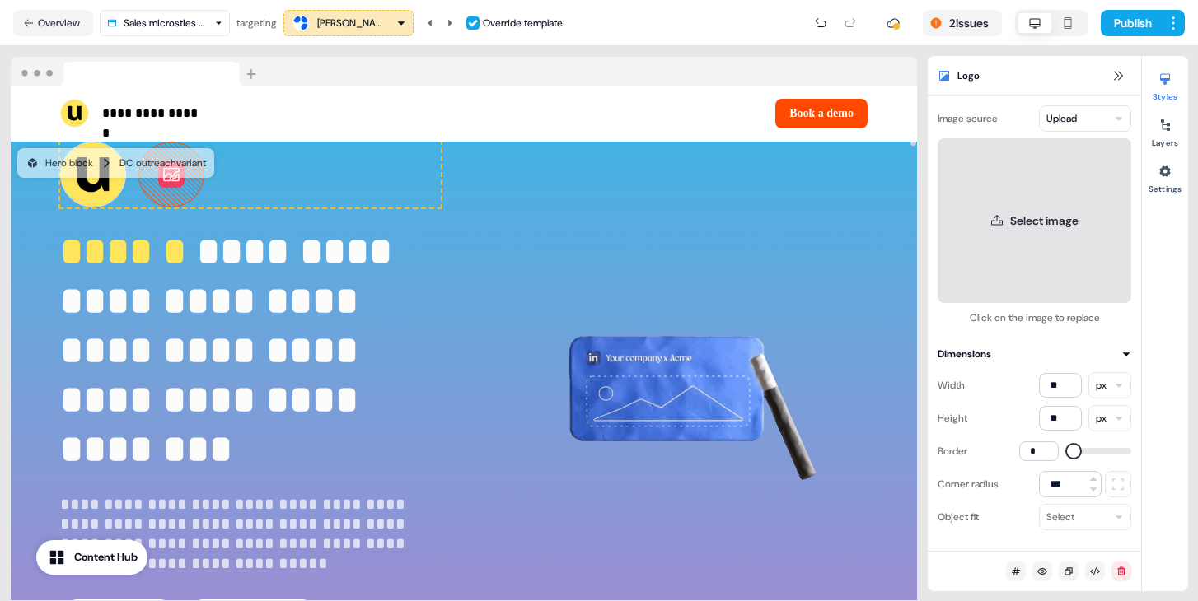
click at [1055, 199] on button "Select image" at bounding box center [1035, 220] width 194 height 165
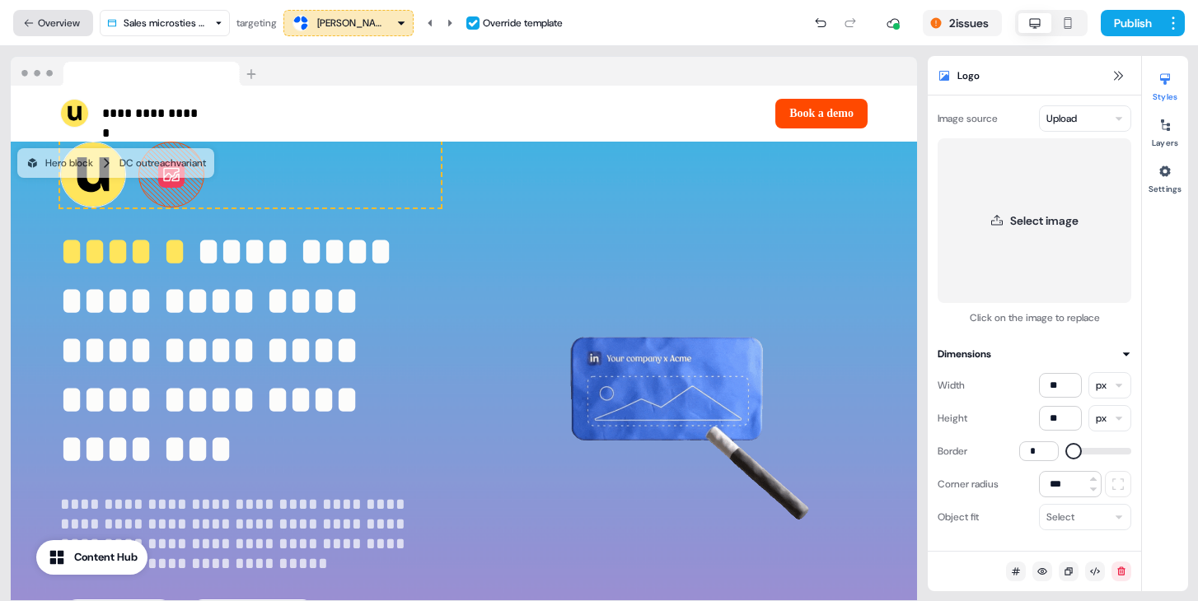
click at [45, 35] on button "Overview" at bounding box center [53, 23] width 80 height 26
